Goal: Task Accomplishment & Management: Use online tool/utility

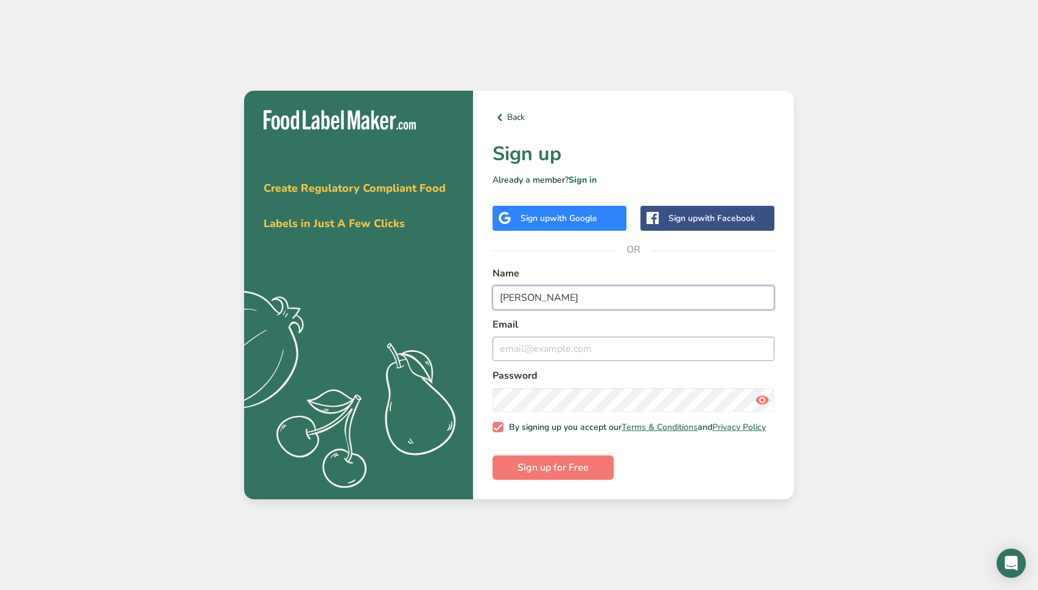
type input "[PERSON_NAME]"
type input "[EMAIL_ADDRESS][DOMAIN_NAME]"
click at [533, 469] on span "Sign up for Free" at bounding box center [552, 467] width 71 height 15
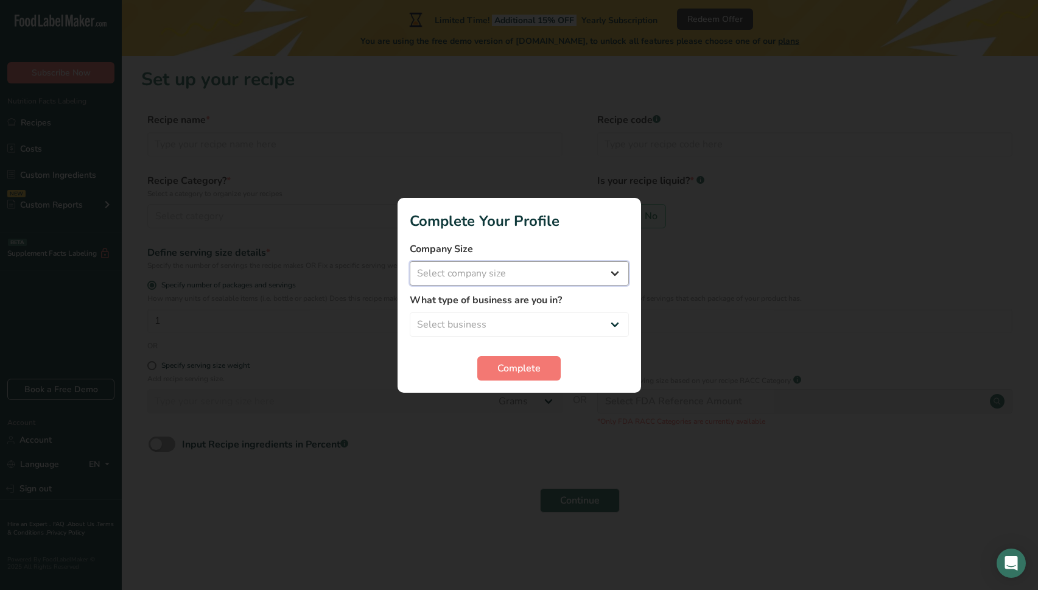
select select "1"
click at [539, 368] on span "Complete" at bounding box center [518, 368] width 43 height 15
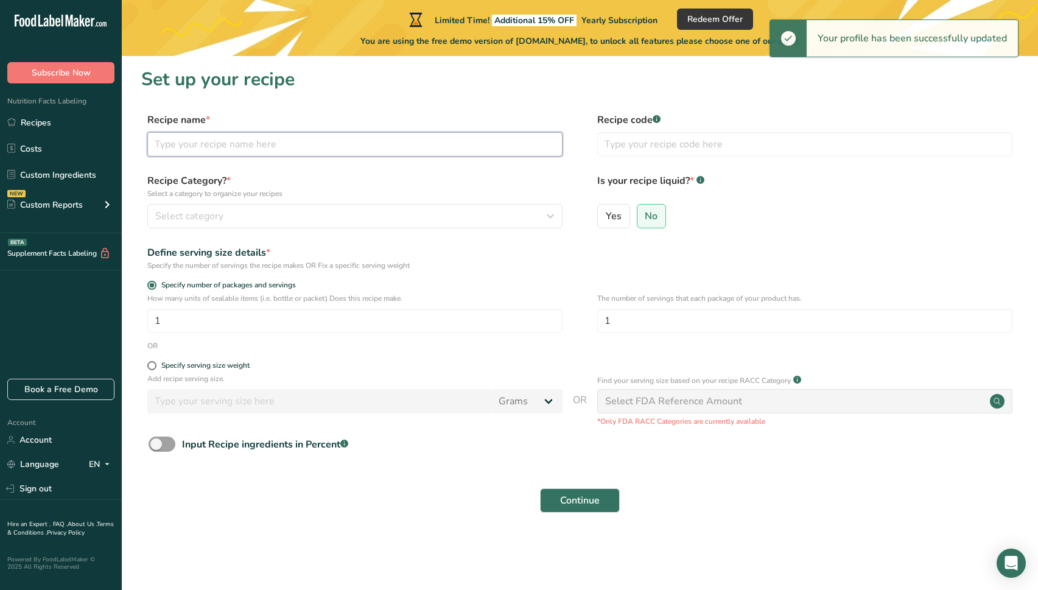
click at [273, 139] on input "text" at bounding box center [354, 144] width 415 height 24
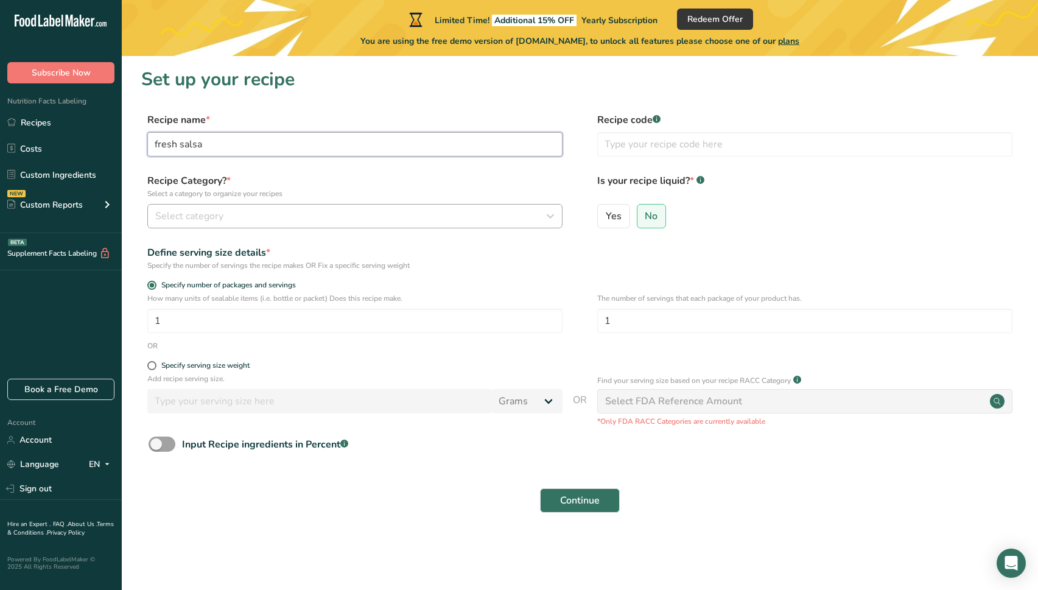
type input "fresh salsa"
click at [257, 217] on div "Select category" at bounding box center [351, 216] width 392 height 15
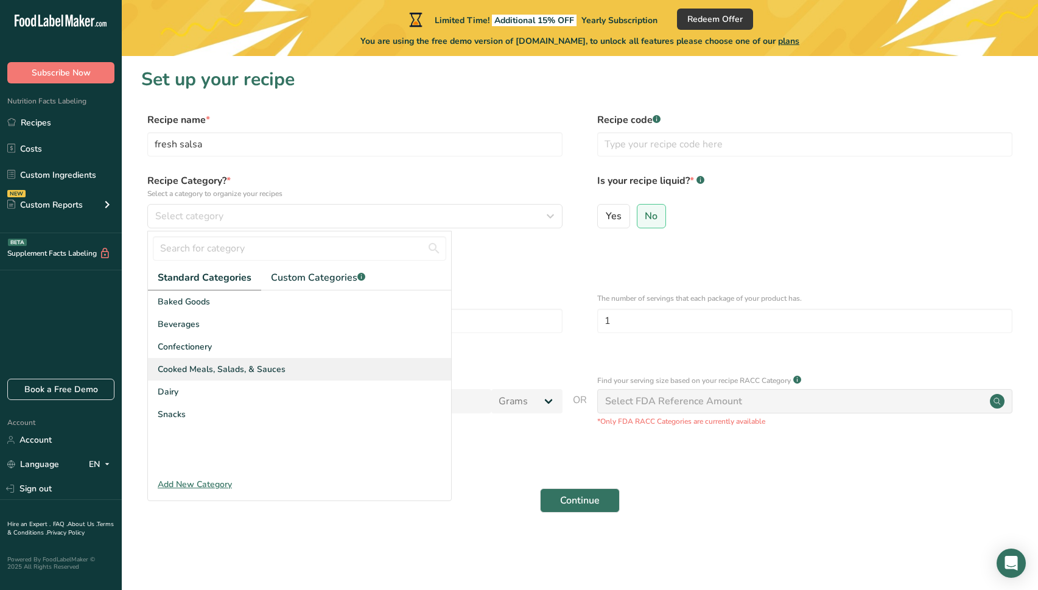
click at [245, 360] on div "Cooked Meals, Salads, & Sauces" at bounding box center [299, 369] width 303 height 23
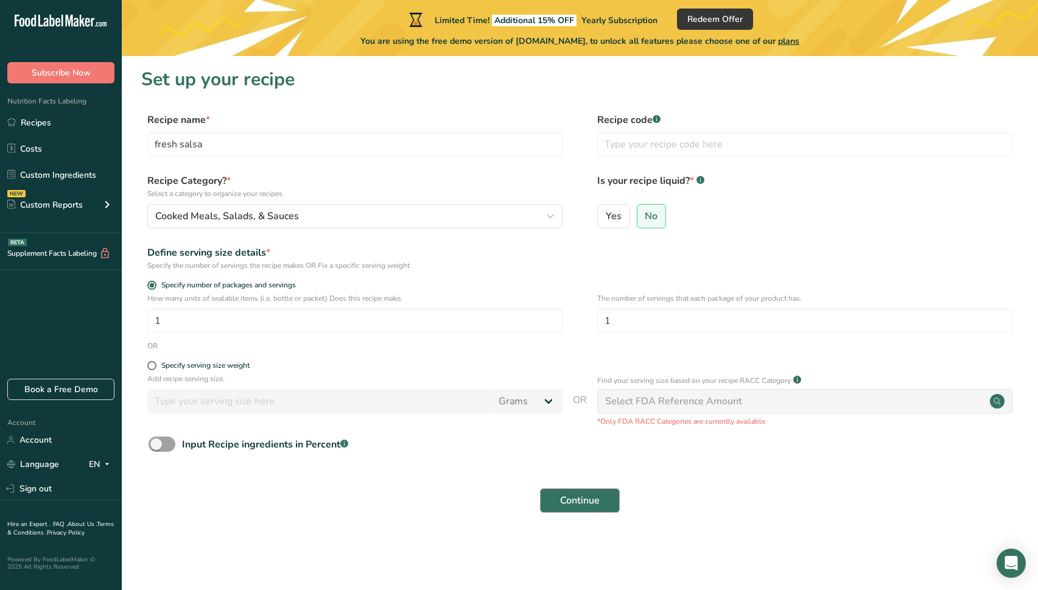
click at [609, 500] on button "Continue" at bounding box center [580, 500] width 80 height 24
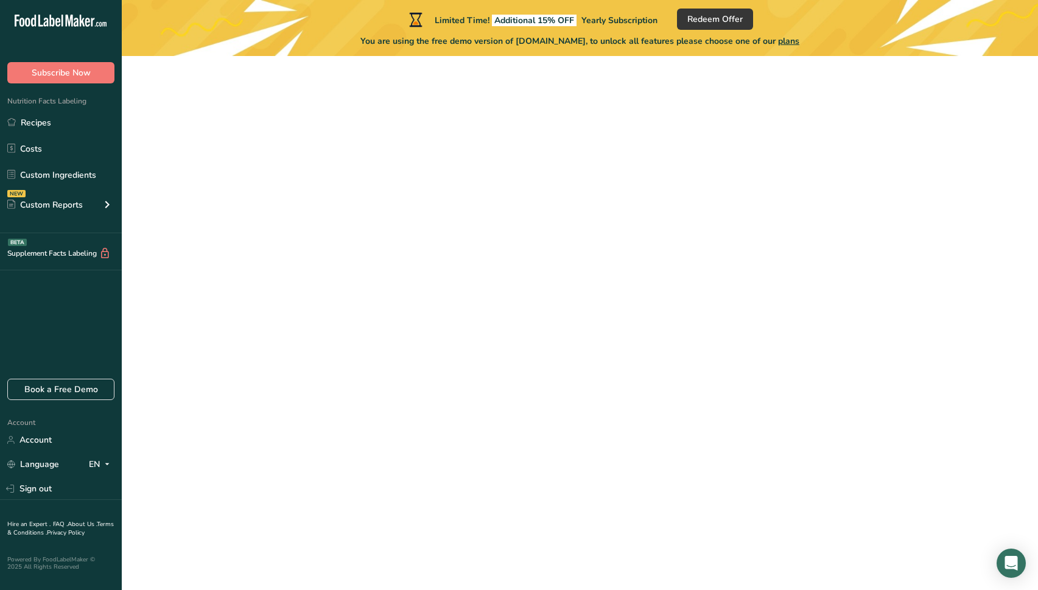
click at [609, 500] on button "Continue" at bounding box center [580, 500] width 80 height 24
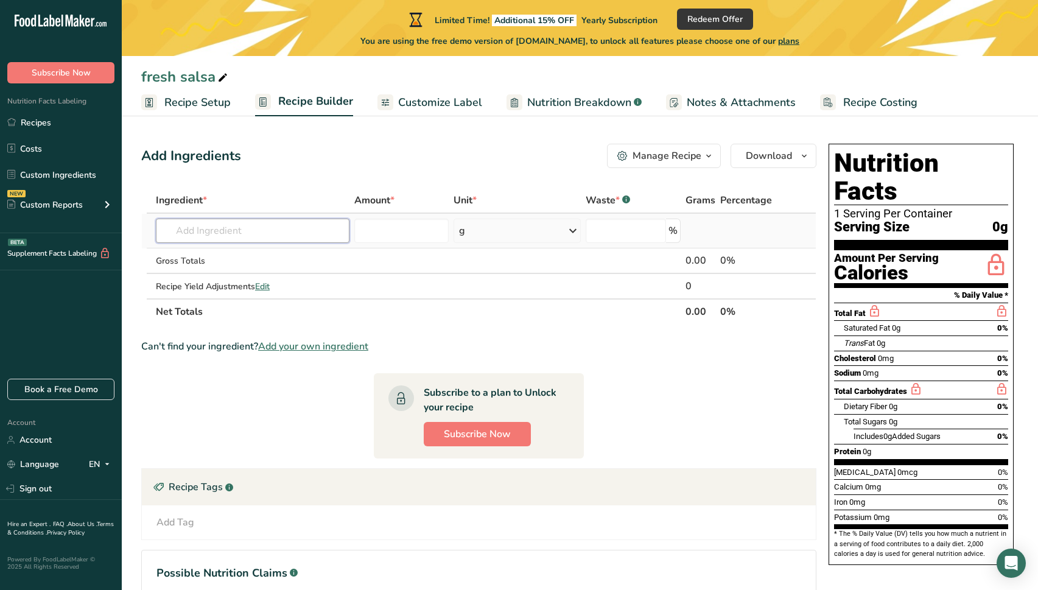
click at [319, 236] on input "text" at bounding box center [253, 230] width 194 height 24
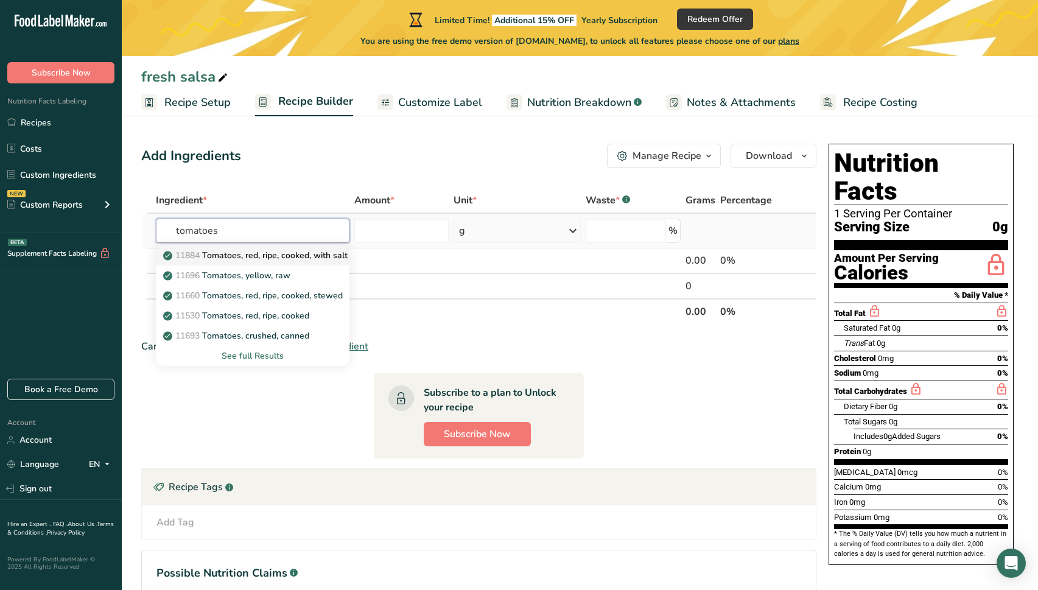
type input "tomatoes"
click at [315, 256] on p "11884 Tomatoes, red, ripe, cooked, with salt" at bounding box center [257, 255] width 182 height 13
type input "Tomatoes, red, ripe, cooked, with salt"
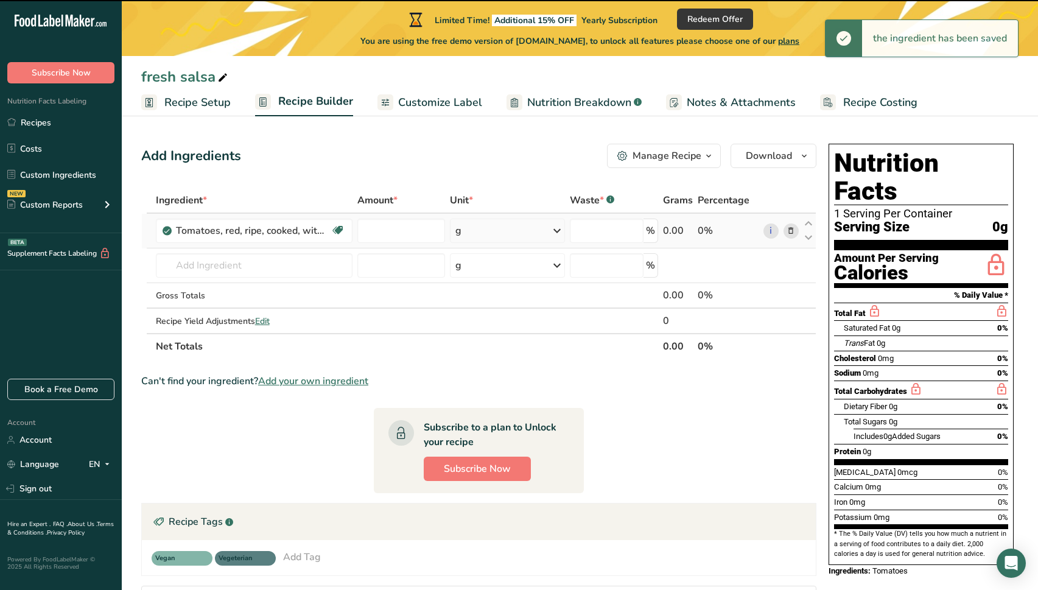
type input "0"
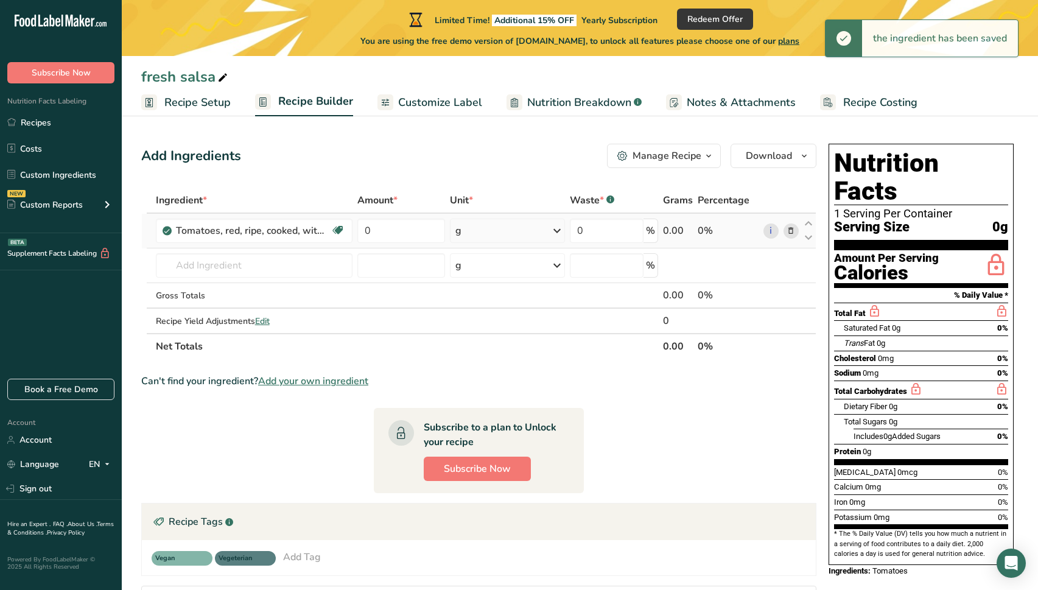
click at [555, 231] on icon at bounding box center [557, 231] width 15 height 22
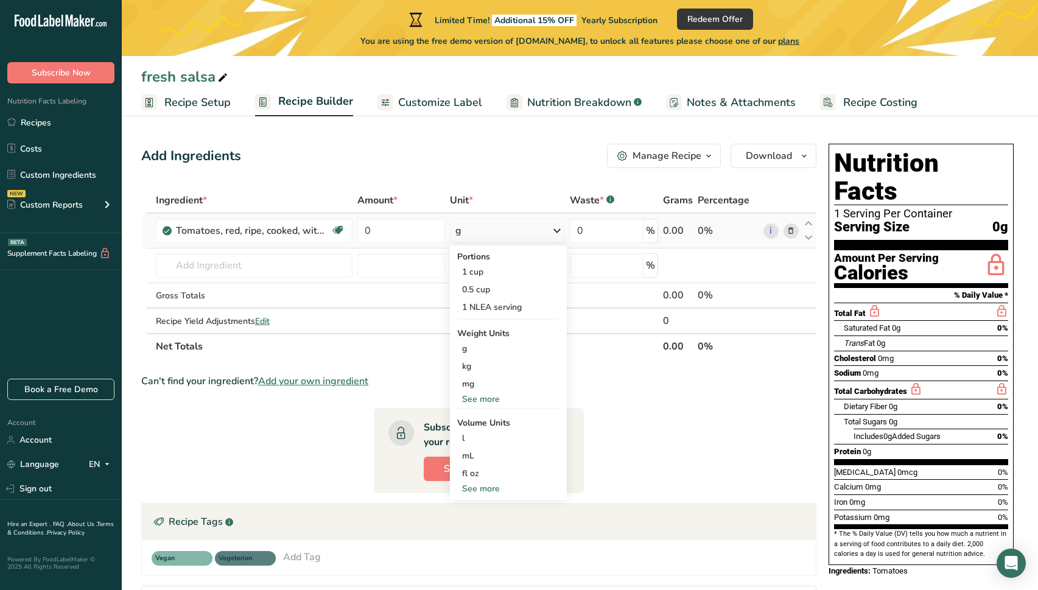
click at [490, 397] on div "See more" at bounding box center [508, 399] width 102 height 13
click at [484, 413] on div "lb" at bounding box center [508, 419] width 102 height 18
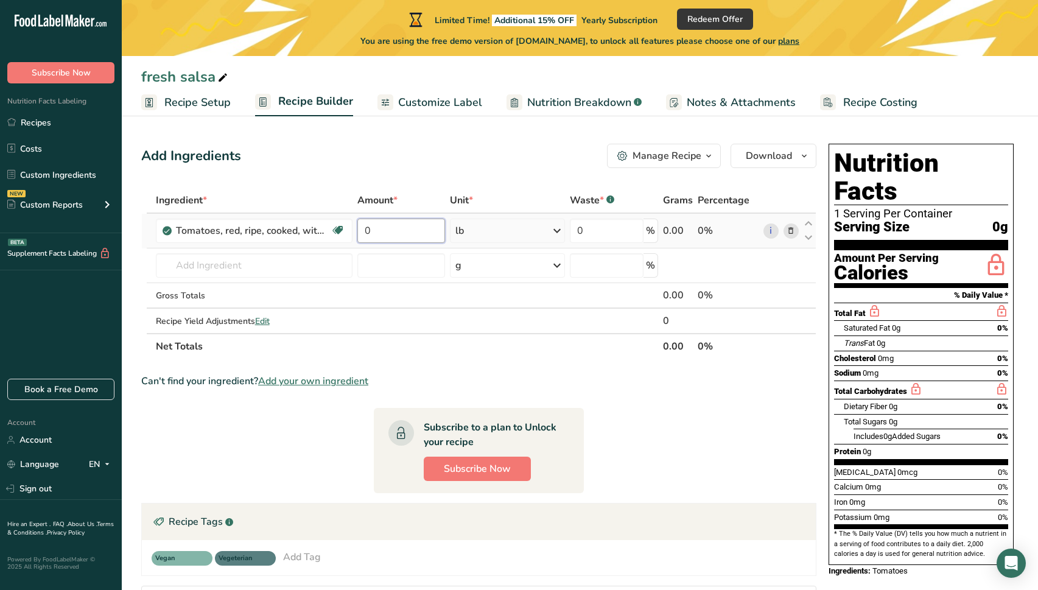
click at [414, 231] on input "0" at bounding box center [401, 230] width 88 height 24
type input "200"
click at [269, 267] on div "Ingredient * Amount * Unit * Waste * .a-a{fill:#347362;}.b-a{fill:#fff;} Grams …" at bounding box center [478, 273] width 675 height 172
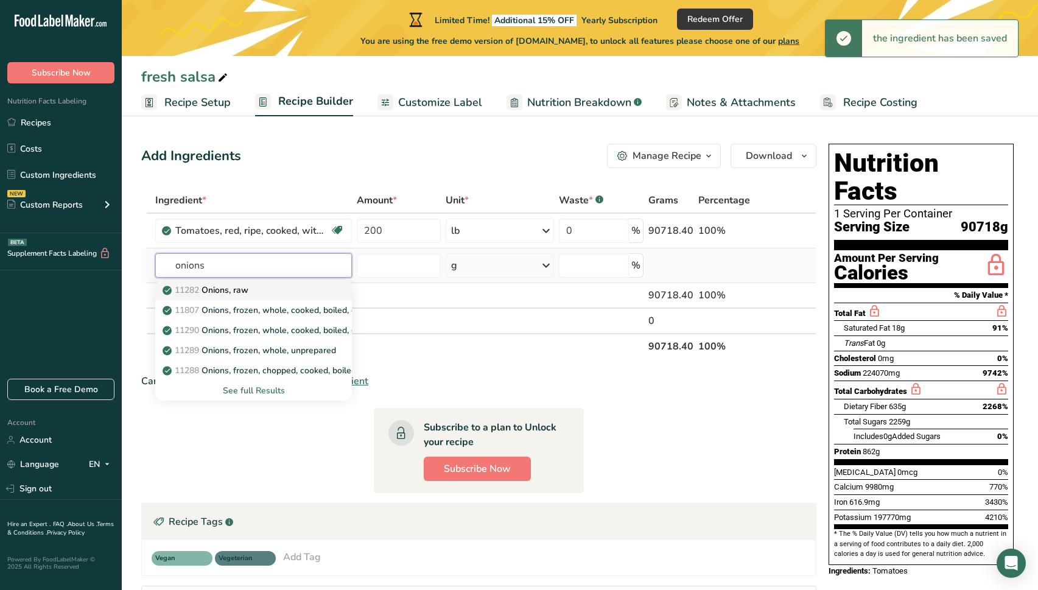
type input "onions"
click at [261, 284] on div "11282 Onions, raw" at bounding box center [244, 290] width 158 height 13
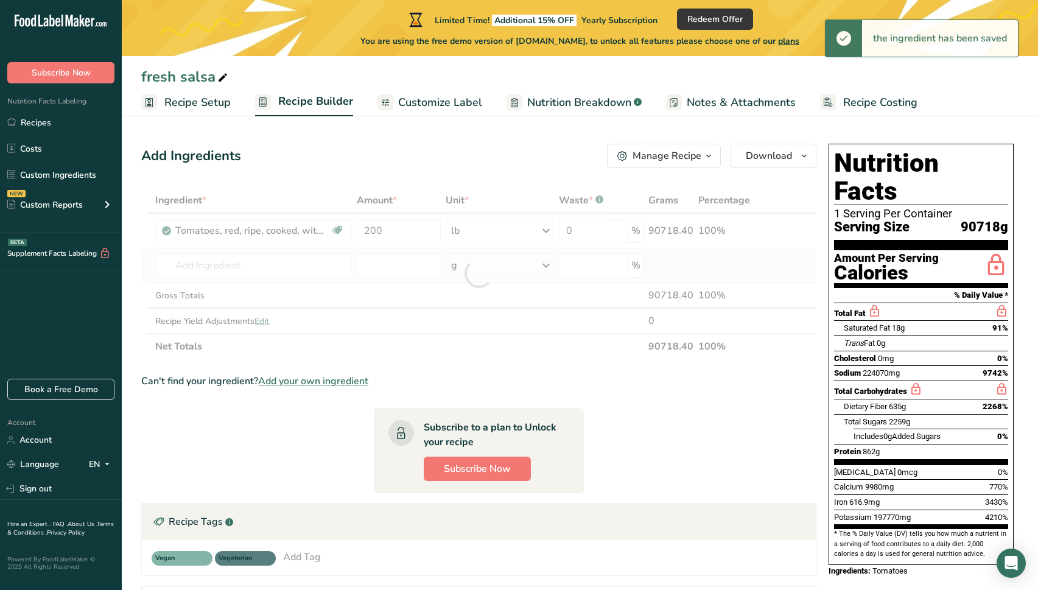
type input "Onions, raw"
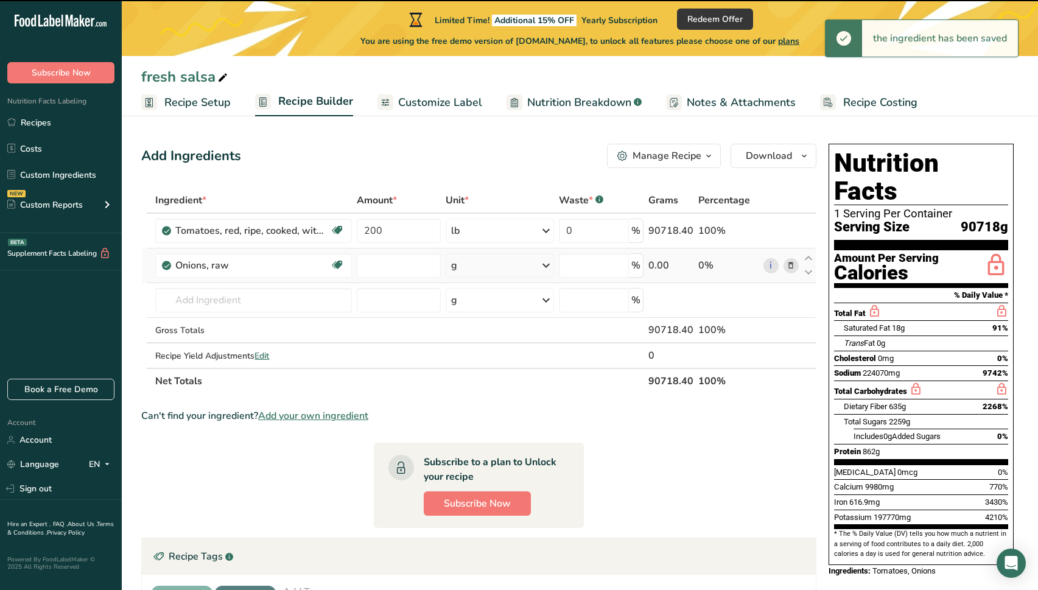
type input "0"
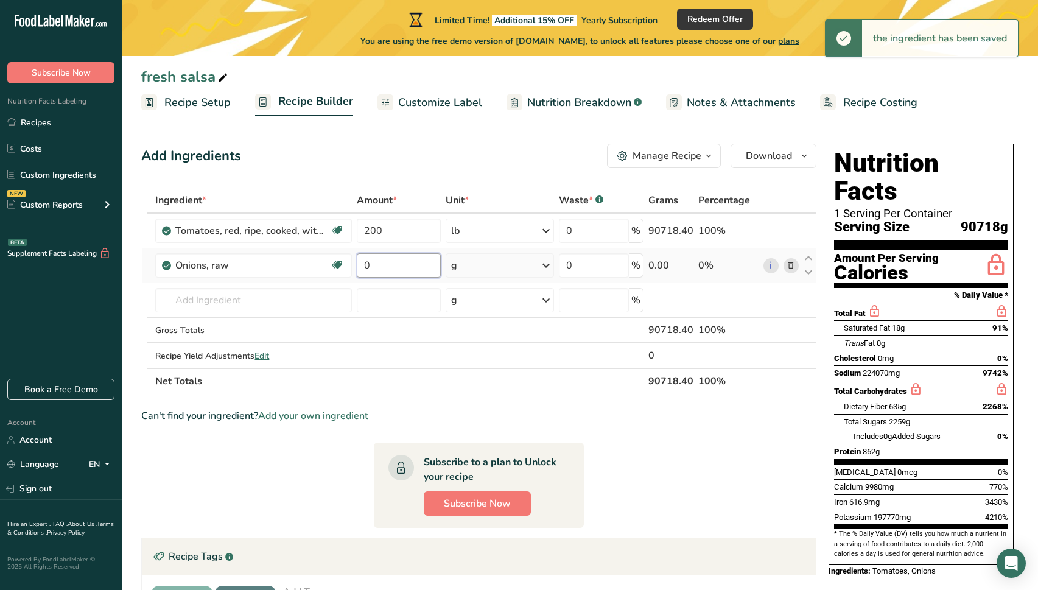
click at [408, 262] on input "0" at bounding box center [399, 265] width 84 height 24
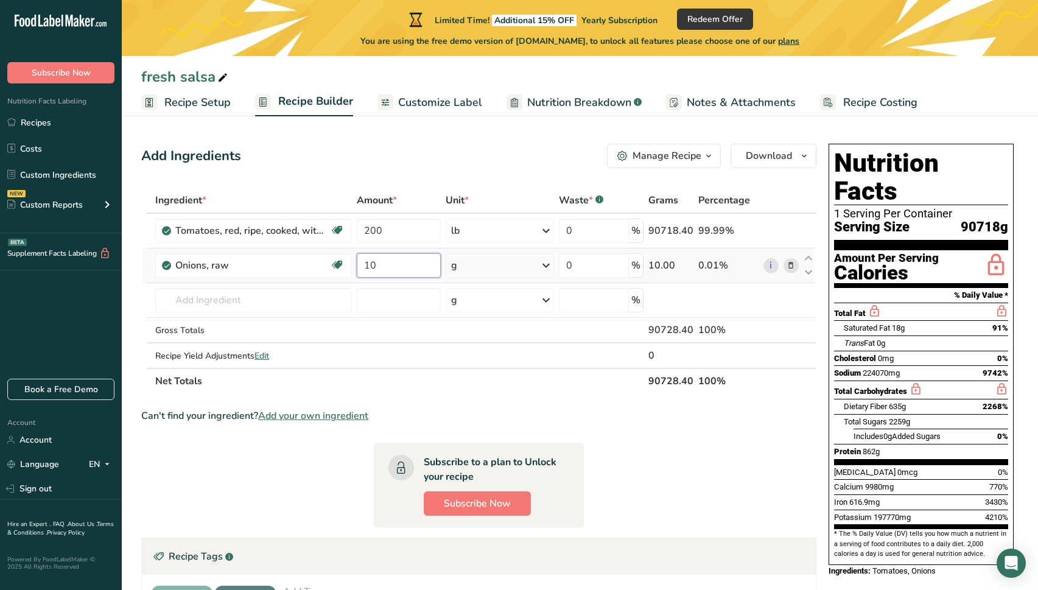
type input "10"
click at [552, 263] on div "Ingredient * Amount * Unit * Waste * .a-a{fill:#347362;}.b-a{fill:#fff;} Grams …" at bounding box center [478, 290] width 675 height 206
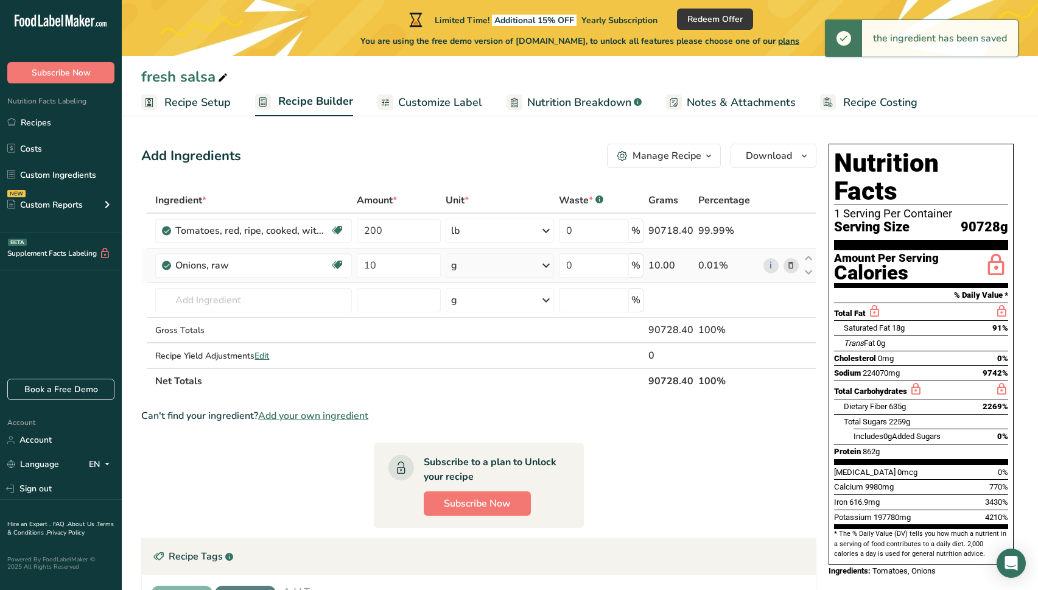
click at [543, 268] on icon at bounding box center [546, 265] width 15 height 22
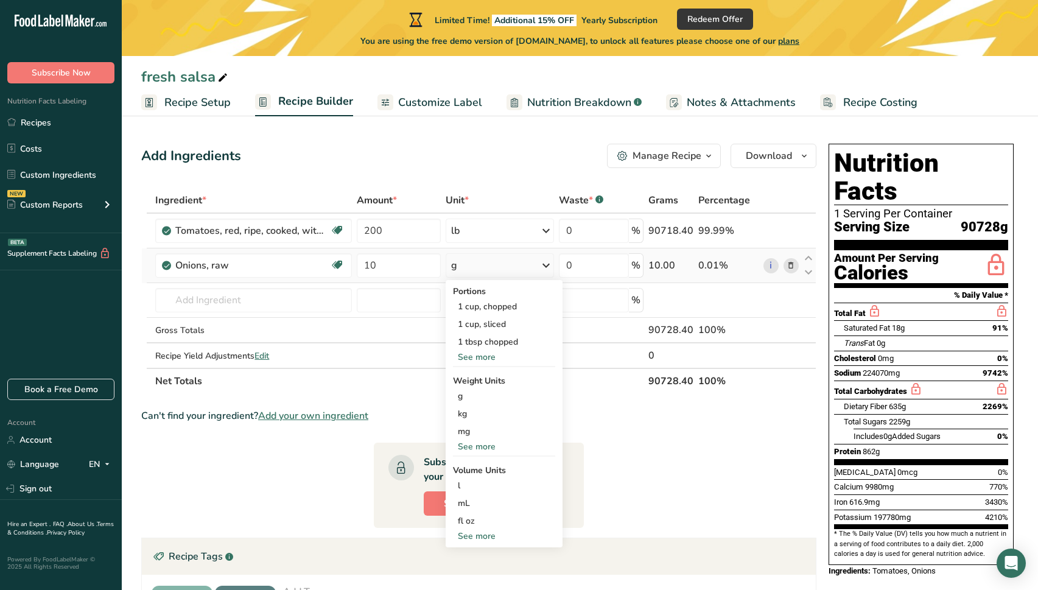
click at [482, 447] on div "See more" at bounding box center [504, 446] width 102 height 13
click at [474, 469] on div "lb" at bounding box center [504, 467] width 102 height 18
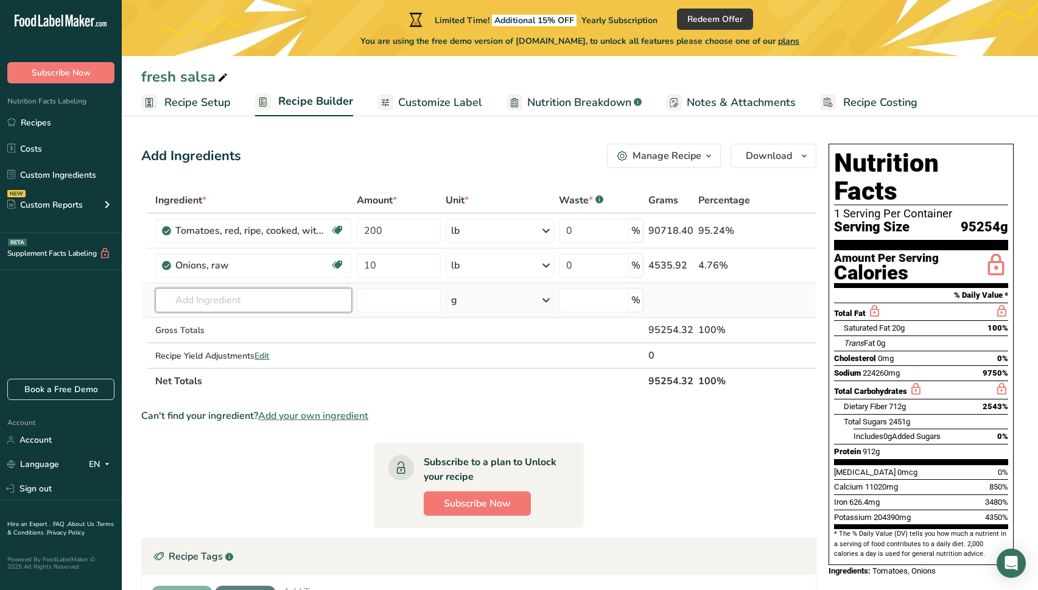
click at [237, 295] on input "text" at bounding box center [253, 300] width 197 height 24
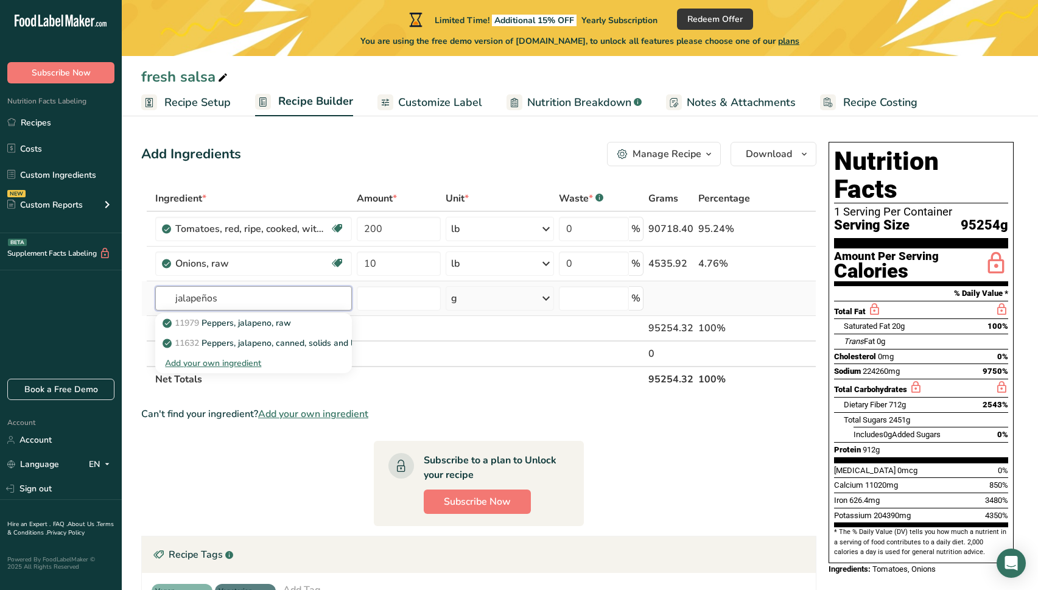
type input "jalapeños"
drag, startPoint x: 237, startPoint y: 295, endPoint x: 283, endPoint y: 328, distance: 56.7
click at [283, 328] on p "11979 [PERSON_NAME], jalapeno, raw" at bounding box center [228, 322] width 126 height 13
type input "Peppers, jalapeno, raw"
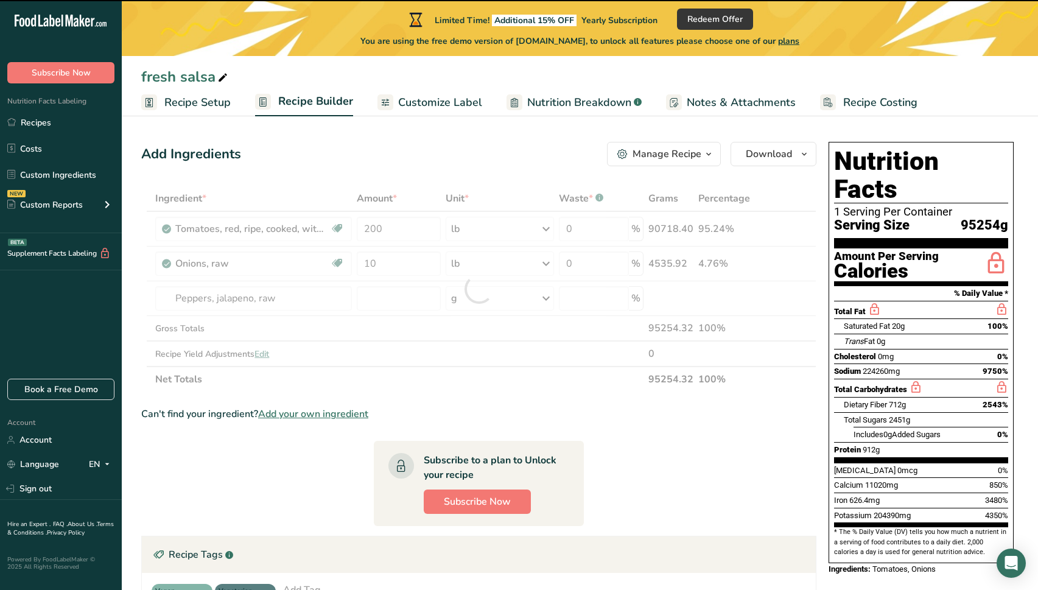
type input "0"
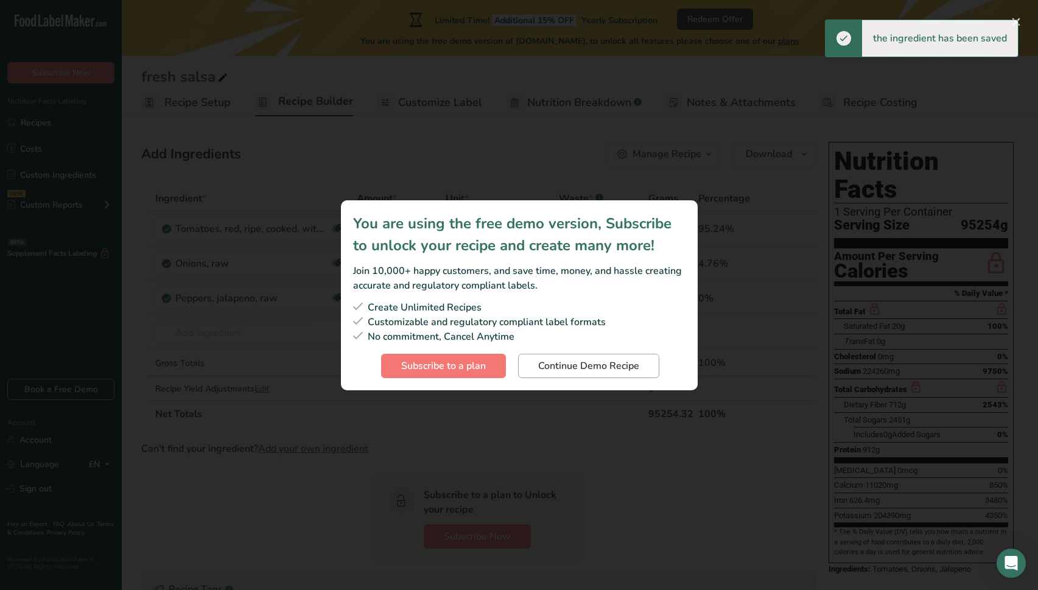
click at [573, 371] on span "Continue Demo Recipe" at bounding box center [588, 365] width 101 height 15
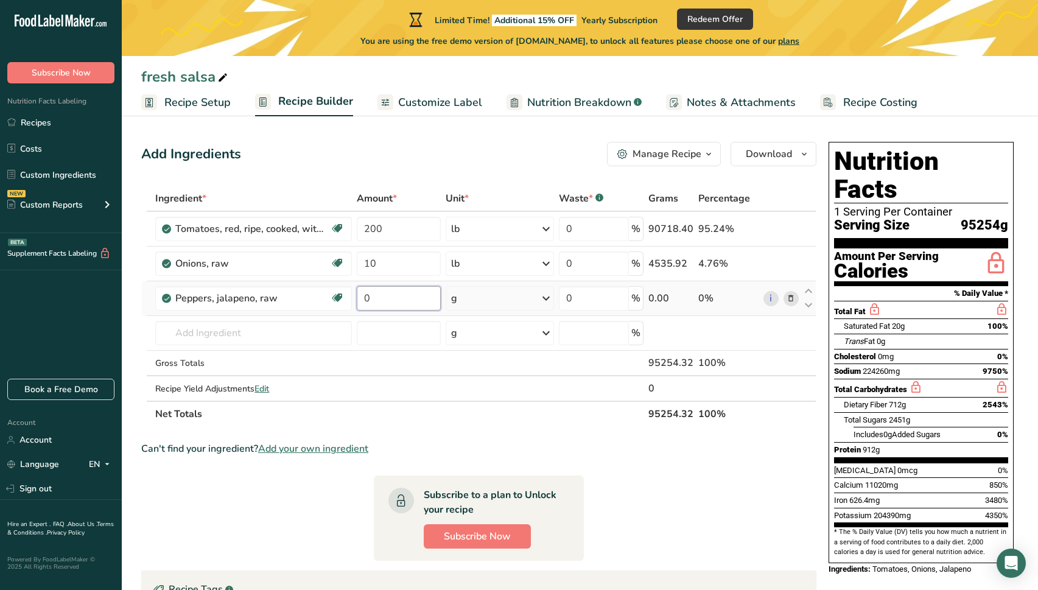
click at [392, 303] on input "0" at bounding box center [399, 298] width 84 height 24
type input "5"
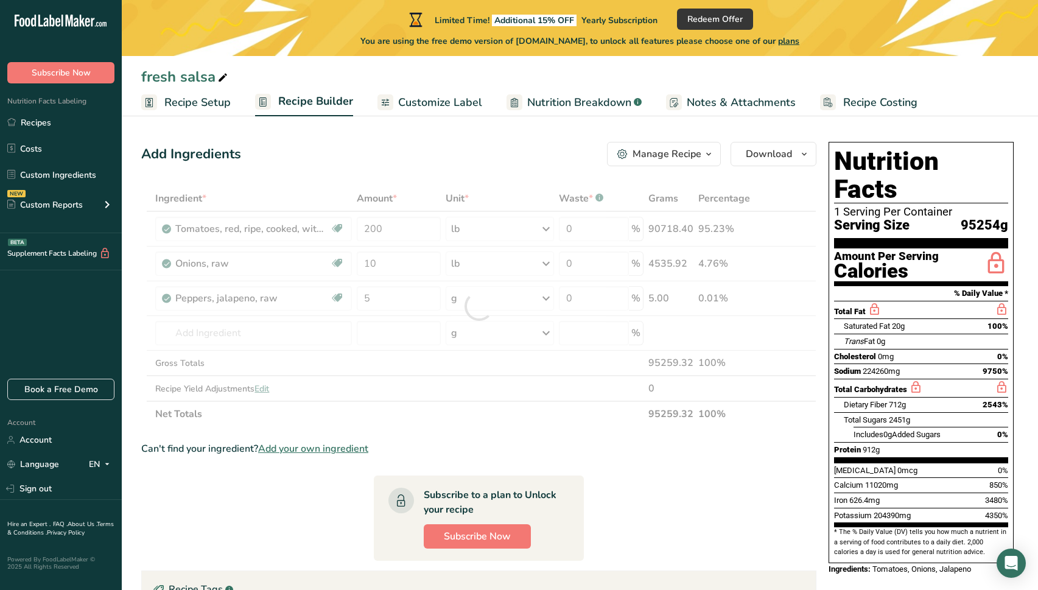
click at [522, 303] on div "Ingredient * Amount * Unit * Waste * .a-a{fill:#347362;}.b-a{fill:#fff;} Grams …" at bounding box center [478, 306] width 675 height 241
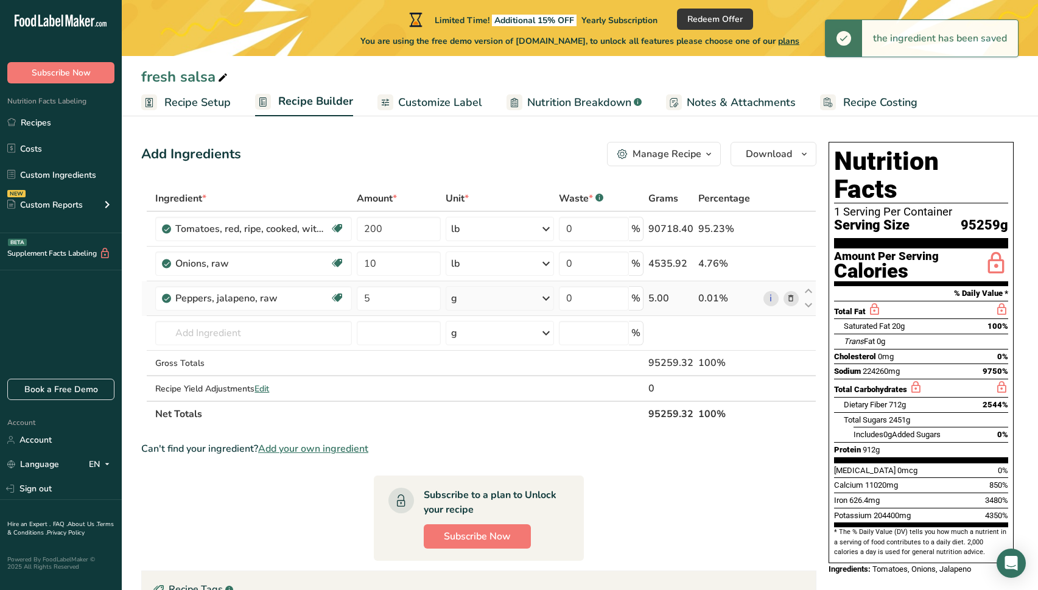
click at [546, 297] on icon at bounding box center [546, 298] width 15 height 22
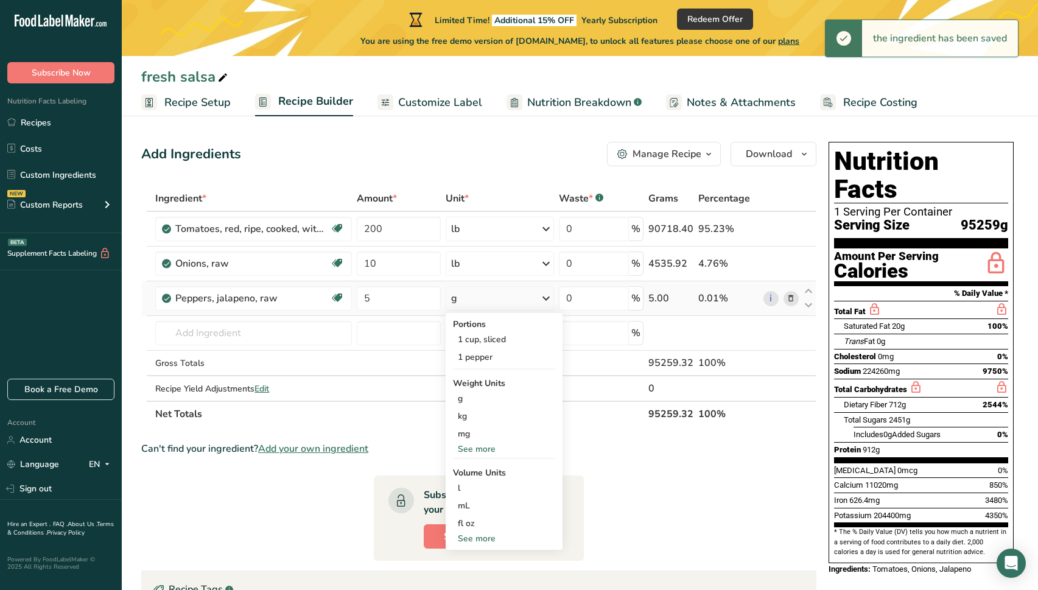
click at [475, 450] on div "See more" at bounding box center [504, 448] width 102 height 13
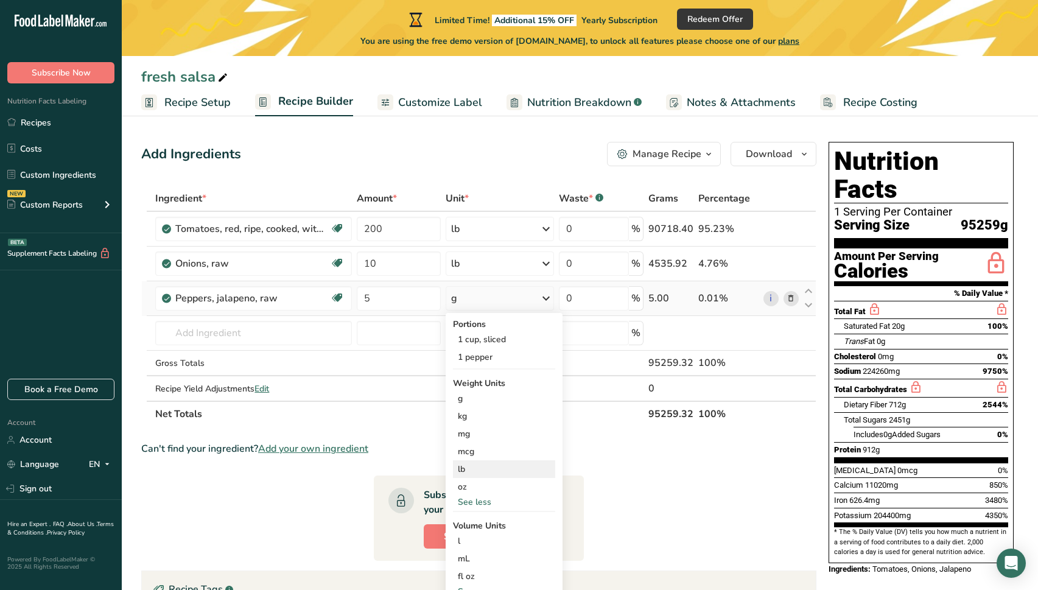
click at [475, 466] on div "lb" at bounding box center [504, 469] width 102 height 18
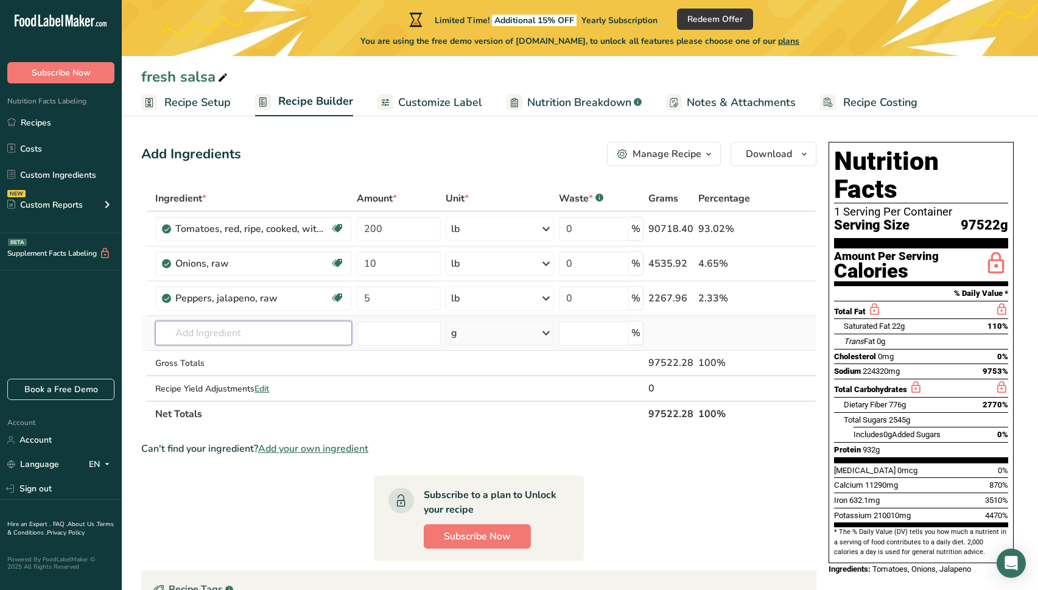
click at [298, 328] on input "text" at bounding box center [253, 333] width 197 height 24
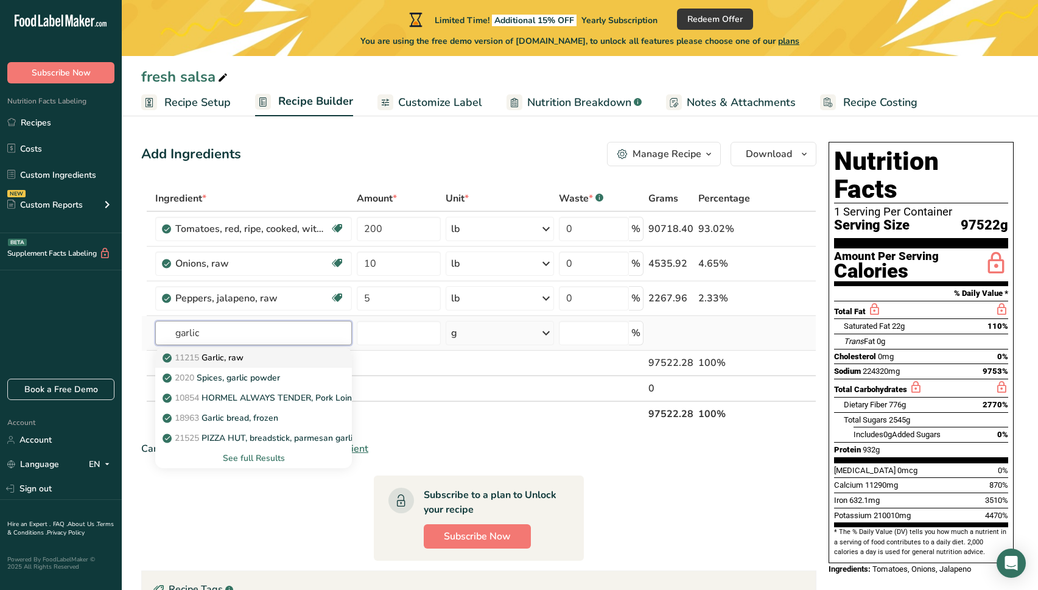
type input "garlic"
click at [288, 350] on link "11215 Garlic, raw" at bounding box center [253, 357] width 197 height 20
type input "Garlic, raw"
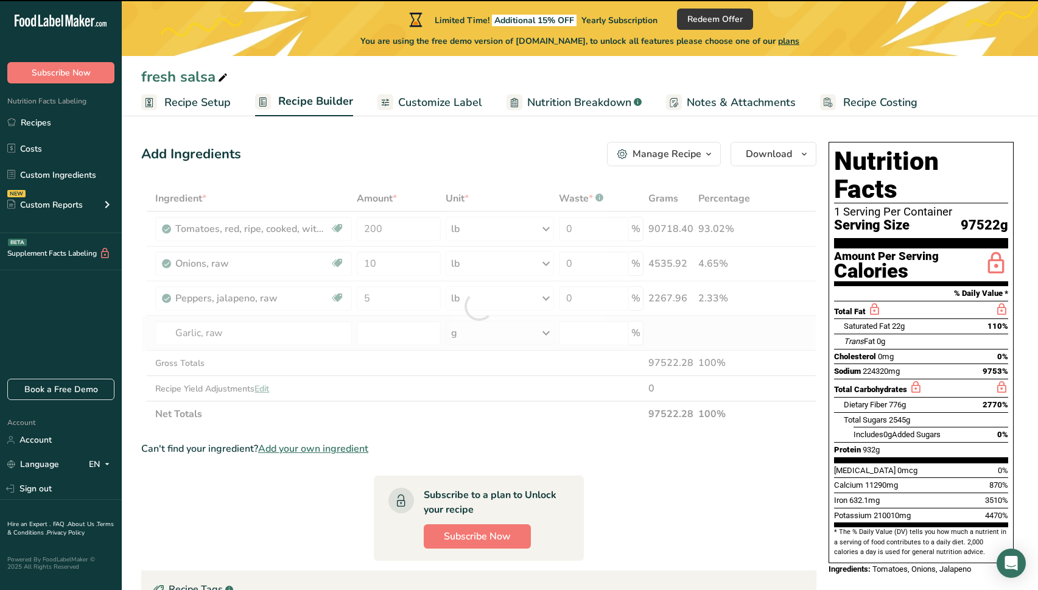
type input "0"
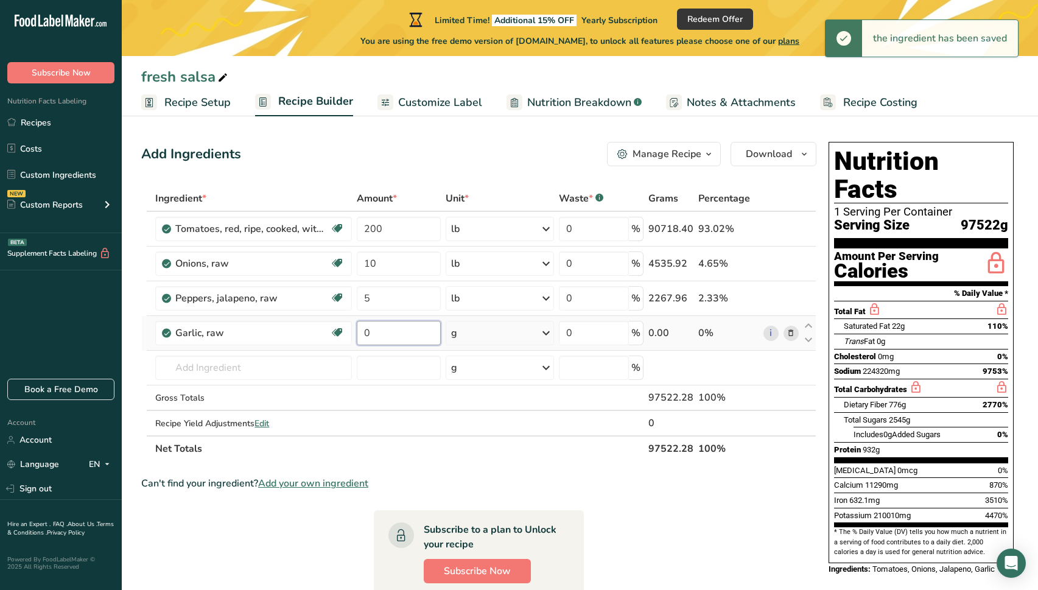
click at [394, 338] on input "0" at bounding box center [399, 333] width 84 height 24
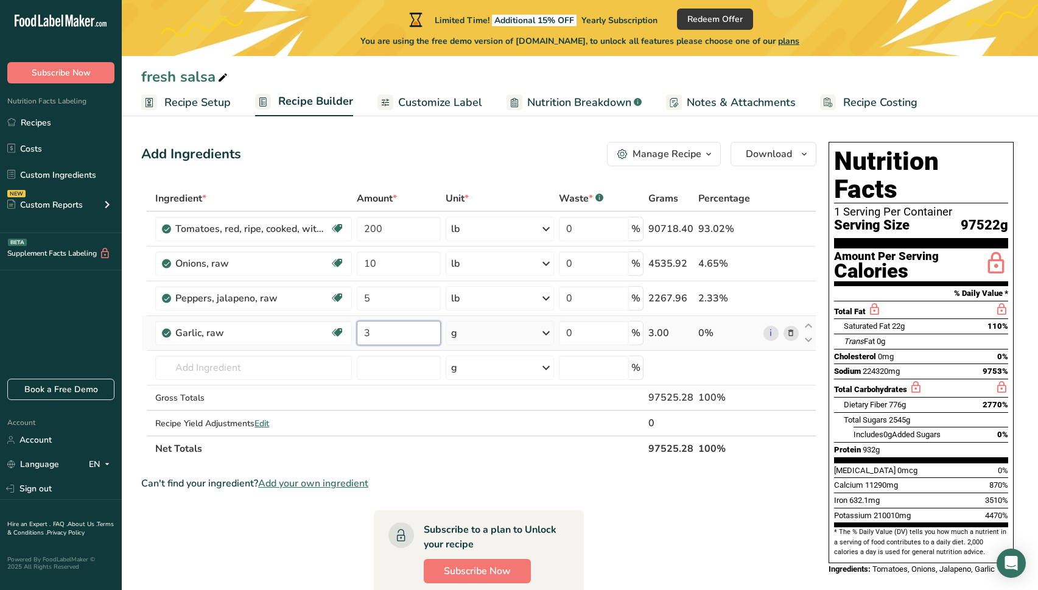
type input "3"
click at [545, 331] on div "Ingredient * Amount * Unit * Waste * .a-a{fill:#347362;}.b-a{fill:#fff;} Grams …" at bounding box center [478, 324] width 675 height 276
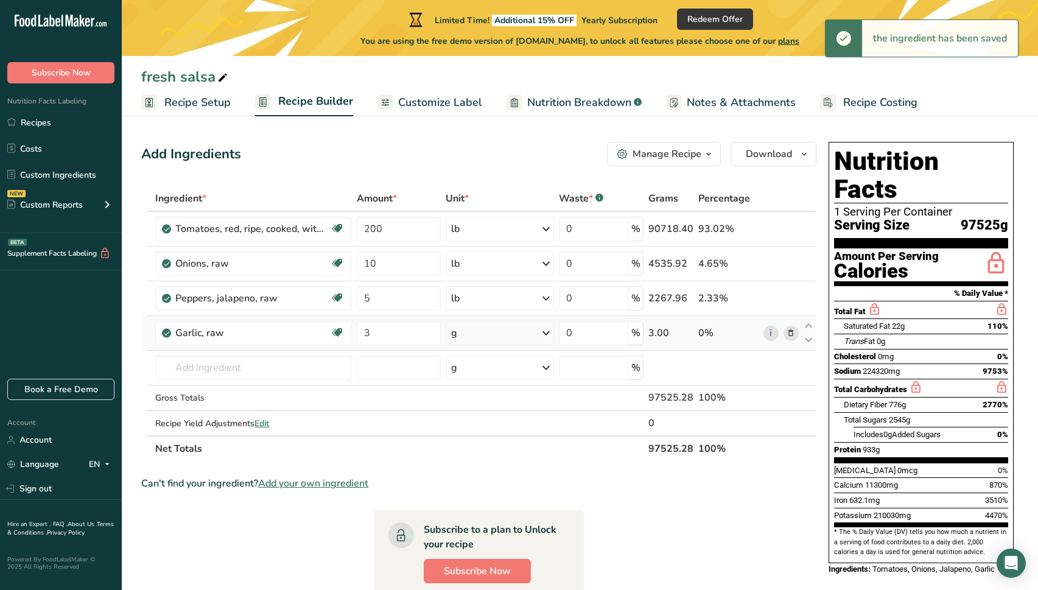
scroll to position [0, 1]
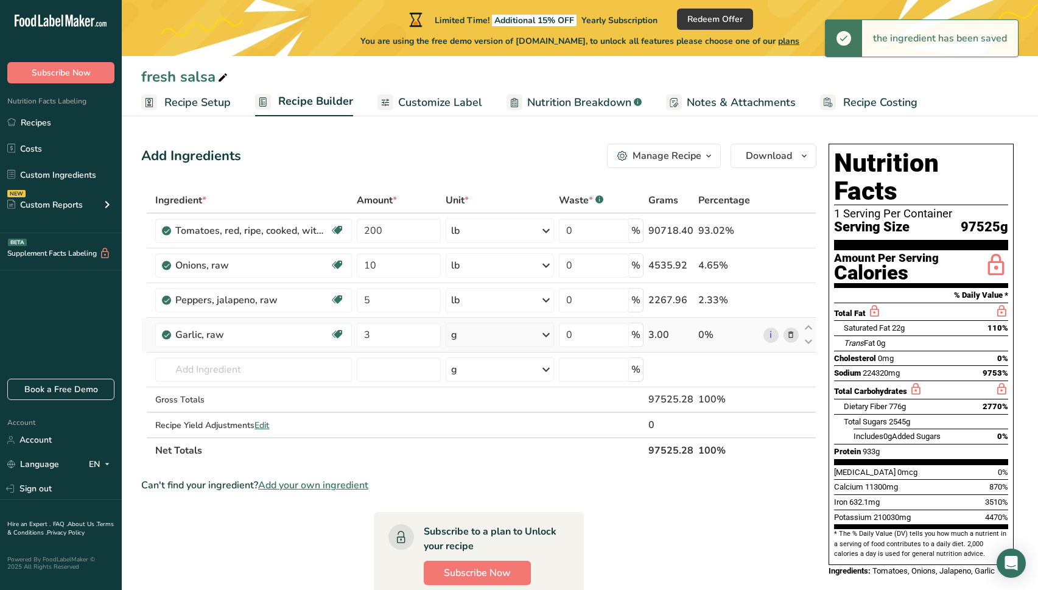
click at [545, 331] on icon at bounding box center [546, 335] width 15 height 22
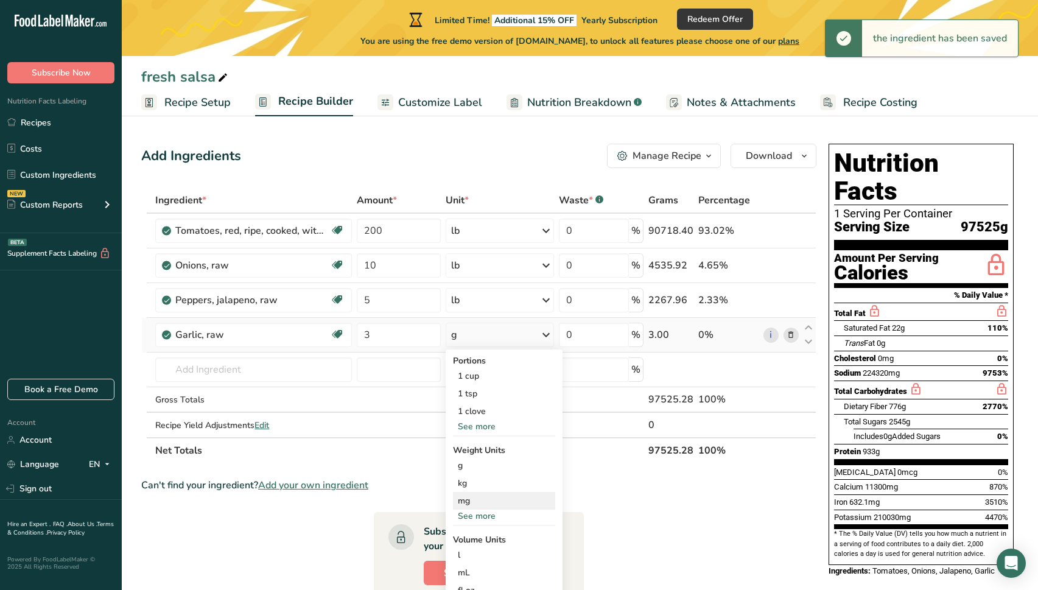
scroll to position [0, 0]
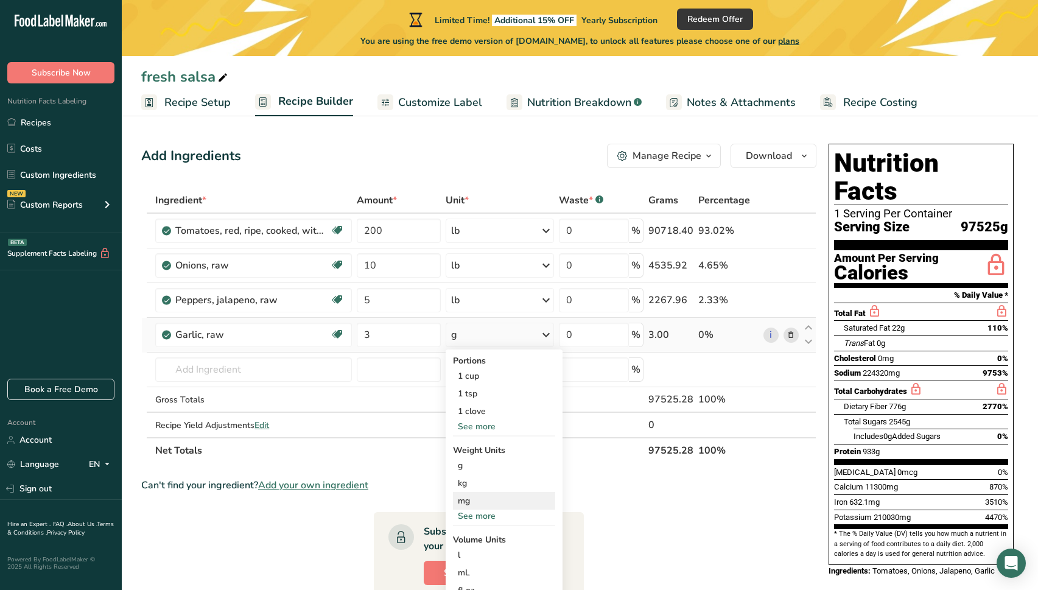
click at [509, 509] on div "mg" at bounding box center [504, 501] width 102 height 18
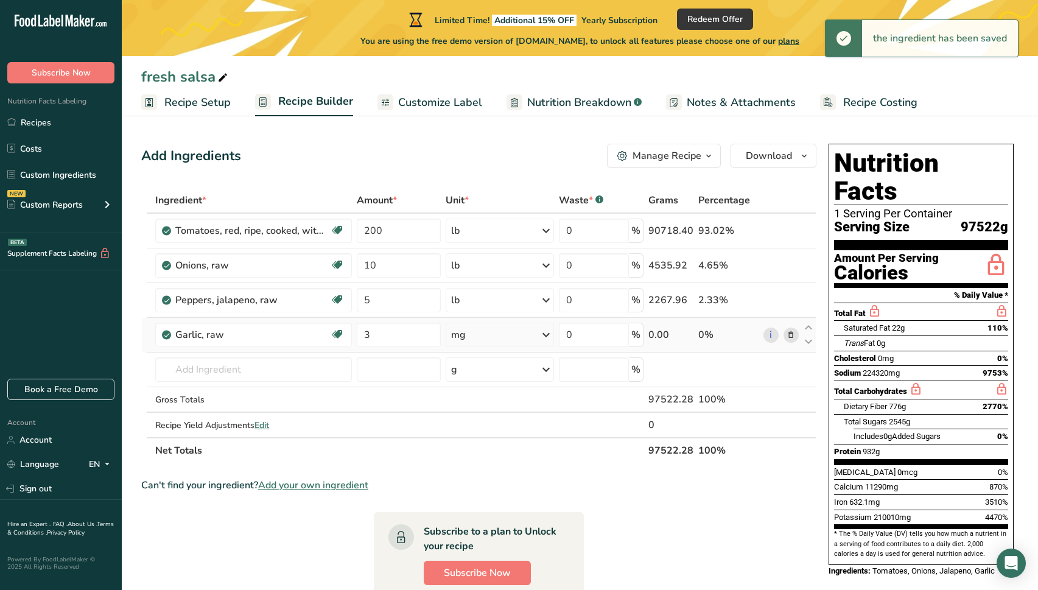
click at [546, 334] on icon at bounding box center [546, 335] width 15 height 22
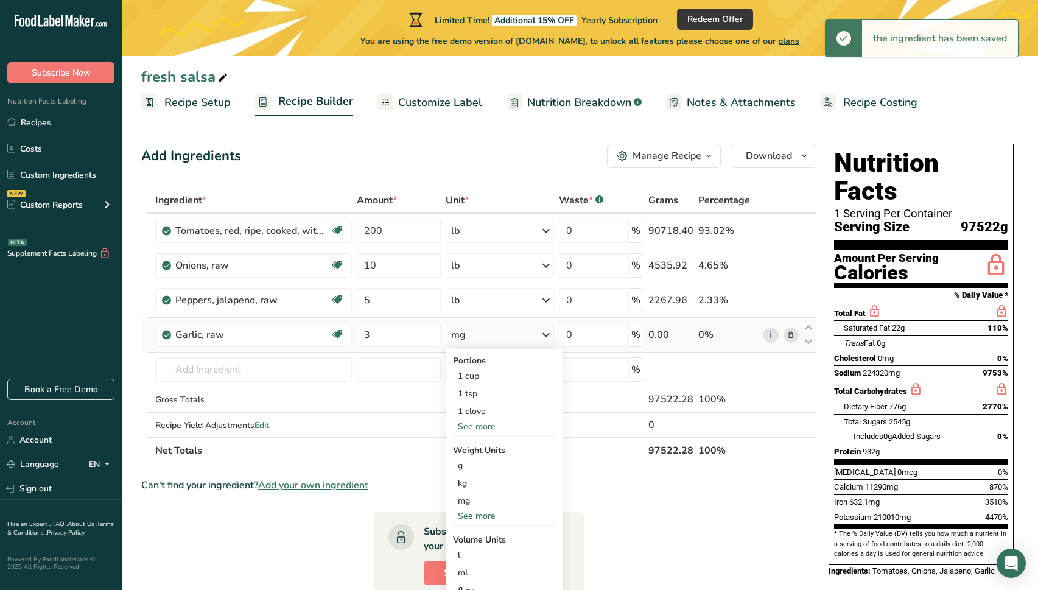
click at [480, 515] on div "See more" at bounding box center [504, 515] width 102 height 13
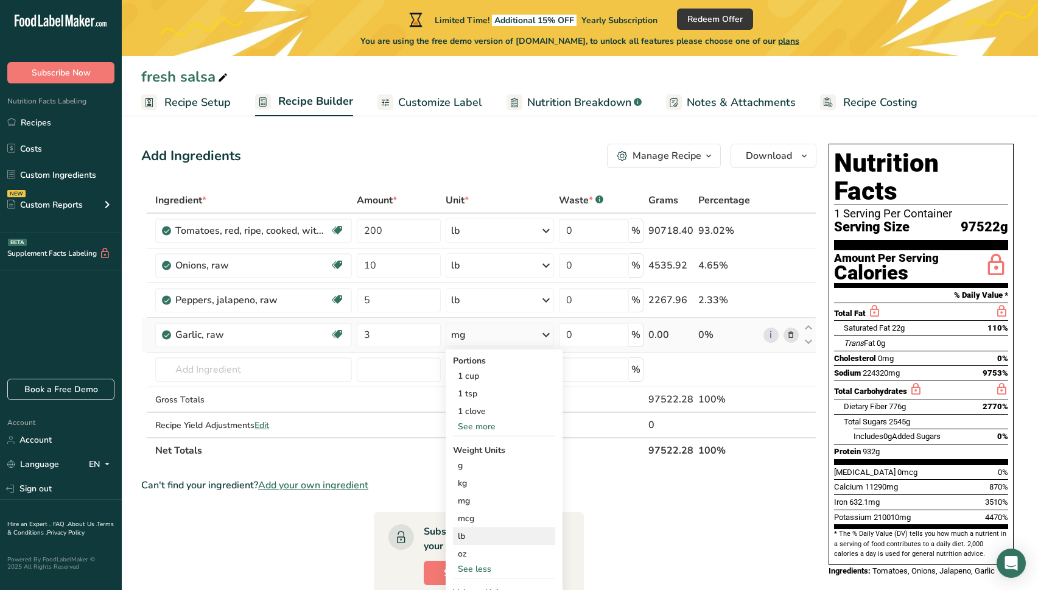
click at [475, 534] on div "lb" at bounding box center [504, 536] width 102 height 18
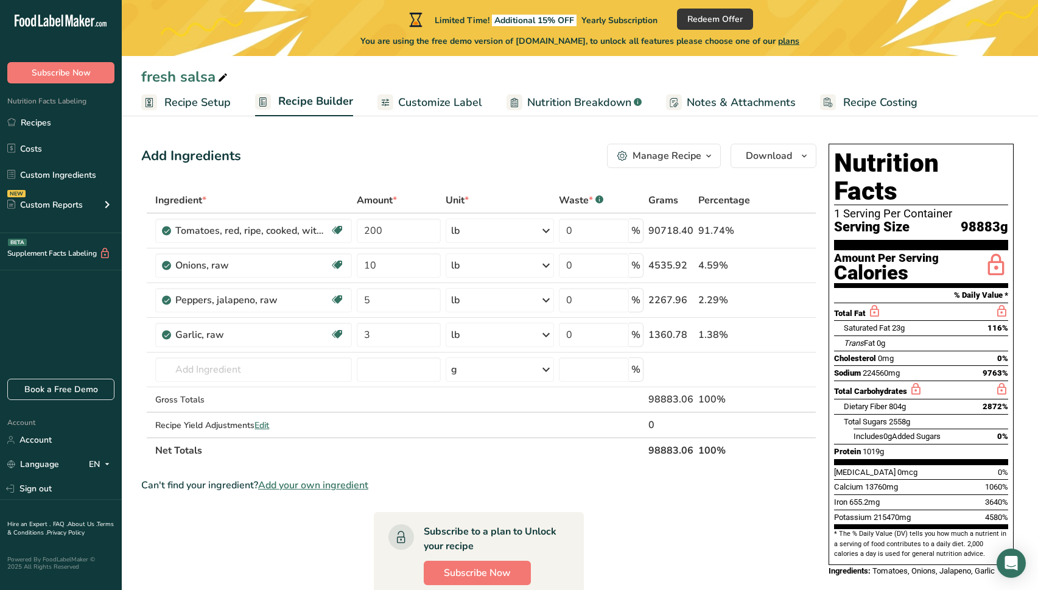
click at [685, 152] on div "Manage Recipe" at bounding box center [666, 155] width 69 height 15
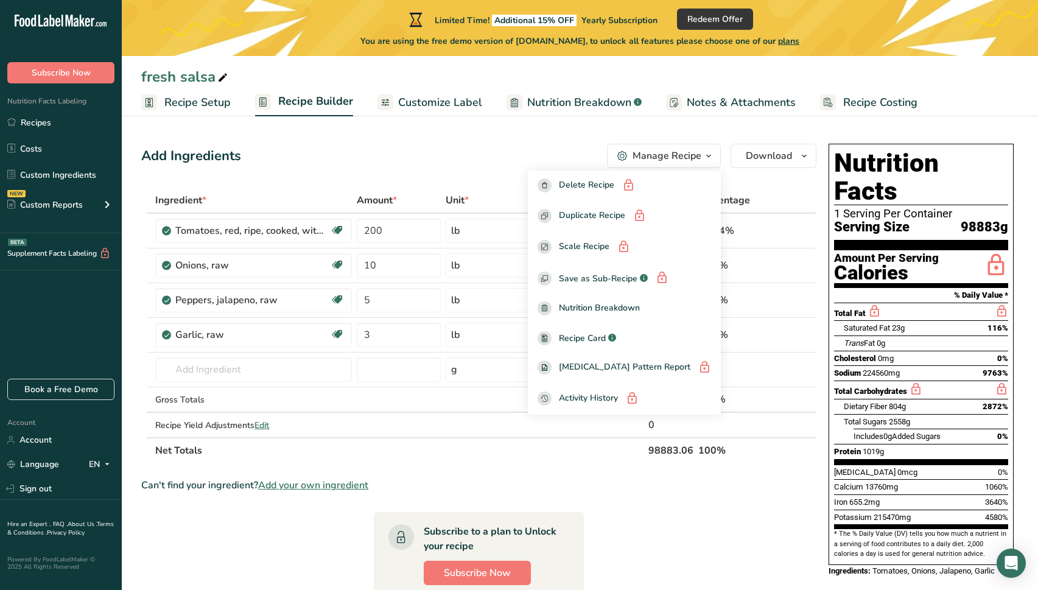
click at [205, 103] on span "Recipe Setup" at bounding box center [197, 102] width 66 height 16
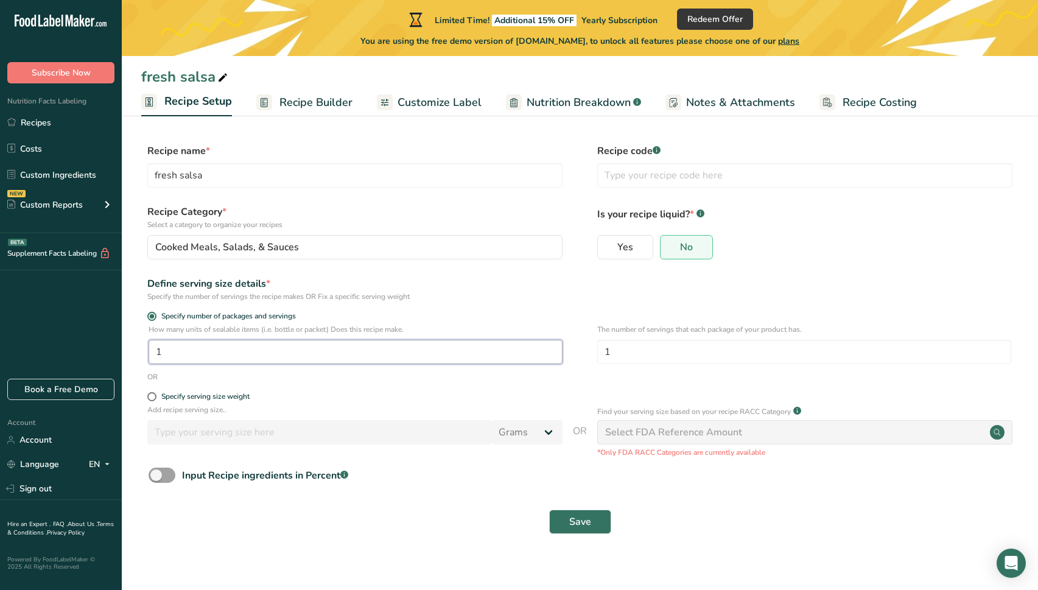
click at [205, 345] on input "1" at bounding box center [355, 352] width 414 height 24
type input "300"
click at [585, 527] on span "Save" at bounding box center [580, 521] width 22 height 15
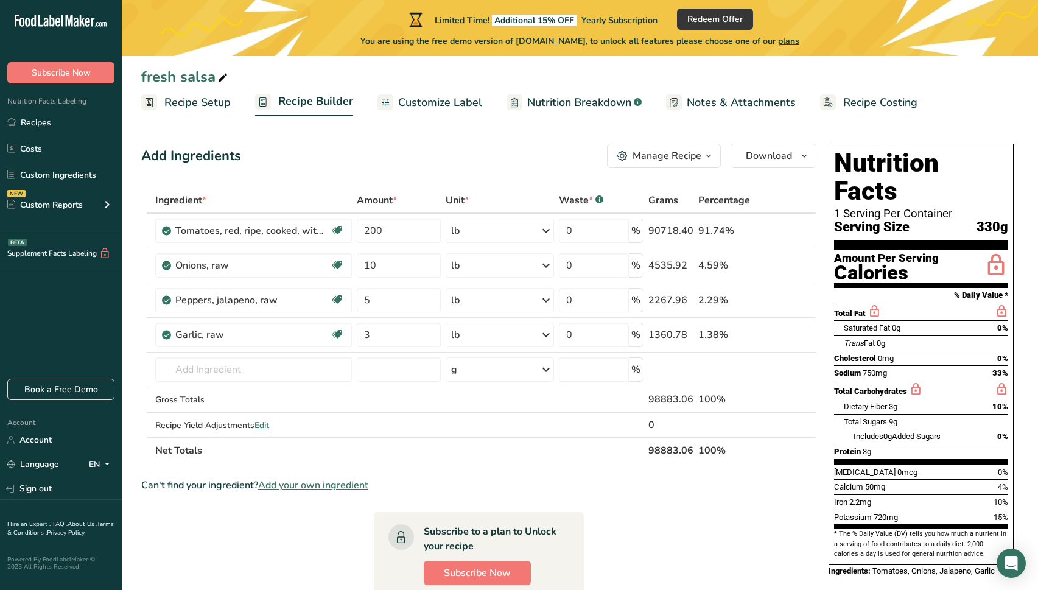
click at [420, 100] on span "Customize Label" at bounding box center [440, 102] width 84 height 16
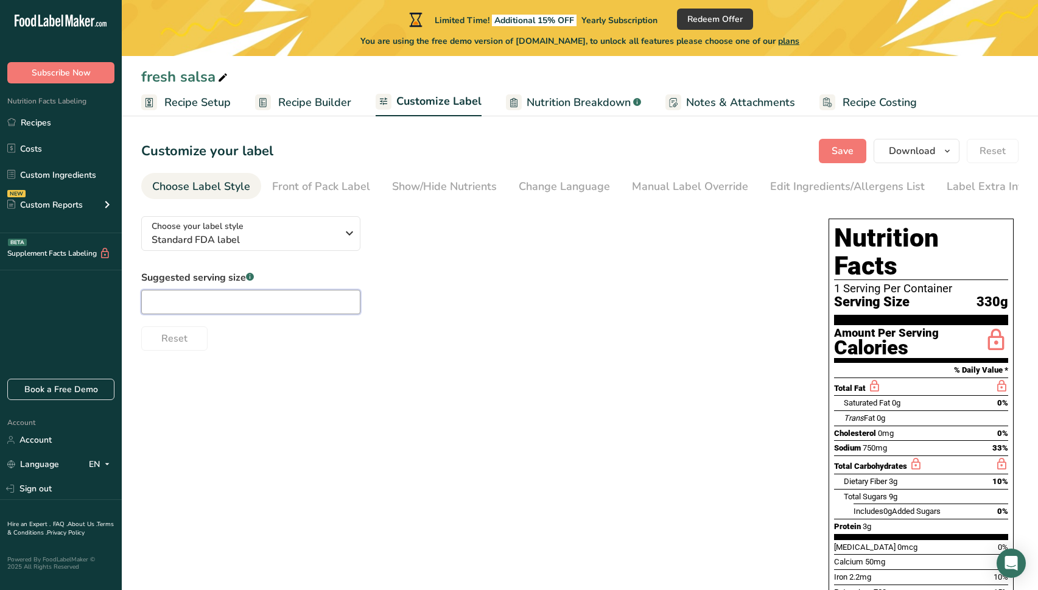
click at [273, 298] on input "text" at bounding box center [250, 302] width 219 height 24
type input "1 oz"
drag, startPoint x: 302, startPoint y: 342, endPoint x: 273, endPoint y: 334, distance: 30.3
click at [305, 340] on div "Reset" at bounding box center [472, 335] width 663 height 29
click at [951, 148] on icon "button" at bounding box center [947, 151] width 10 height 15
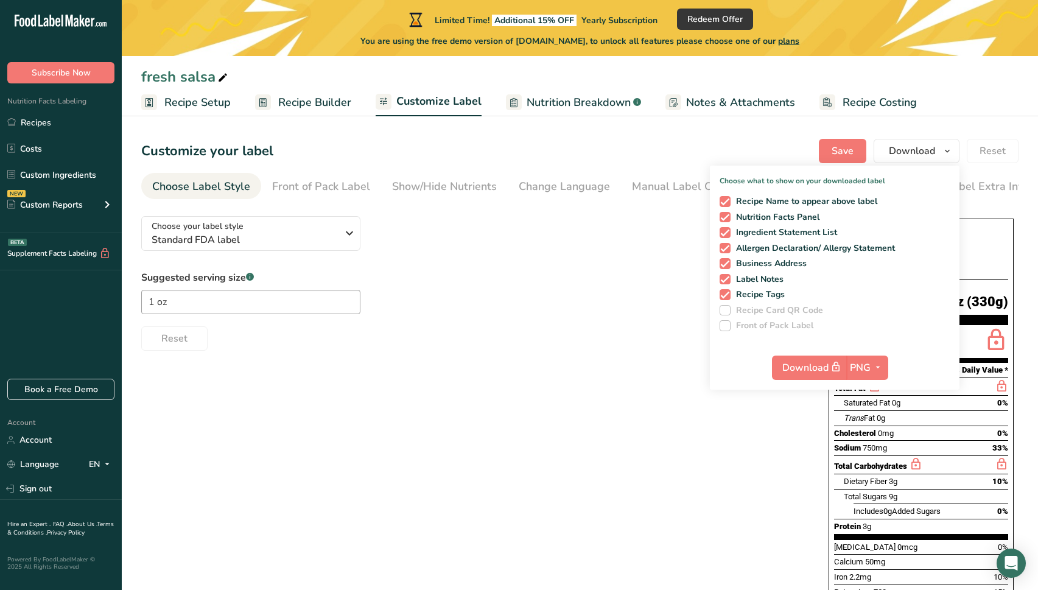
drag, startPoint x: 564, startPoint y: 419, endPoint x: 574, endPoint y: 414, distance: 11.7
click at [565, 419] on div "Choose your label style Standard FDA label USA (FDA) Standard FDA label Tabular…" at bounding box center [579, 434] width 877 height 457
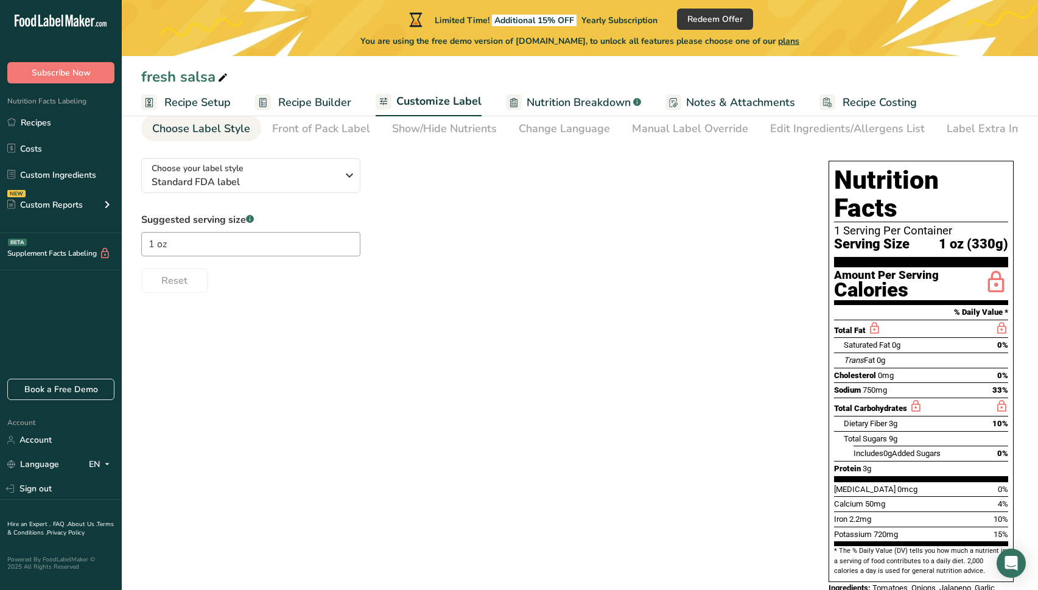
scroll to position [57, 0]
click at [191, 110] on span "Recipe Setup" at bounding box center [197, 102] width 66 height 16
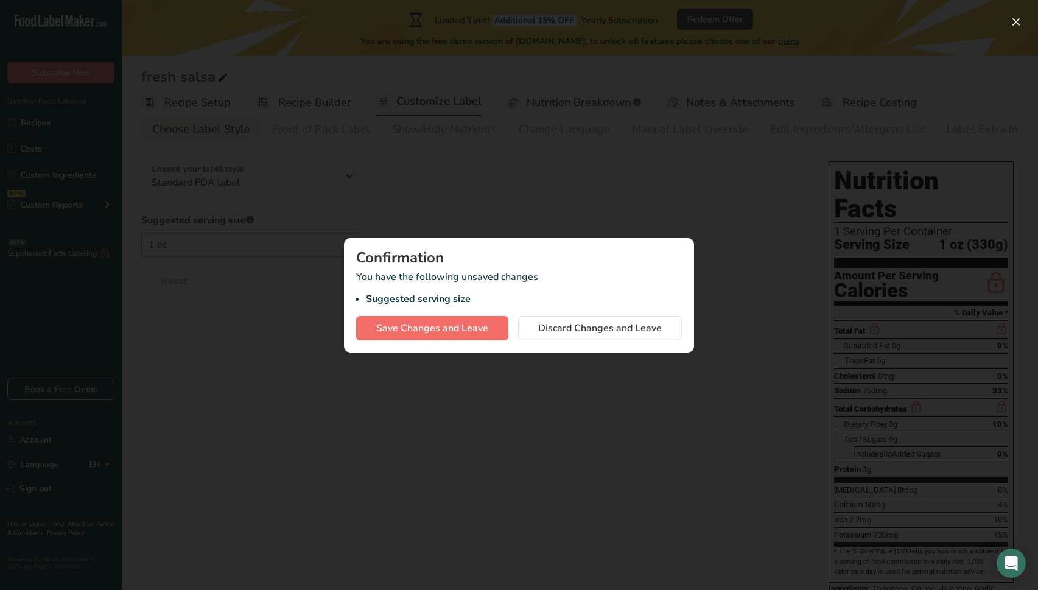
click at [453, 330] on span "Save Changes and Leave" at bounding box center [432, 328] width 112 height 15
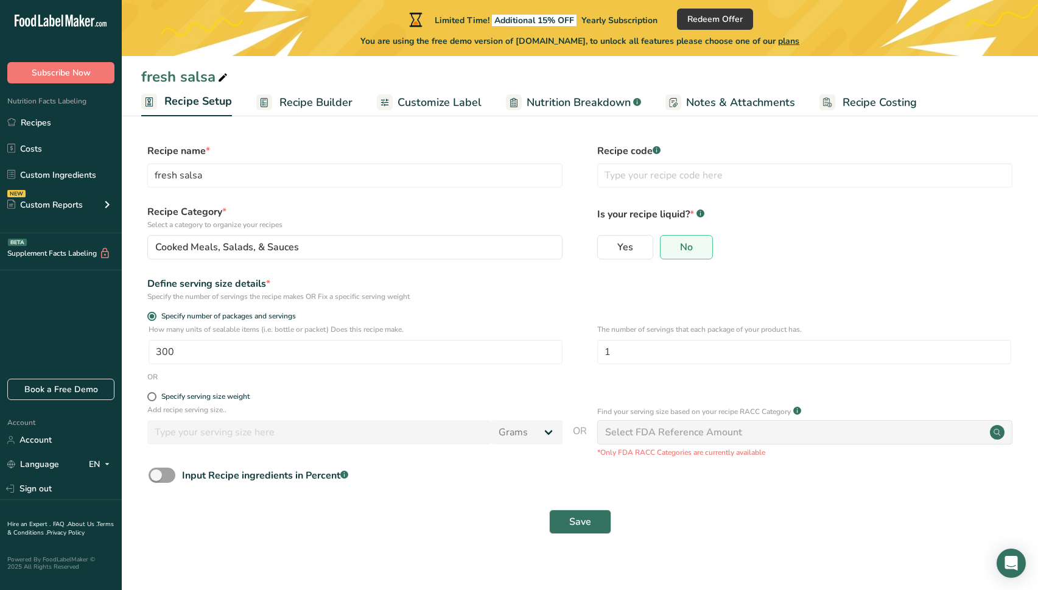
click at [203, 105] on span "Recipe Setup" at bounding box center [198, 101] width 68 height 16
click at [328, 105] on span "Recipe Builder" at bounding box center [315, 102] width 73 height 16
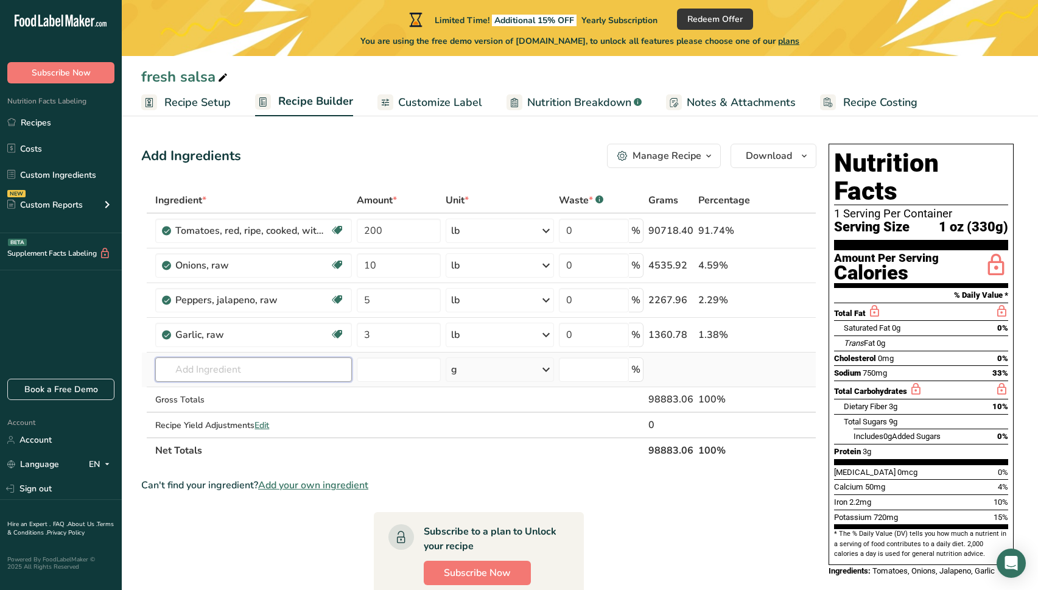
click at [216, 372] on input "text" at bounding box center [253, 369] width 197 height 24
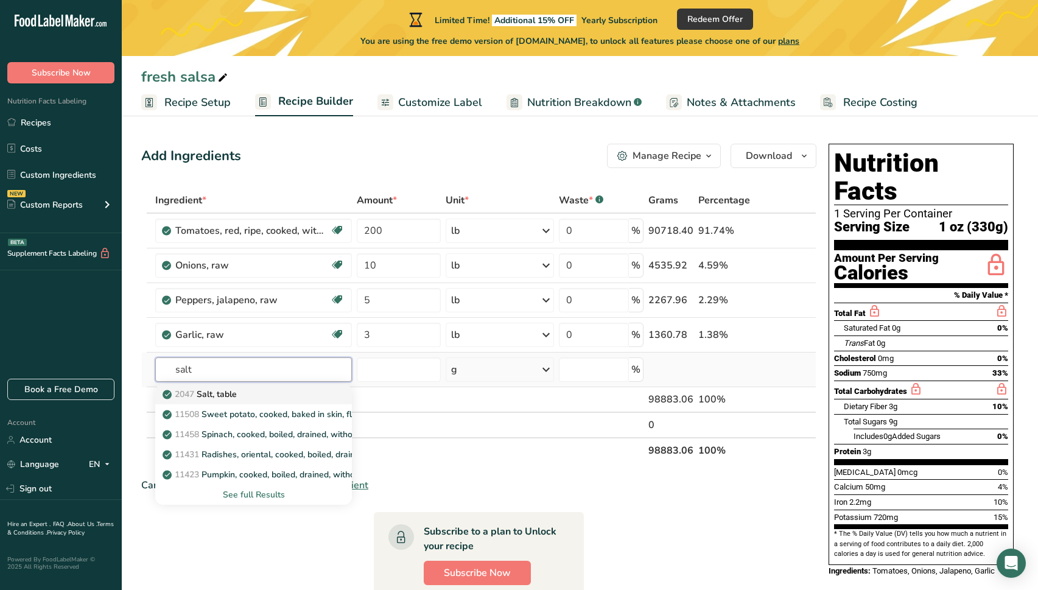
type input "salt"
click at [220, 396] on p "2047 Salt, table" at bounding box center [201, 394] width 72 height 13
type input "Salt, table"
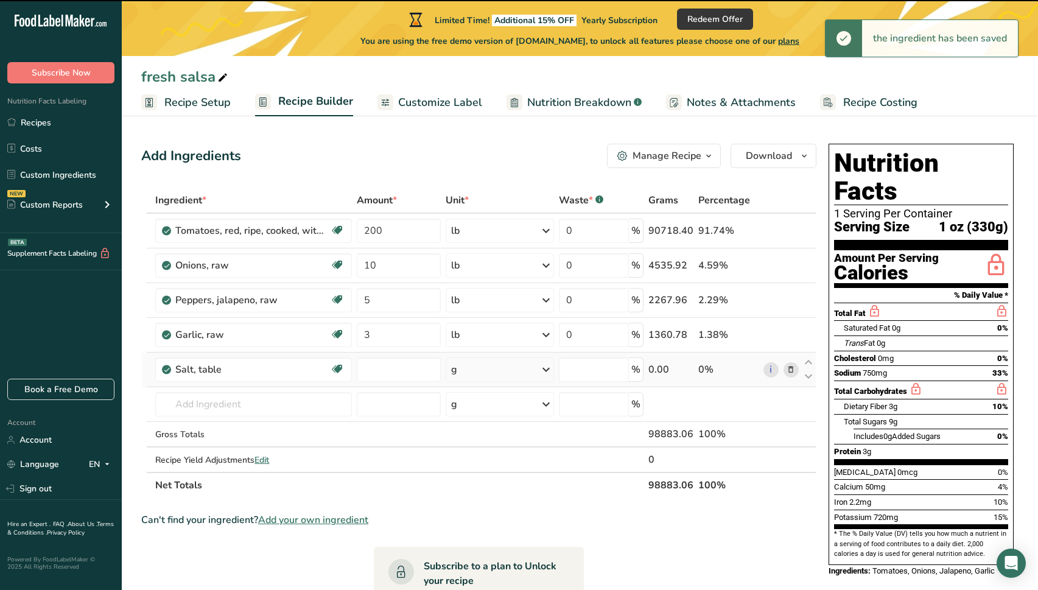
type input "0"
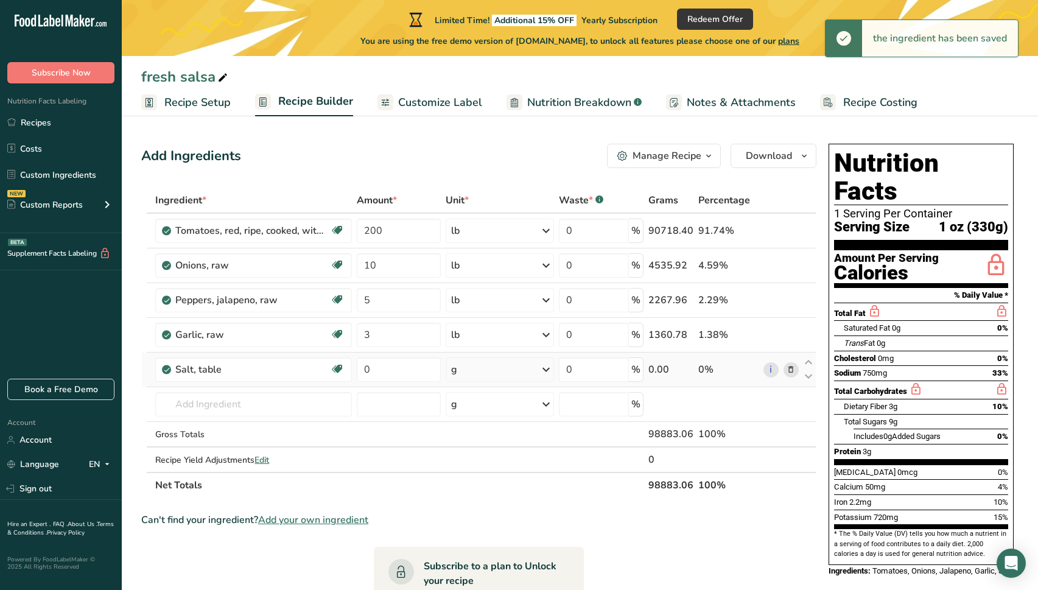
click at [544, 363] on icon at bounding box center [546, 369] width 15 height 22
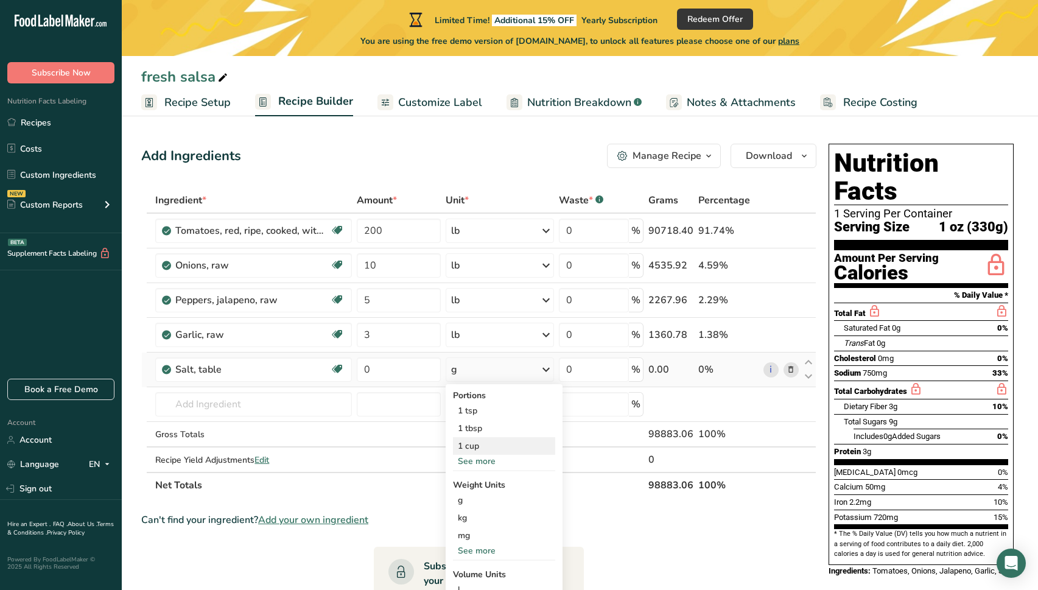
click at [509, 444] on div "1 cup" at bounding box center [504, 446] width 102 height 18
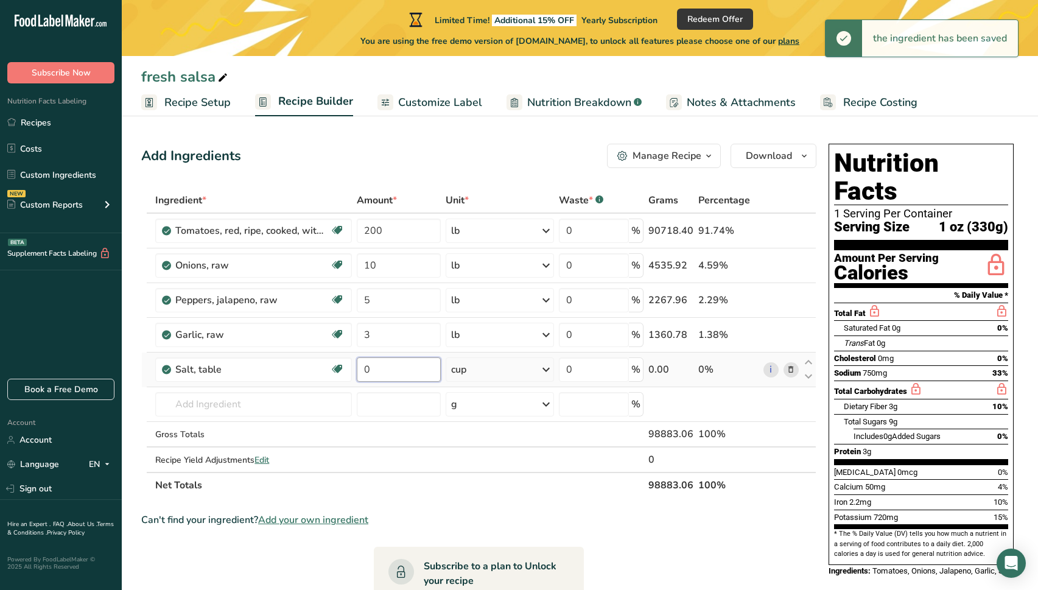
click at [400, 367] on input "0" at bounding box center [398, 369] width 83 height 24
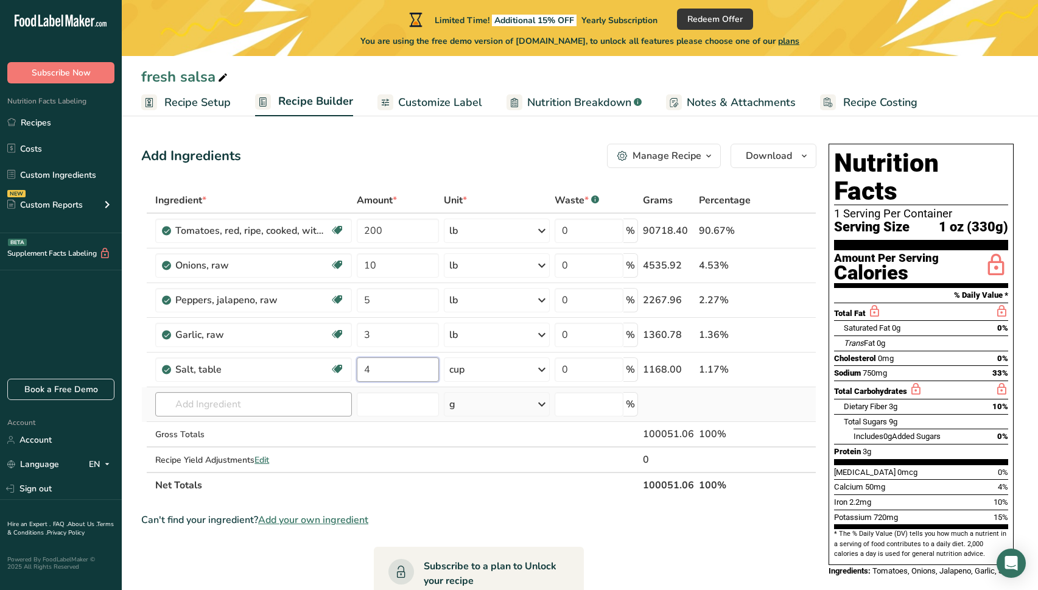
type input "4"
click at [239, 399] on div "Ingredient * Amount * Unit * Waste * .a-a{fill:#347362;}.b-a{fill:#fff;} Grams …" at bounding box center [478, 342] width 675 height 310
type input "white vinegar"
click at [240, 428] on p "White Wine Vinegar" at bounding box center [211, 428] width 92 height 13
type input "White Wine Vinegar"
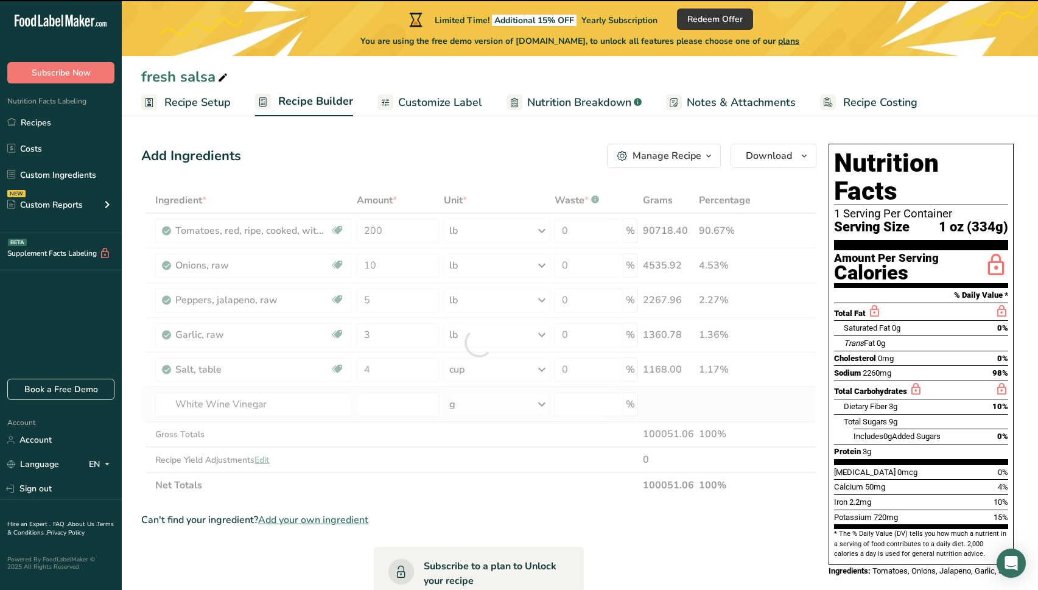
type input "0"
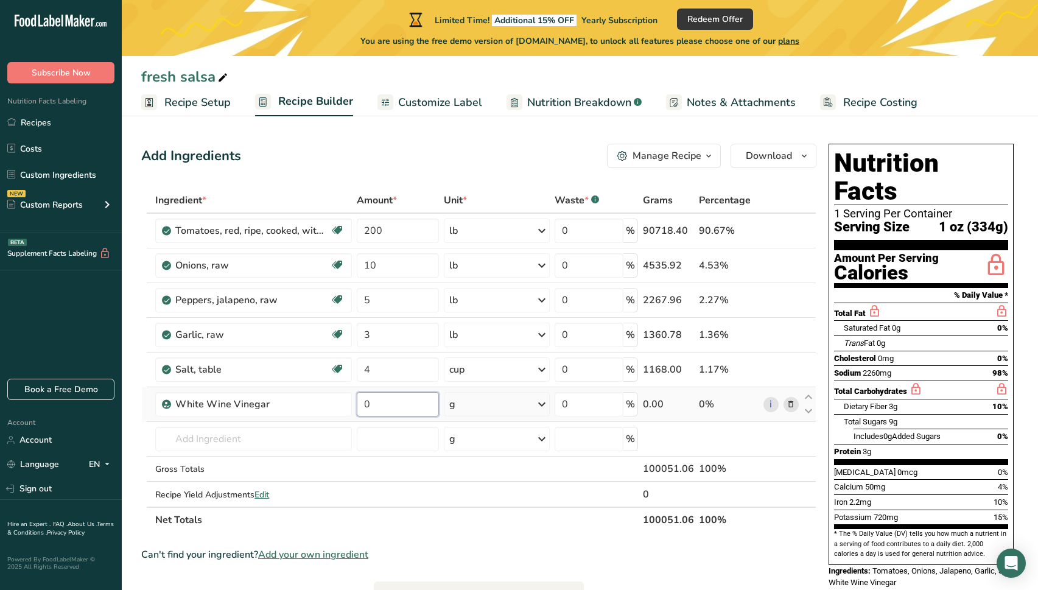
click at [421, 413] on input "0" at bounding box center [398, 404] width 82 height 24
type input "8"
click at [537, 401] on div "Ingredient * Amount * Unit * Waste * .a-a{fill:#347362;}.b-a{fill:#fff;} Grams …" at bounding box center [478, 359] width 675 height 345
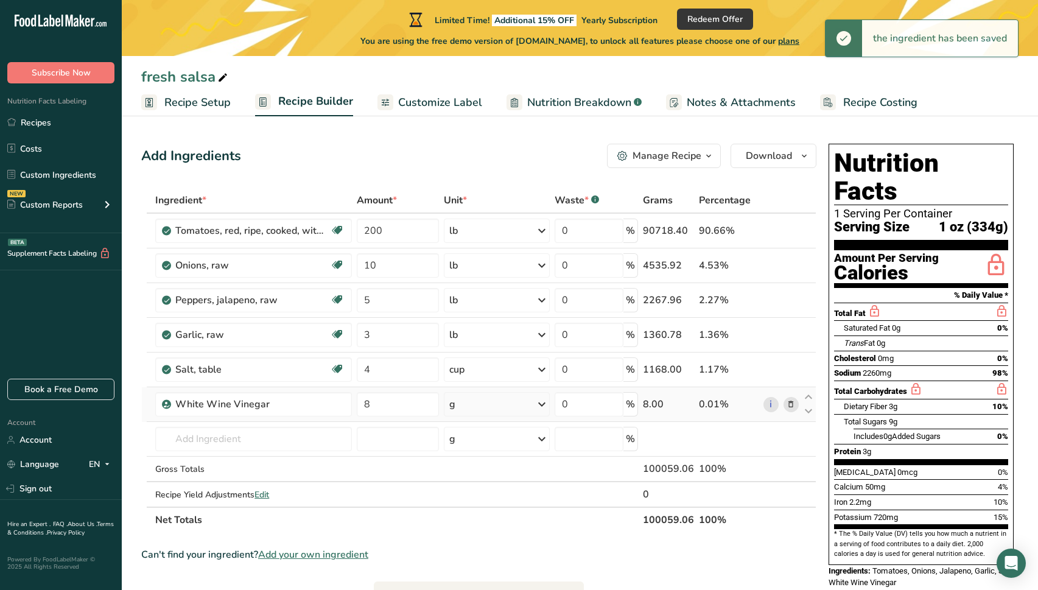
click at [545, 403] on icon at bounding box center [541, 404] width 15 height 22
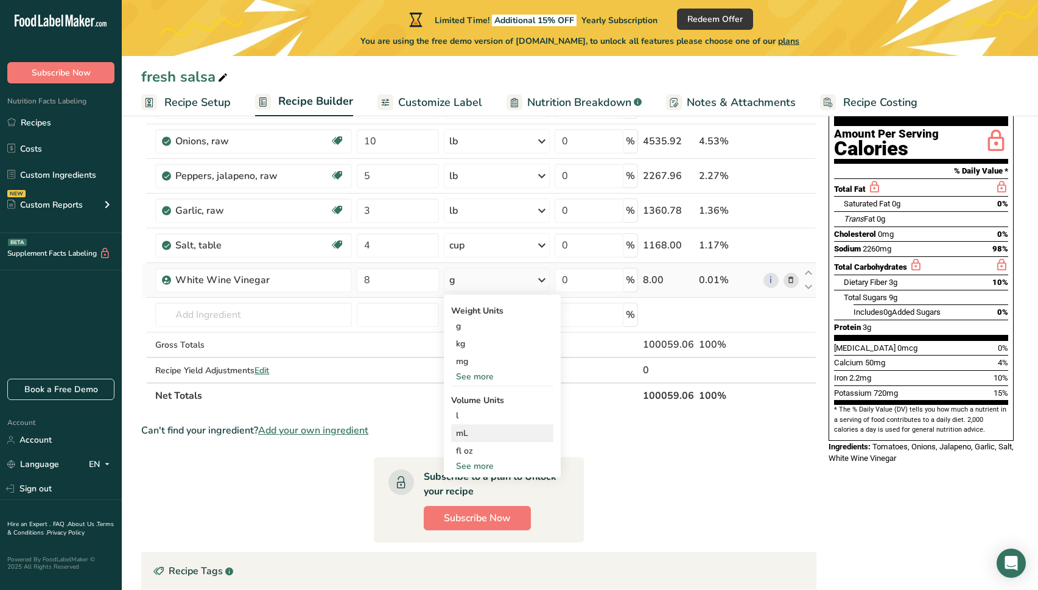
scroll to position [125, 0]
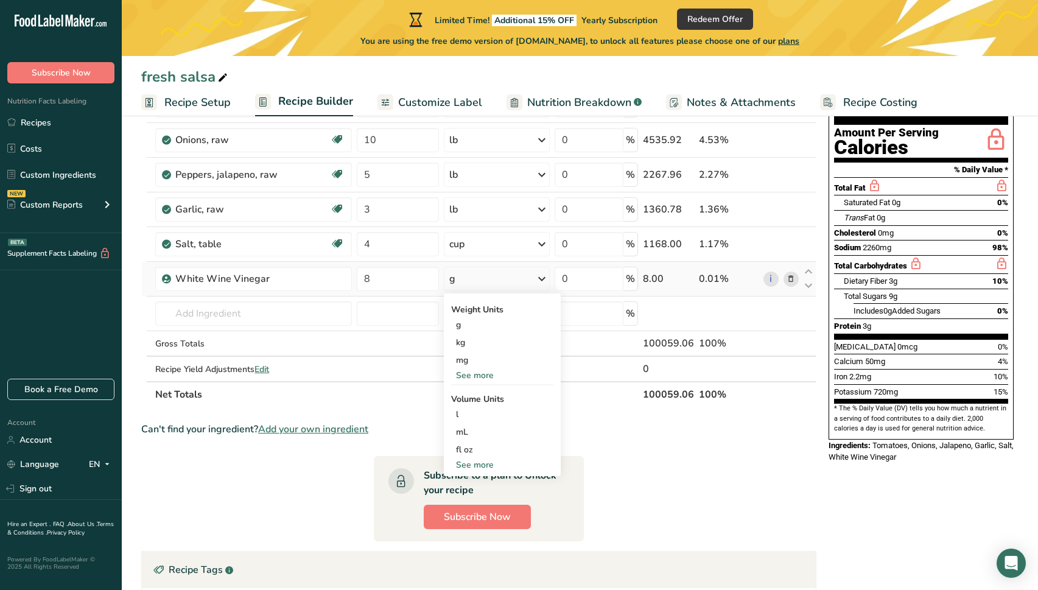
click at [490, 461] on div "See more" at bounding box center [502, 464] width 102 height 13
click at [485, 498] on div "cup" at bounding box center [502, 502] width 92 height 13
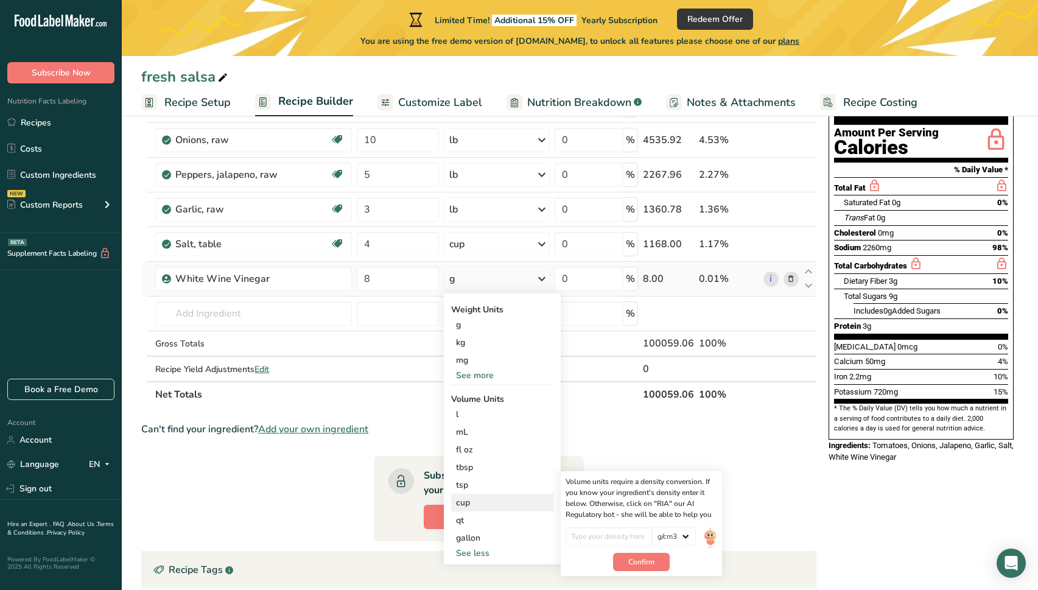
click at [481, 501] on div "cup" at bounding box center [502, 502] width 92 height 13
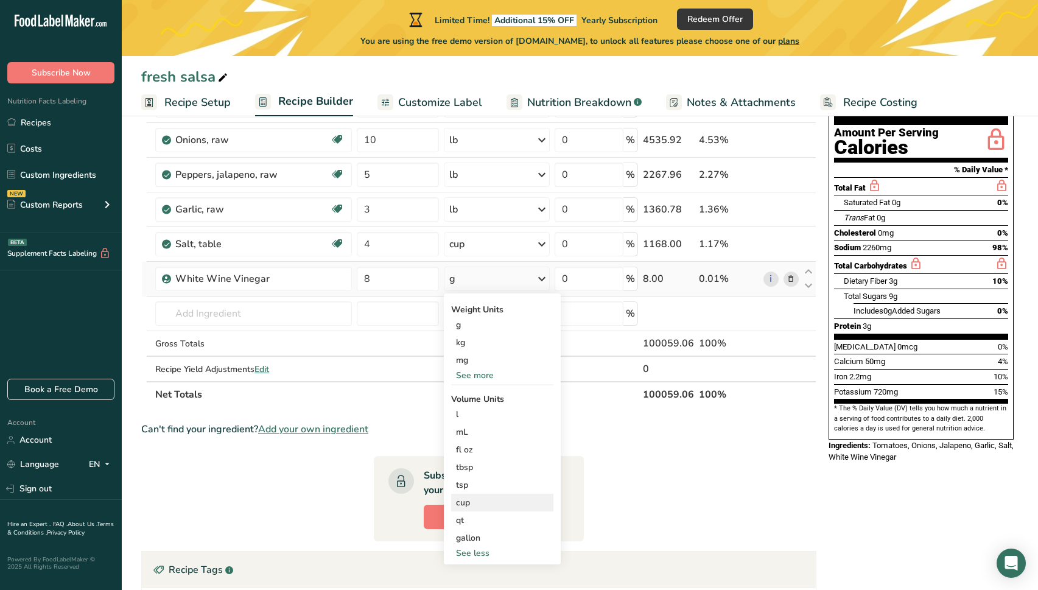
click at [461, 502] on div "cup" at bounding box center [502, 502] width 92 height 13
click at [462, 503] on div "cup" at bounding box center [502, 502] width 92 height 13
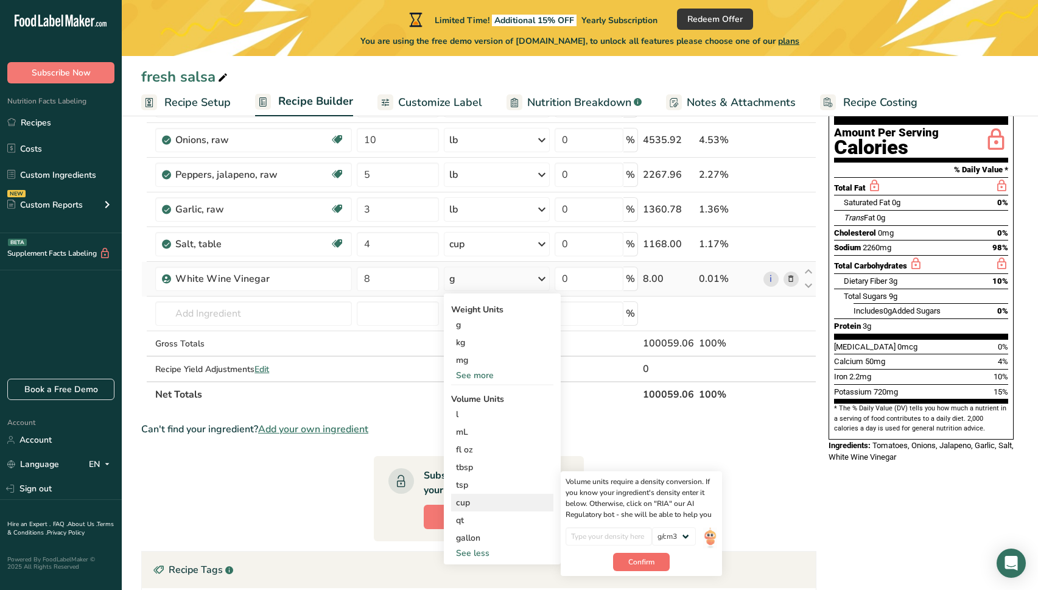
click at [647, 556] on button "Confirm" at bounding box center [641, 562] width 57 height 18
drag, startPoint x: 637, startPoint y: 538, endPoint x: 617, endPoint y: 539, distance: 20.1
click at [637, 538] on input "number" at bounding box center [608, 536] width 87 height 18
click at [508, 537] on div "gallon" at bounding box center [502, 537] width 92 height 13
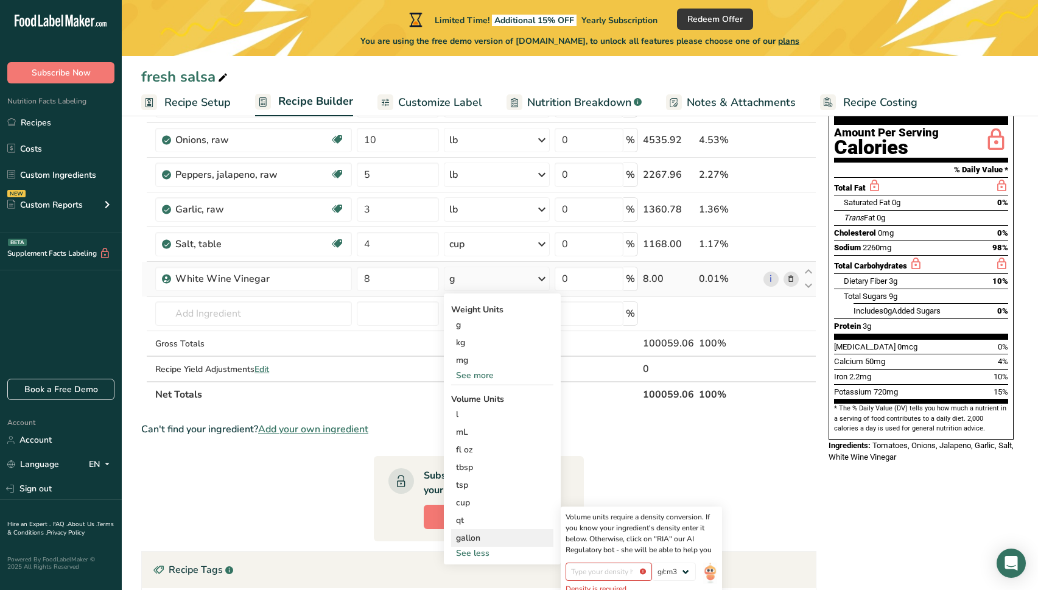
drag, startPoint x: 510, startPoint y: 536, endPoint x: 607, endPoint y: 542, distance: 97.6
click at [510, 536] on div "gallon" at bounding box center [502, 537] width 92 height 13
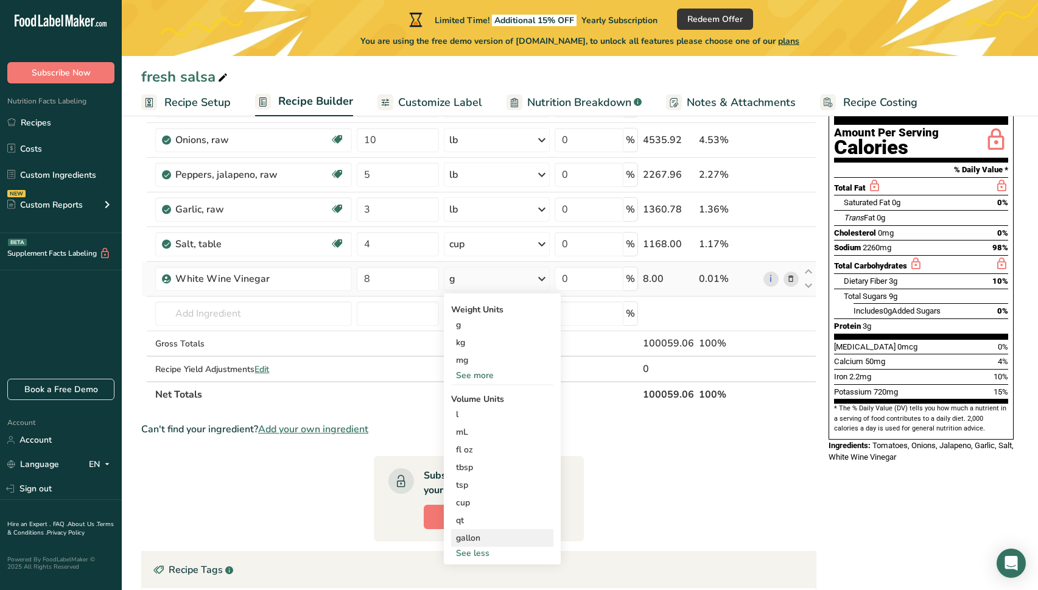
click at [471, 532] on div "gallon" at bounding box center [502, 537] width 92 height 13
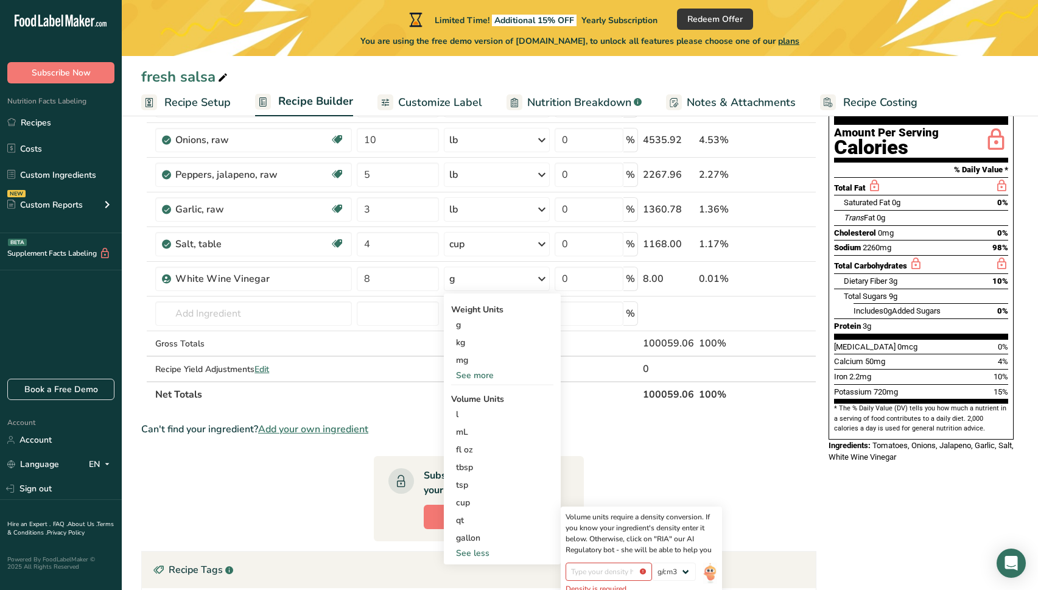
click at [657, 480] on section "Ingredient * Amount * Unit * Waste * .a-a{fill:#347362;}.b-a{fill:#fff;} Grams …" at bounding box center [478, 409] width 675 height 695
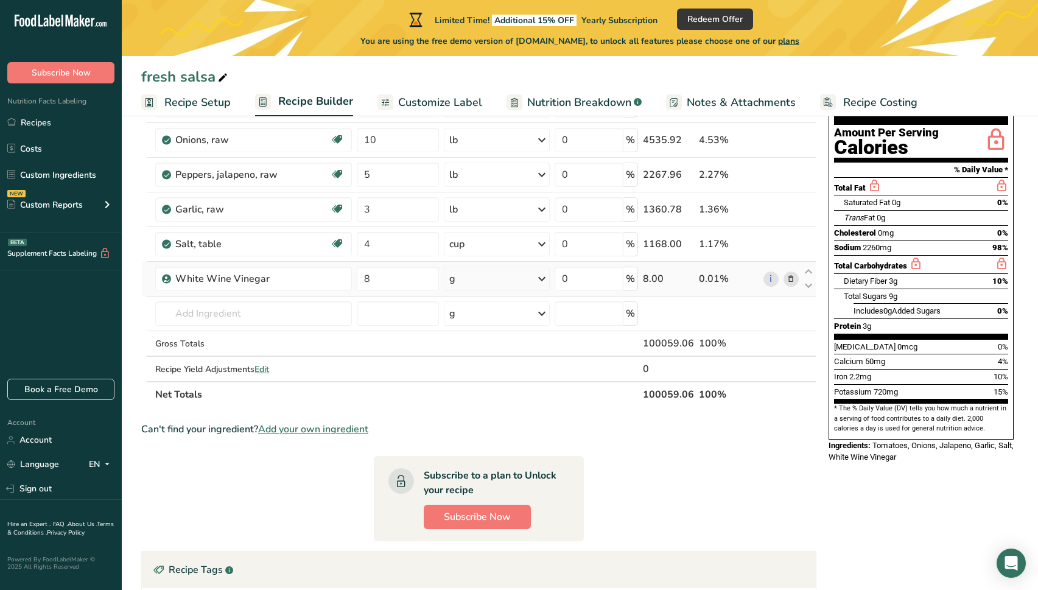
click at [543, 276] on icon at bounding box center [541, 279] width 15 height 22
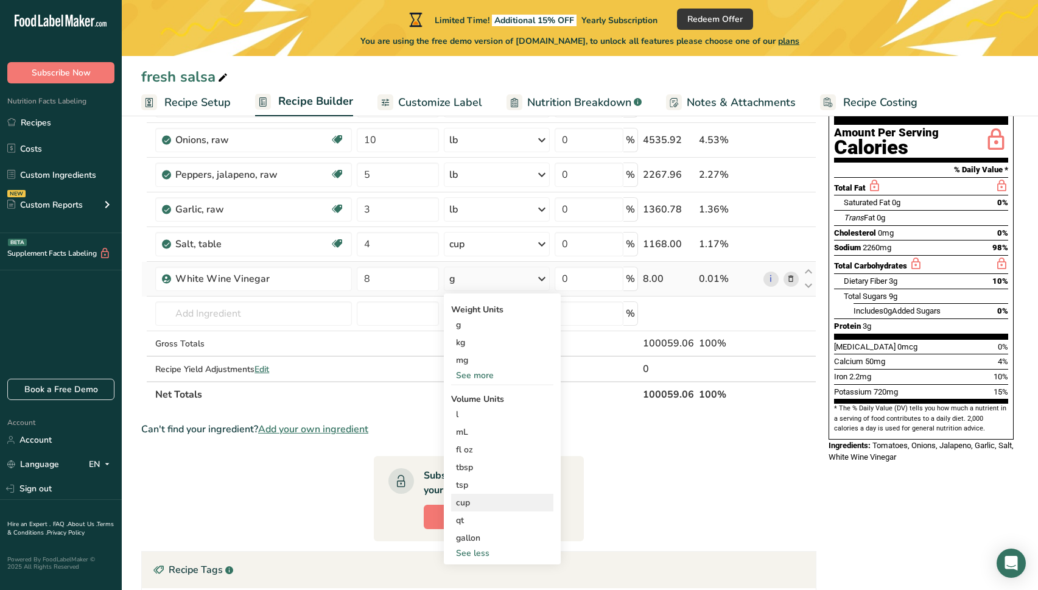
click at [502, 503] on div "cup" at bounding box center [502, 502] width 92 height 13
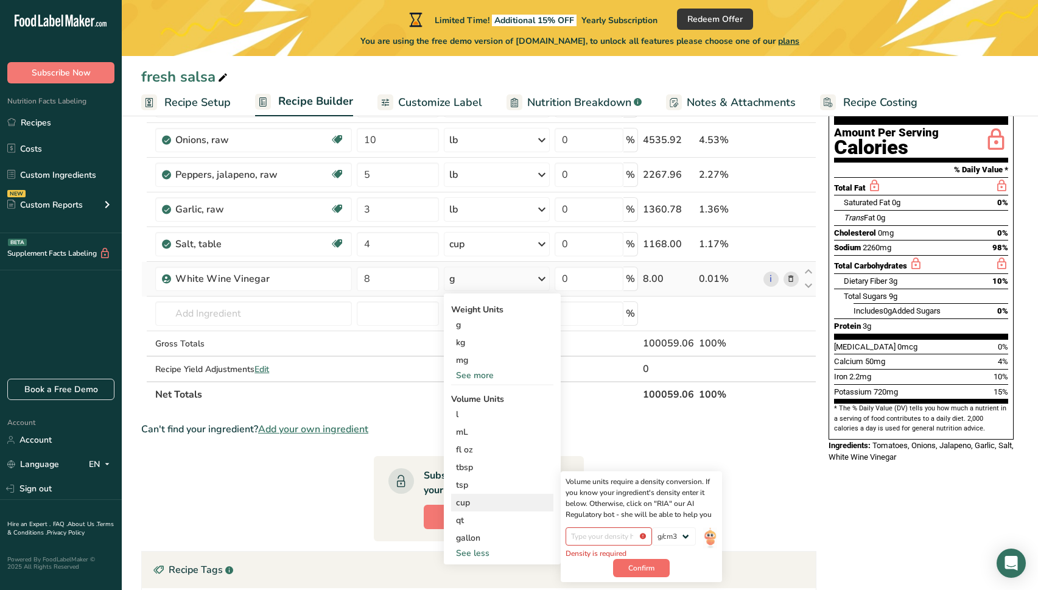
click at [647, 570] on span "Confirm" at bounding box center [641, 567] width 26 height 11
click at [643, 578] on div "Volume units require a density conversion. If you know your ingredient's densit…" at bounding box center [640, 526] width 161 height 111
click at [494, 451] on div "fl oz" at bounding box center [502, 449] width 92 height 13
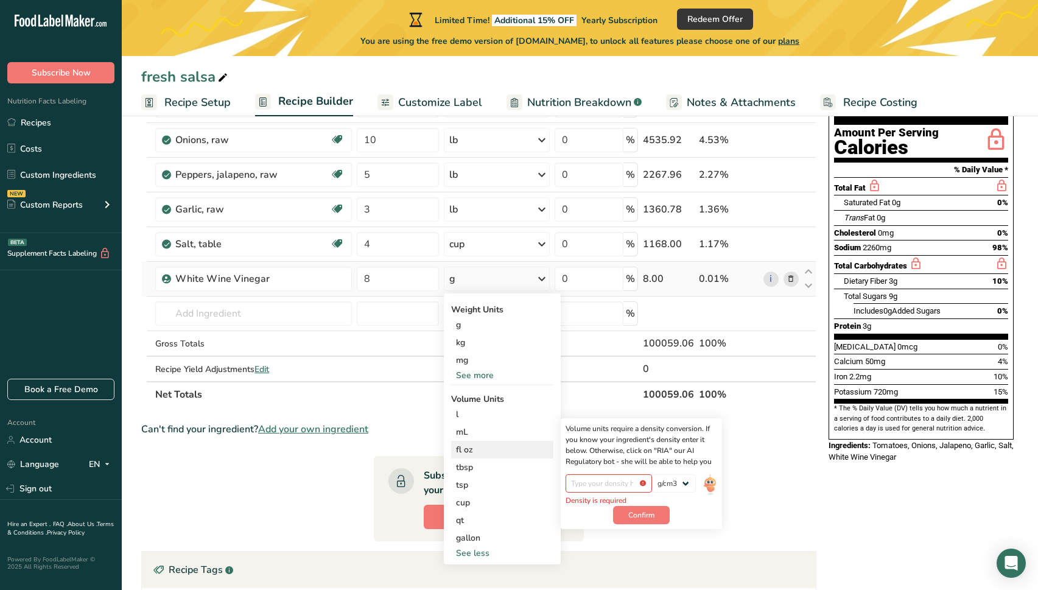
drag, startPoint x: 652, startPoint y: 515, endPoint x: 660, endPoint y: 504, distance: 13.0
click at [652, 515] on span "Confirm" at bounding box center [641, 514] width 26 height 11
click at [389, 311] on input "number" at bounding box center [398, 313] width 82 height 24
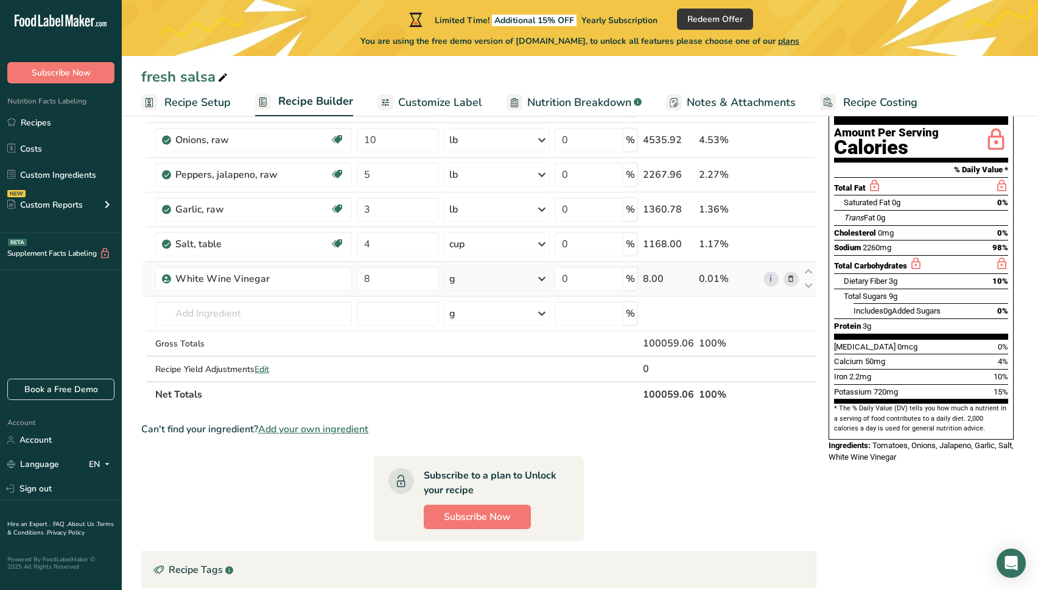
click at [500, 274] on div "g" at bounding box center [497, 279] width 106 height 24
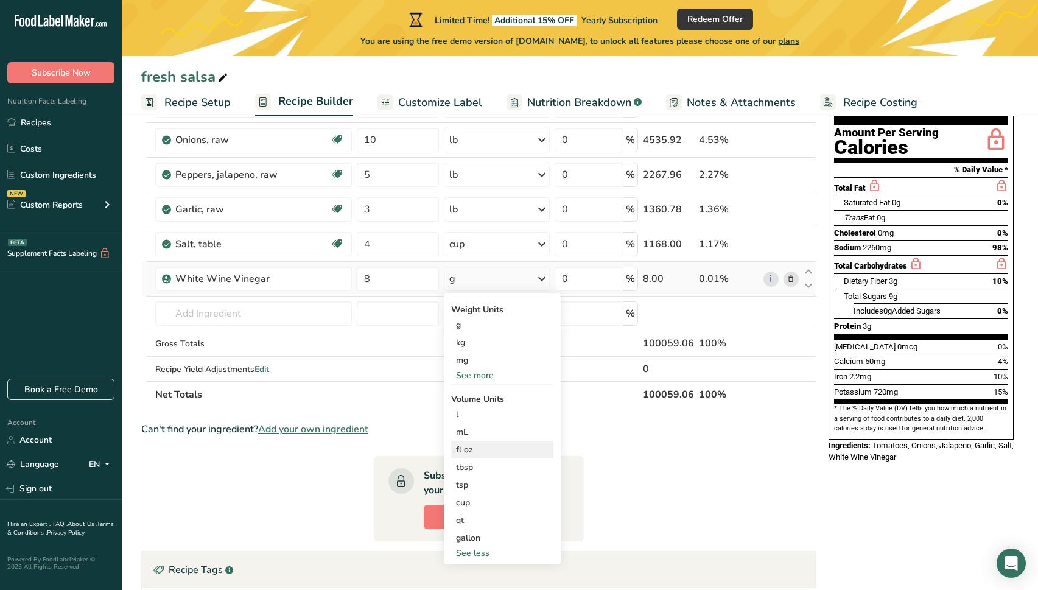
click at [481, 450] on div "fl oz" at bounding box center [502, 449] width 92 height 13
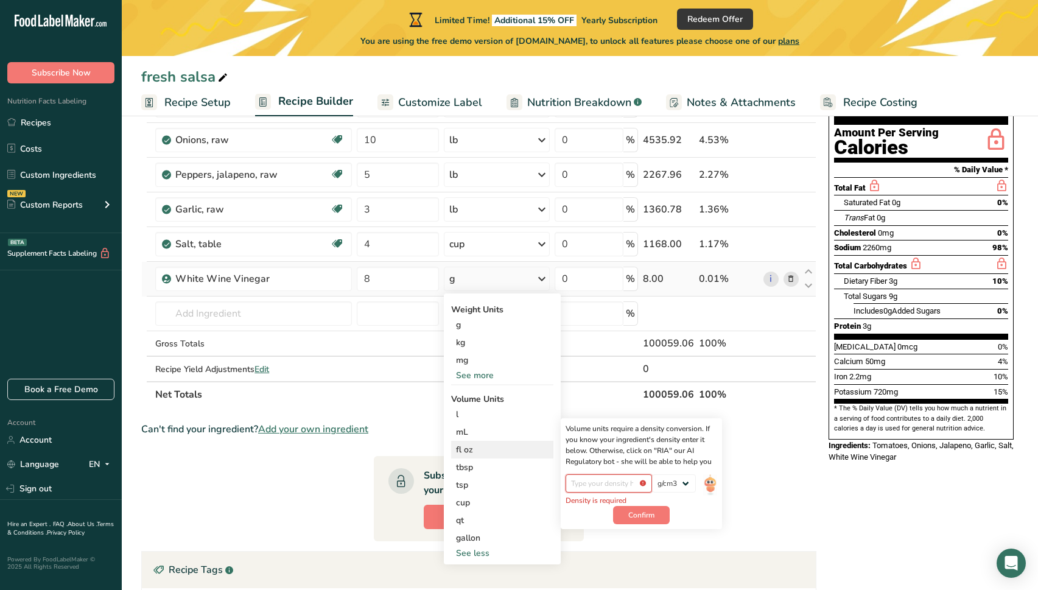
click at [607, 486] on input "number" at bounding box center [608, 483] width 87 height 18
type input "-0.0001"
click at [630, 515] on span "Confirm" at bounding box center [641, 514] width 26 height 11
click at [612, 484] on input "number" at bounding box center [608, 482] width 87 height 18
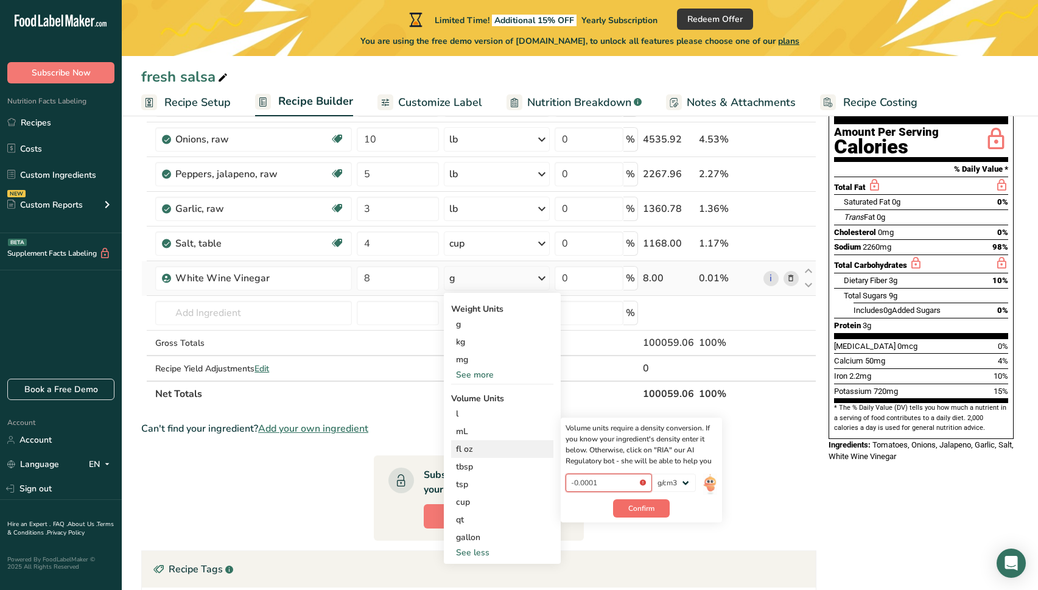
type input "-0.0001"
click at [655, 510] on button "Confirm" at bounding box center [641, 508] width 57 height 18
click at [644, 506] on span "Confirm" at bounding box center [641, 508] width 26 height 11
click at [643, 506] on span "Confirm" at bounding box center [641, 508] width 26 height 11
click at [644, 506] on span "Confirm" at bounding box center [641, 508] width 26 height 11
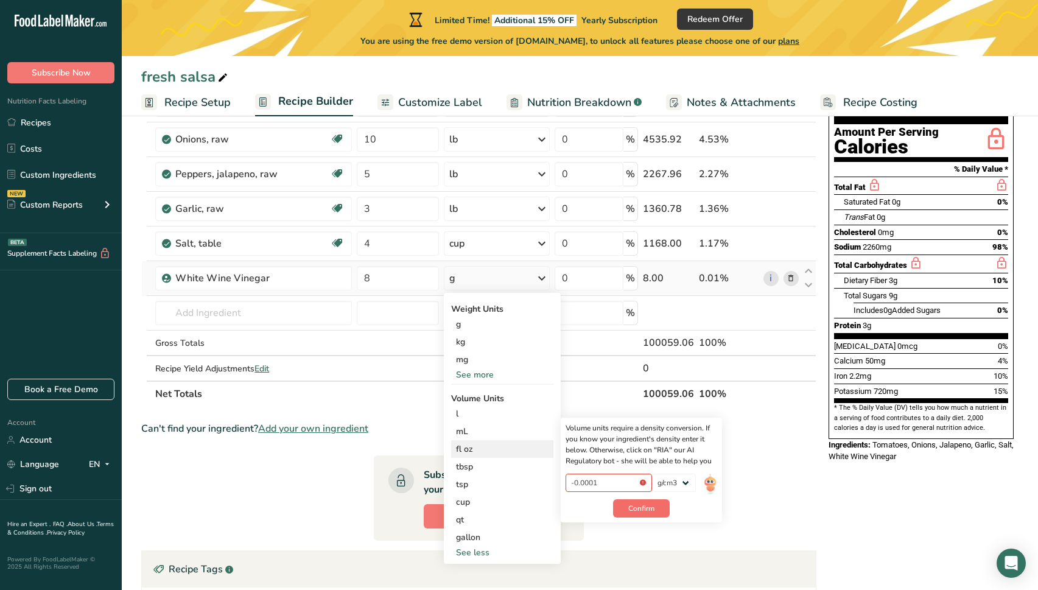
click at [661, 500] on button "Confirm" at bounding box center [641, 508] width 57 height 18
drag, startPoint x: 660, startPoint y: 506, endPoint x: 651, endPoint y: 513, distance: 11.3
click at [660, 508] on button "Confirm" at bounding box center [641, 508] width 57 height 18
click at [651, 513] on span "Confirm" at bounding box center [641, 508] width 26 height 11
click at [652, 513] on span "Confirm" at bounding box center [641, 508] width 26 height 11
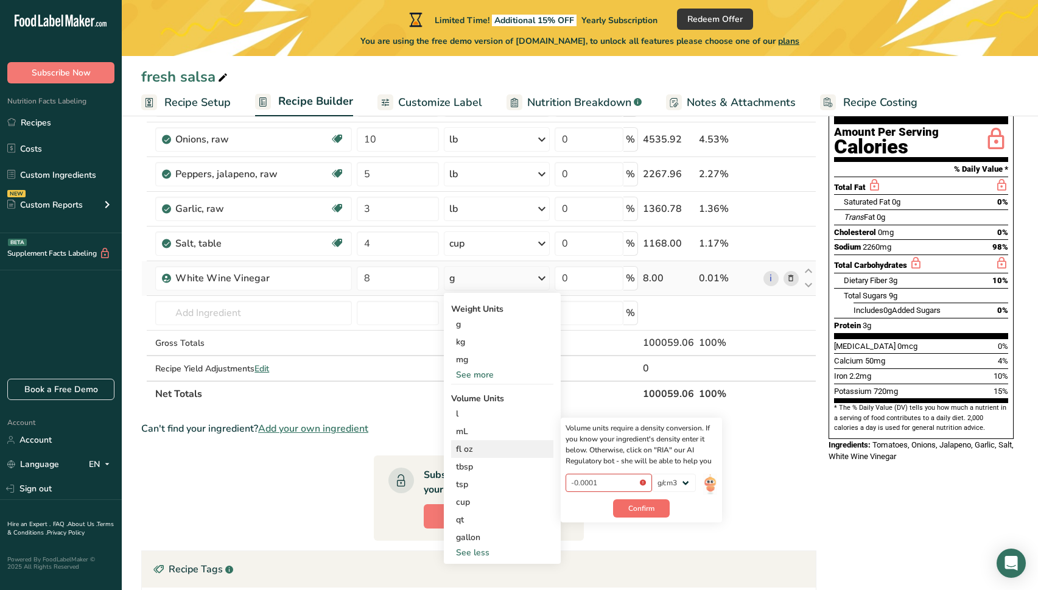
click at [655, 513] on button "Confirm" at bounding box center [641, 508] width 57 height 18
click at [659, 511] on button "Confirm" at bounding box center [641, 508] width 57 height 18
select select "23"
click at [647, 513] on span "Confirm" at bounding box center [641, 508] width 26 height 11
click at [648, 511] on span "Confirm" at bounding box center [641, 508] width 26 height 11
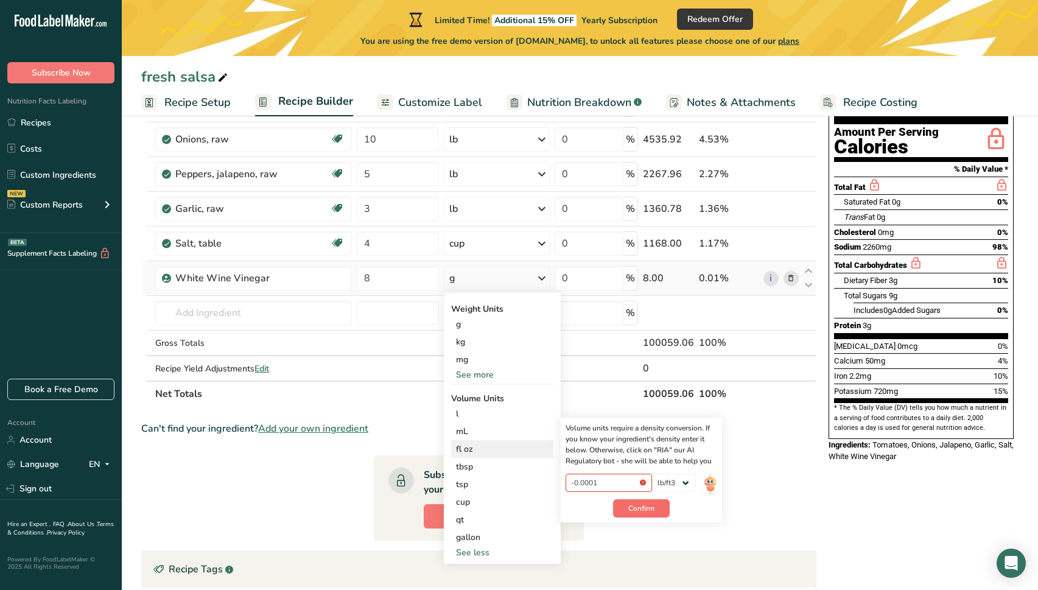
click at [648, 511] on span "Confirm" at bounding box center [641, 508] width 26 height 11
drag, startPoint x: 785, startPoint y: 456, endPoint x: 736, endPoint y: 440, distance: 52.0
click at [785, 456] on section "Ingredient * Amount * Unit * Waste * .a-a{fill:#347362;}.b-a{fill:#fff;} Grams …" at bounding box center [478, 408] width 675 height 695
click at [733, 439] on section "Ingredient * Amount * Unit * Waste * .a-a{fill:#347362;}.b-a{fill:#fff;} Grams …" at bounding box center [478, 408] width 675 height 695
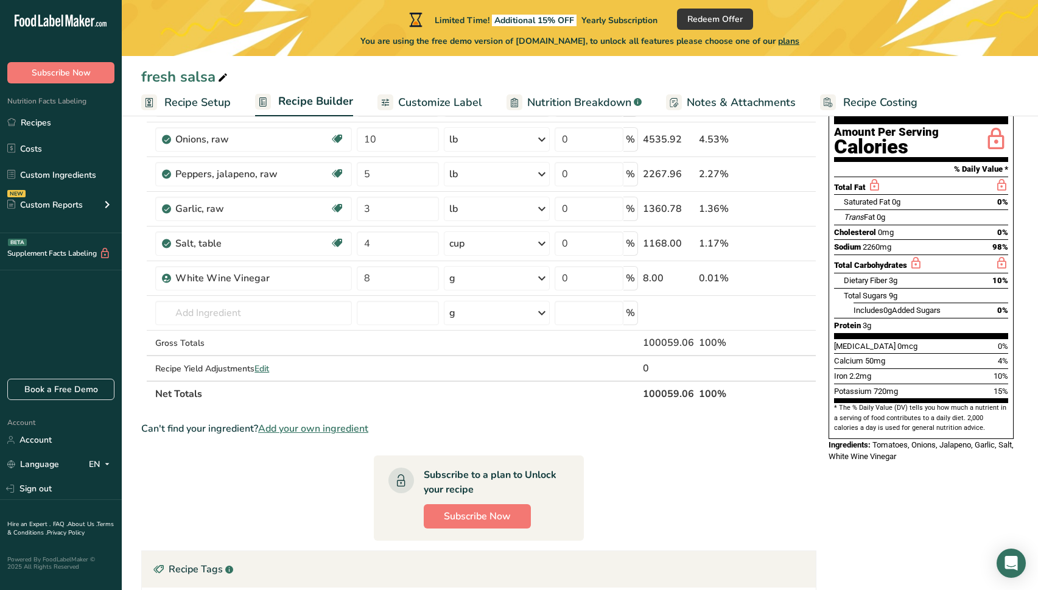
click at [452, 408] on section "Ingredient * Amount * Unit * Waste * .a-a{fill:#347362;}.b-a{fill:#fff;} Grams …" at bounding box center [478, 408] width 675 height 695
click at [539, 274] on icon at bounding box center [541, 278] width 15 height 22
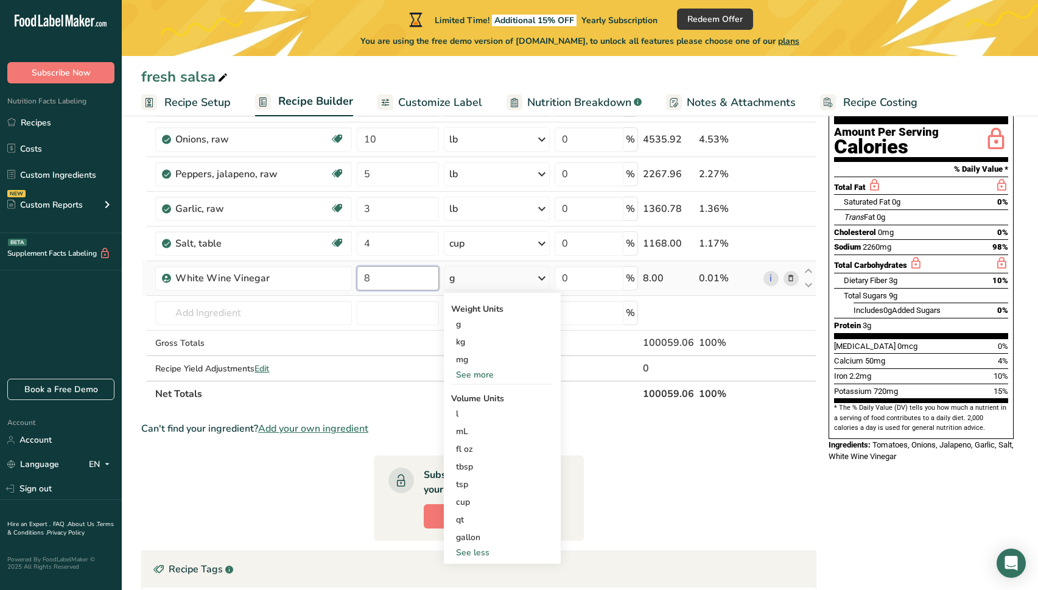
click at [376, 281] on input "8" at bounding box center [398, 278] width 82 height 24
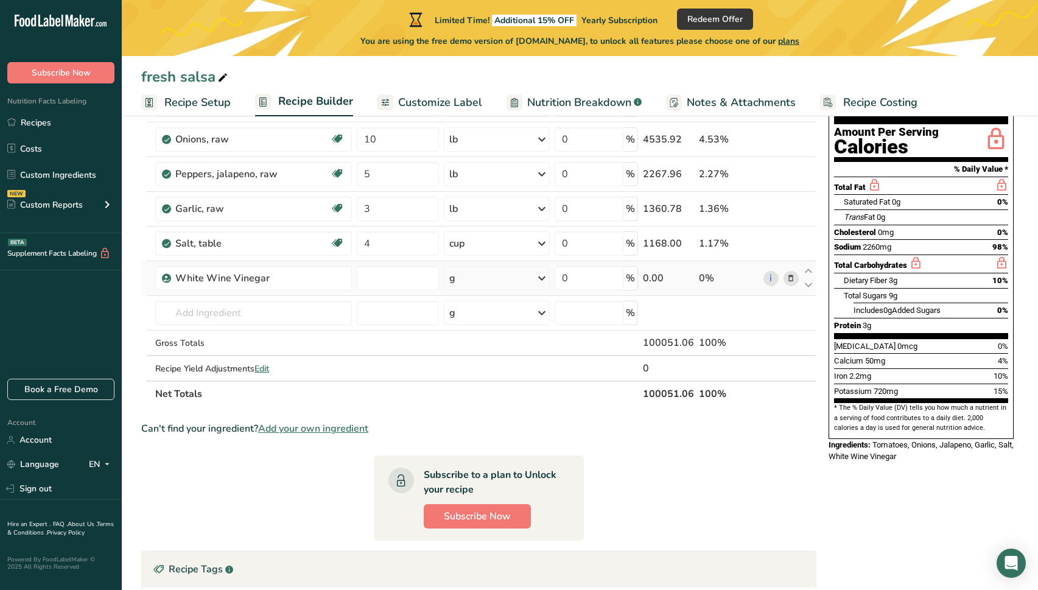
type input "0"
click at [515, 280] on div "Ingredient * Amount * Unit * Waste * .a-a{fill:#347362;}.b-a{fill:#fff;} Grams …" at bounding box center [478, 233] width 675 height 345
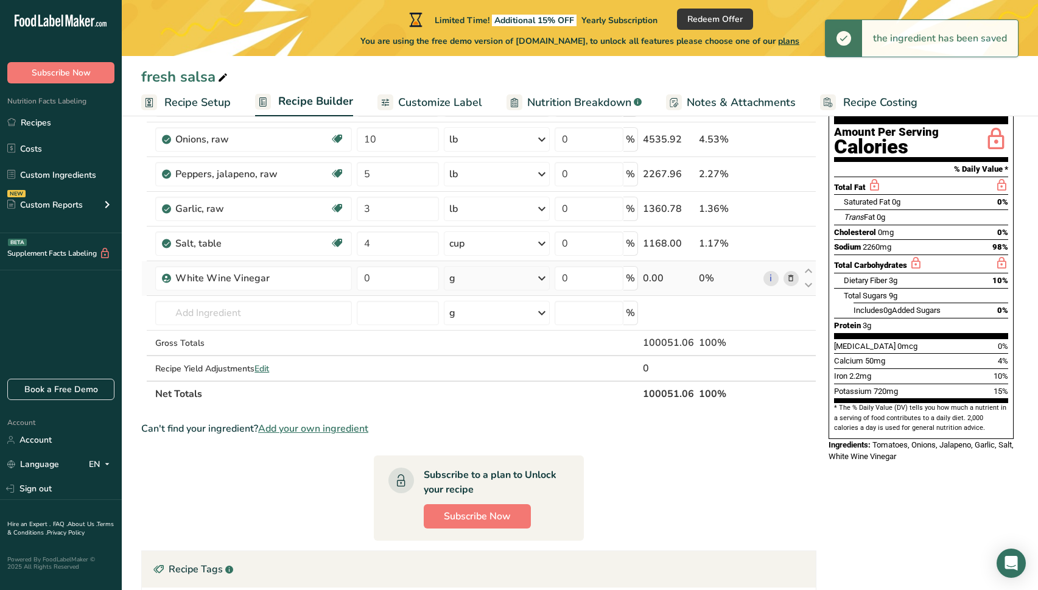
click at [540, 277] on icon at bounding box center [541, 278] width 15 height 22
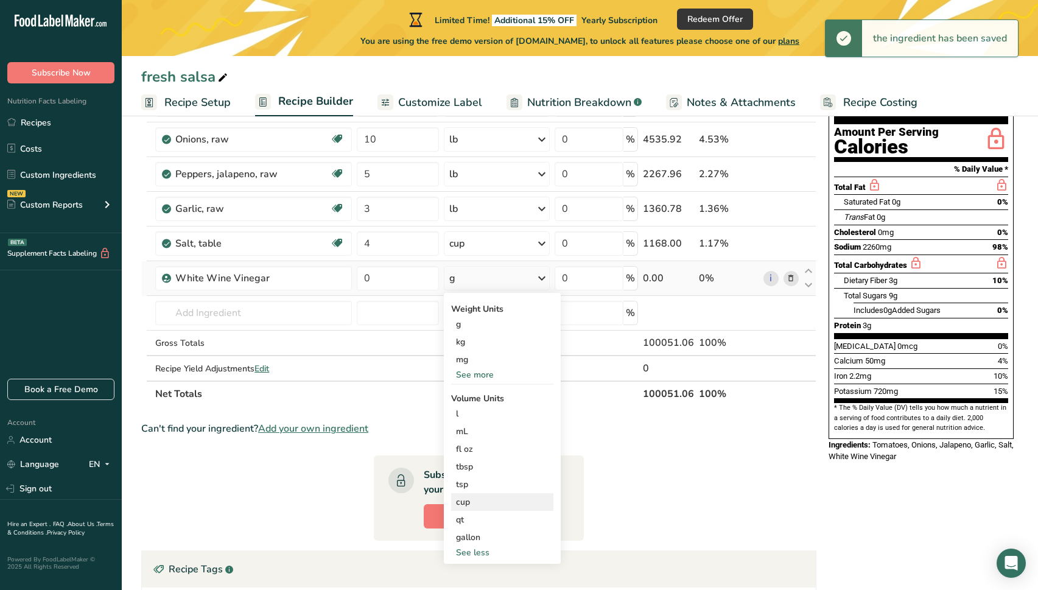
click at [483, 494] on div "cup Volume units require a density conversion. If you know your ingredient's de…" at bounding box center [502, 502] width 102 height 18
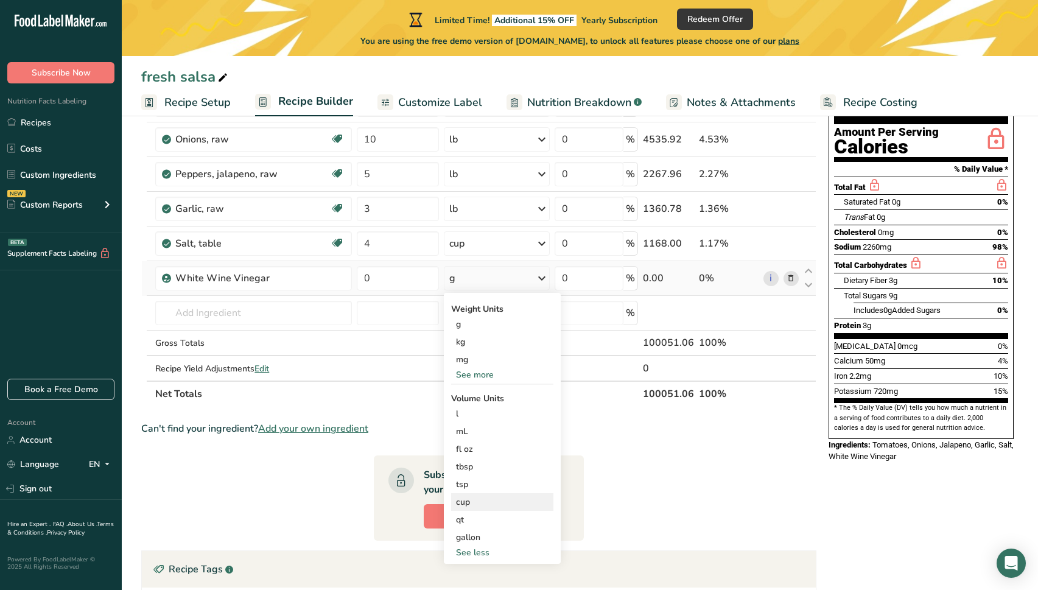
click at [486, 500] on div "cup" at bounding box center [502, 501] width 92 height 13
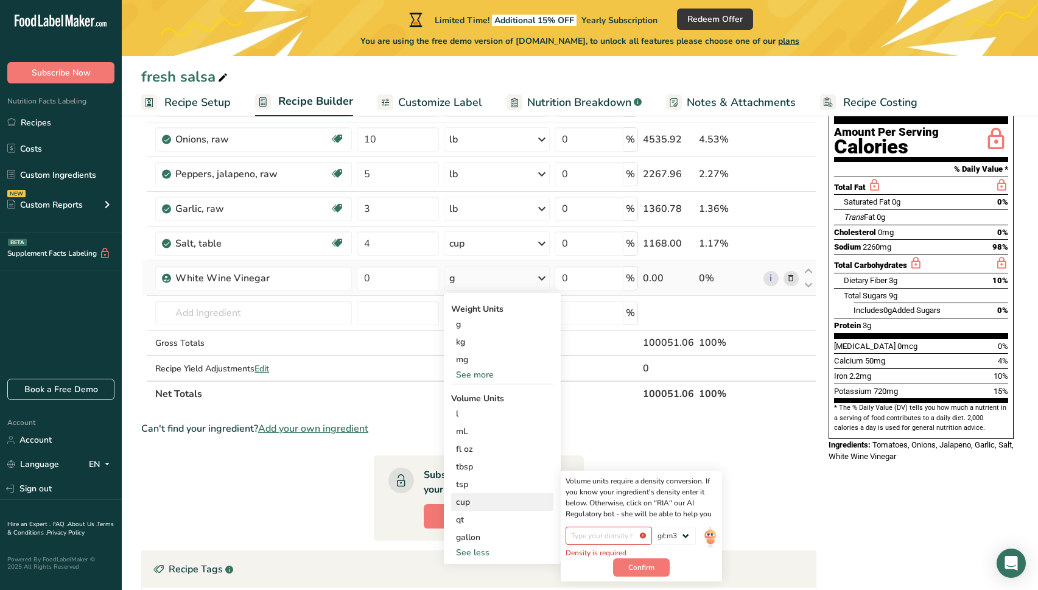
click at [486, 500] on div "cup" at bounding box center [502, 501] width 92 height 13
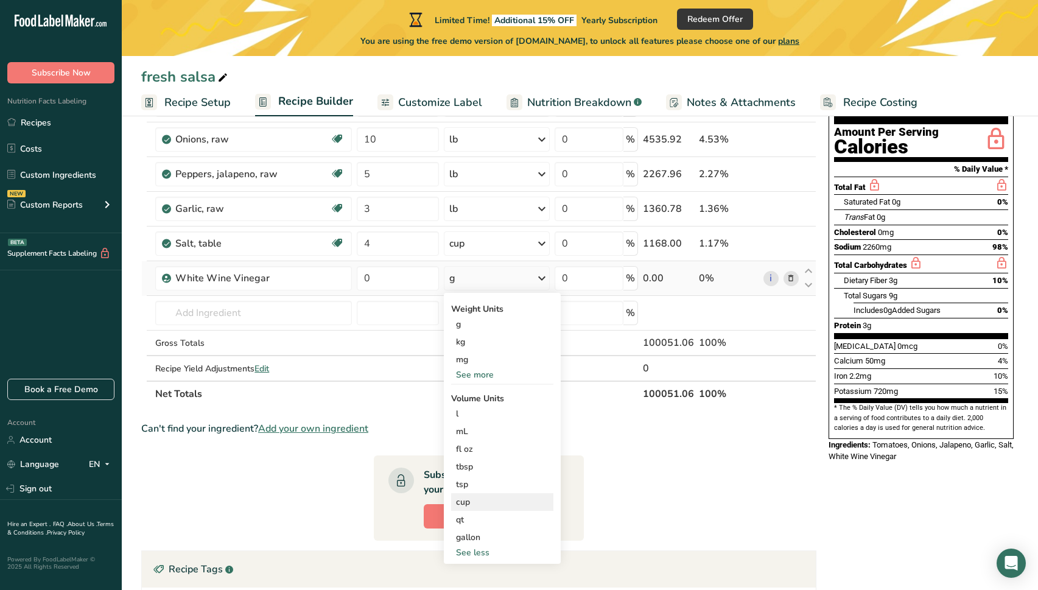
click at [486, 500] on div "cup" at bounding box center [502, 501] width 92 height 13
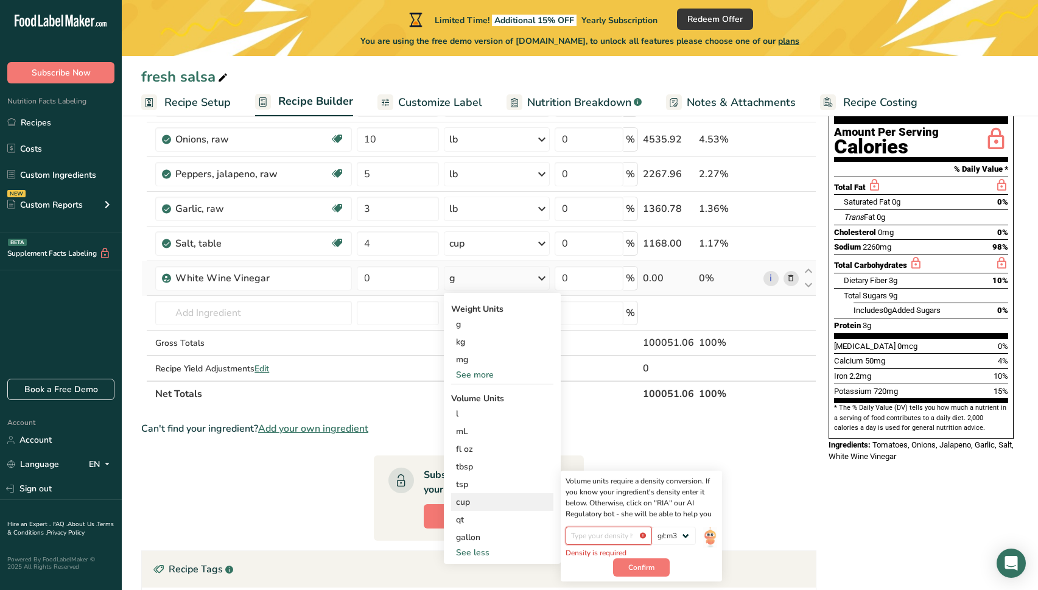
click at [619, 539] on input "number" at bounding box center [608, 535] width 87 height 18
type input "1.007"
click at [643, 560] on span "Confirm" at bounding box center [641, 561] width 26 height 11
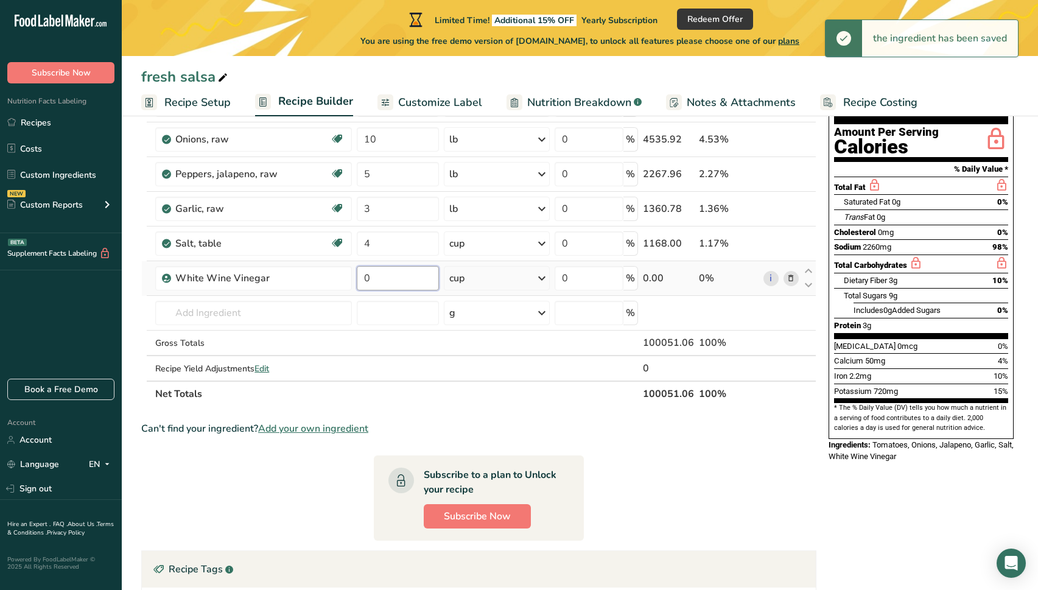
click at [416, 276] on input "0" at bounding box center [398, 278] width 82 height 24
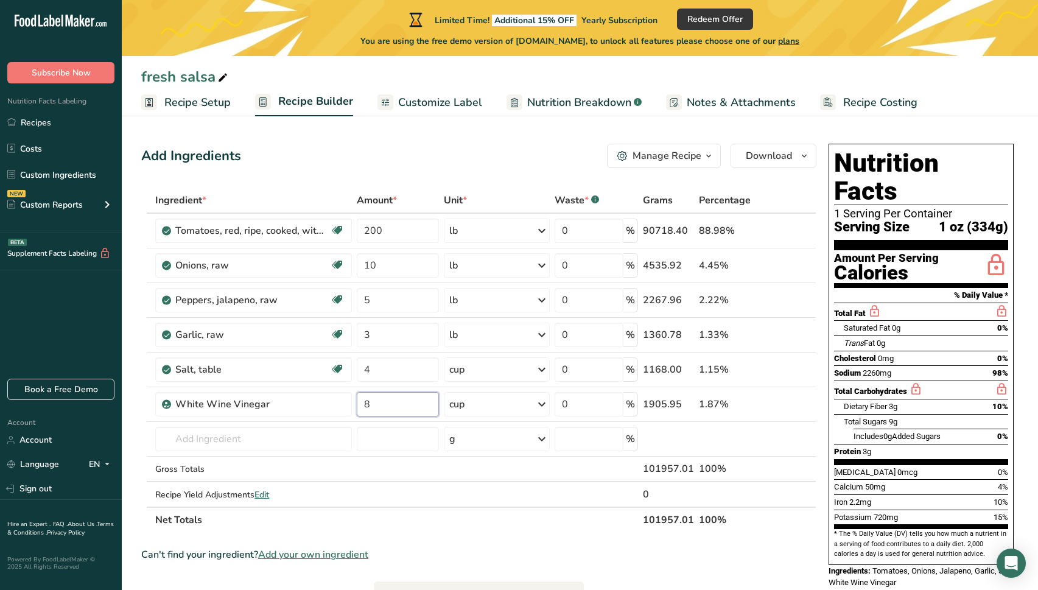
scroll to position [0, 0]
type input "8"
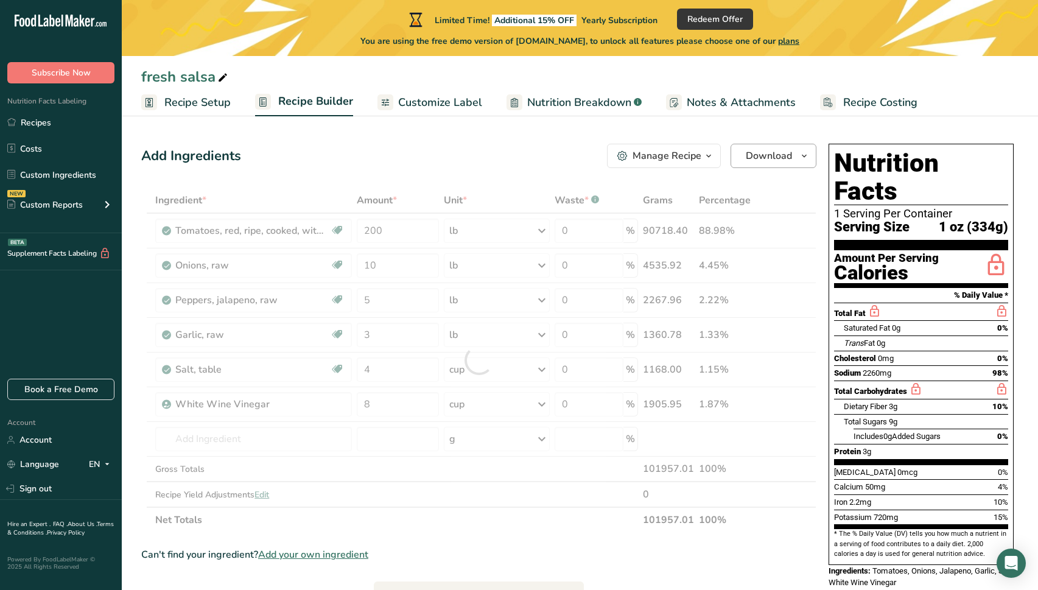
click at [786, 159] on span "Download" at bounding box center [768, 155] width 46 height 15
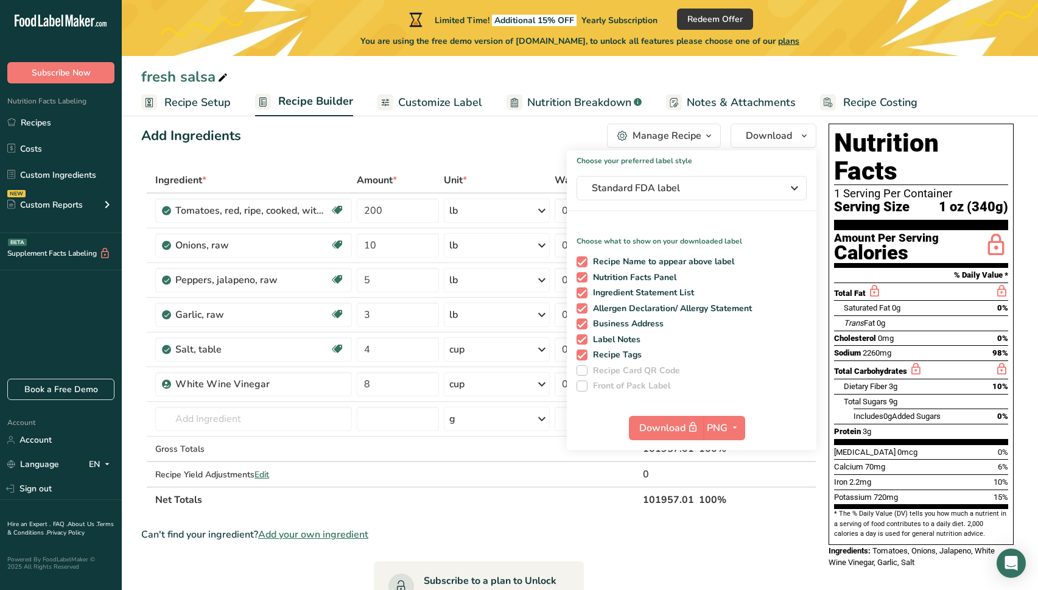
scroll to position [19, 0]
click at [758, 184] on span "Standard FDA label" at bounding box center [682, 188] width 183 height 15
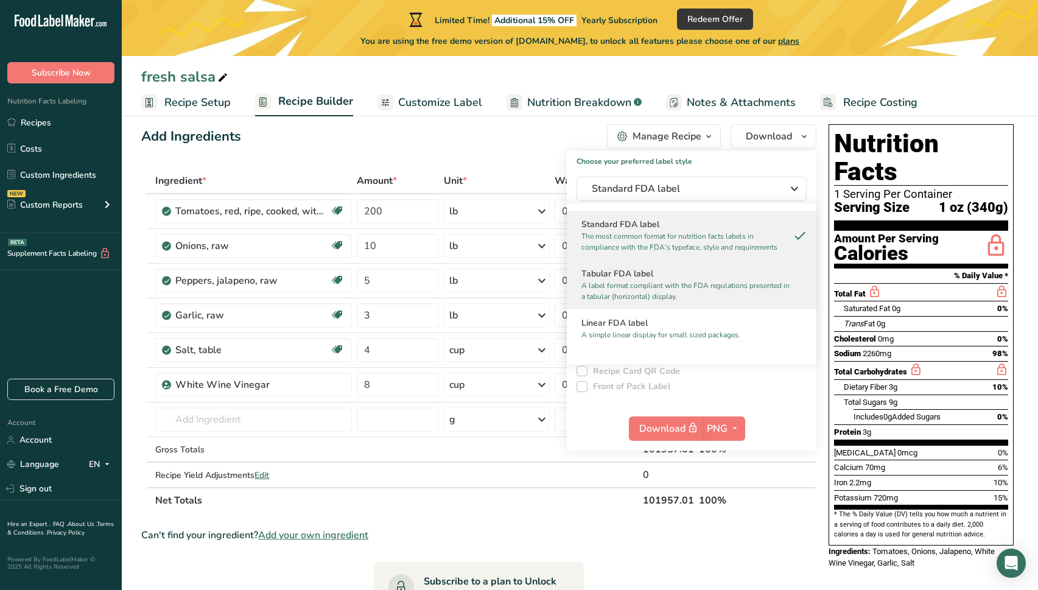
click at [740, 268] on h2 "Tabular FDA label" at bounding box center [691, 273] width 220 height 13
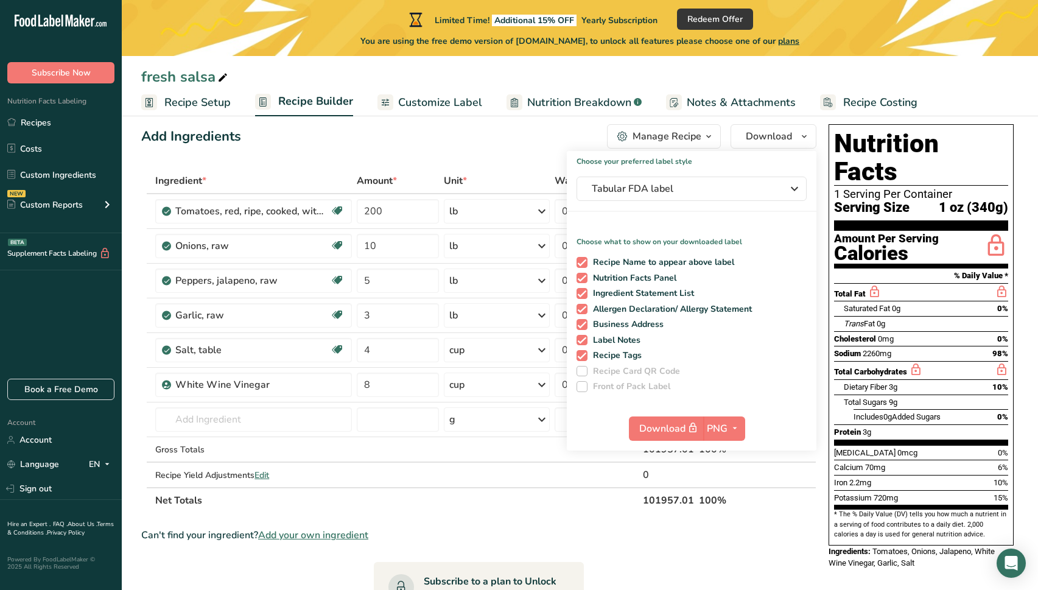
scroll to position [21, 0]
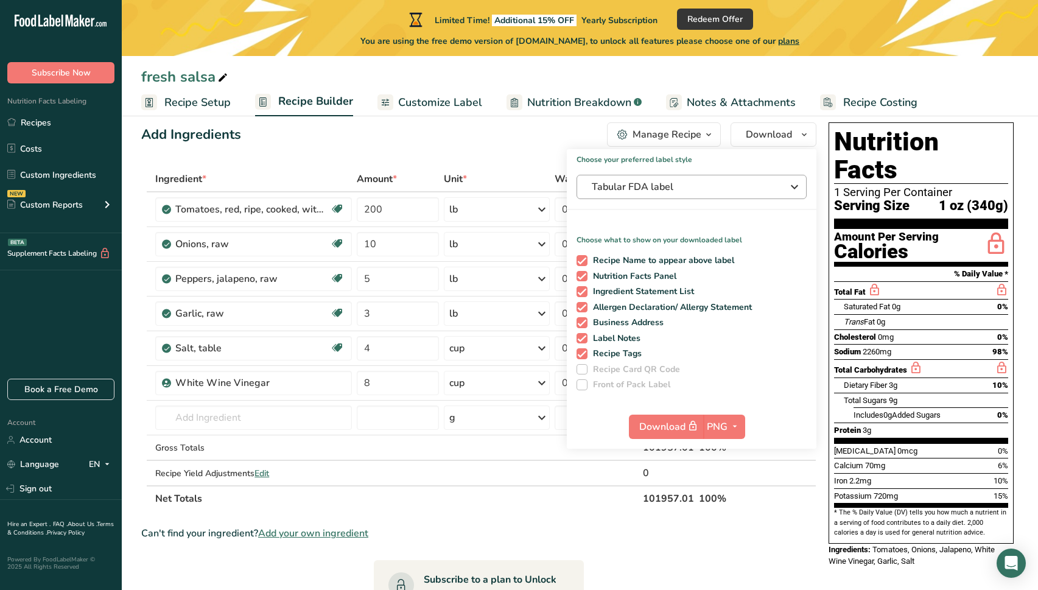
click at [789, 189] on icon "button" at bounding box center [794, 187] width 15 height 22
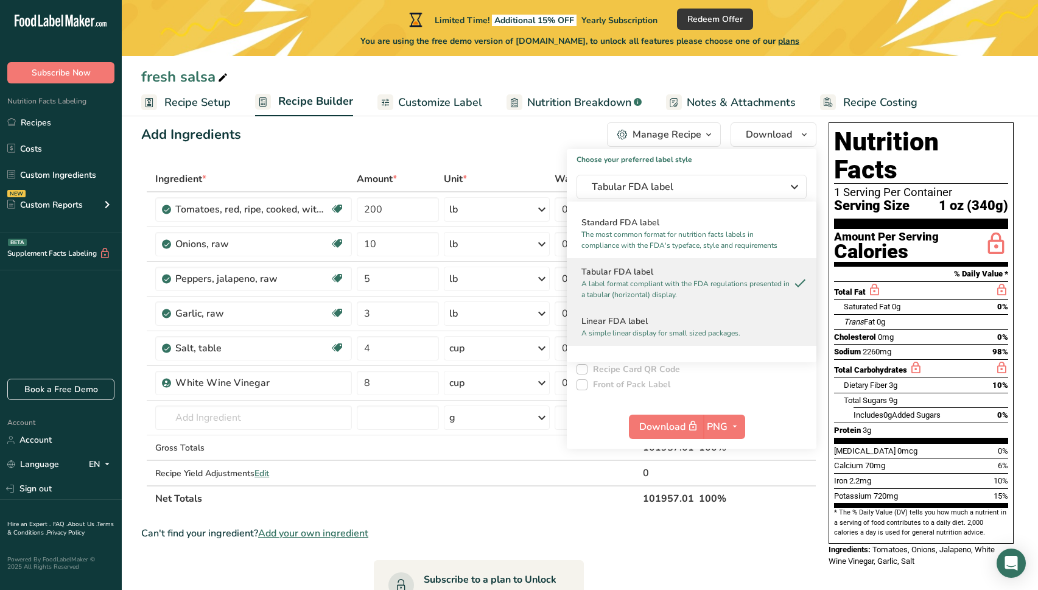
click at [738, 320] on h2 "Linear FDA label" at bounding box center [691, 321] width 220 height 13
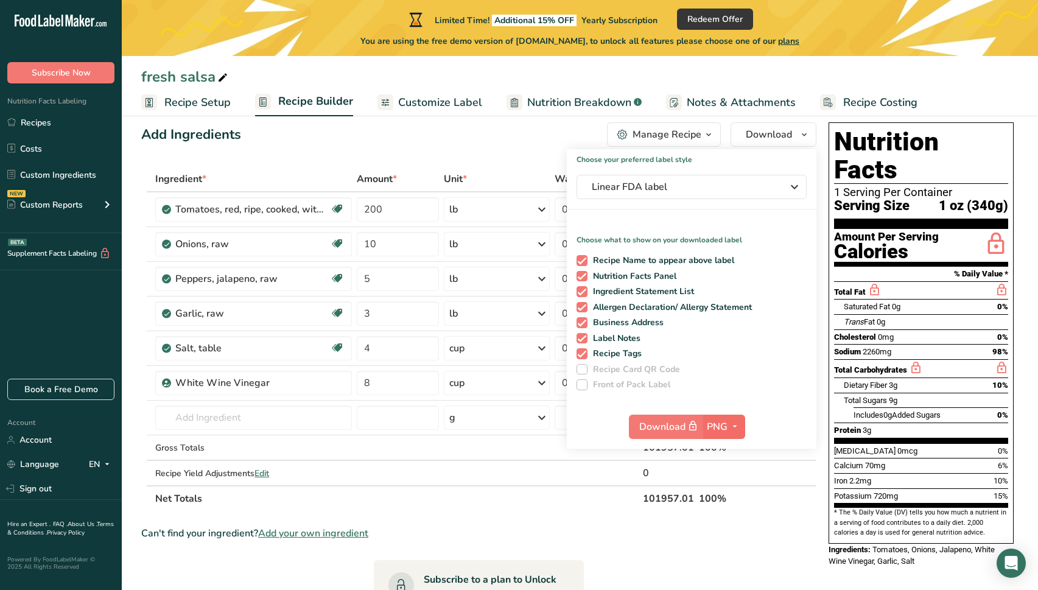
click at [736, 424] on icon "button" at bounding box center [735, 426] width 10 height 15
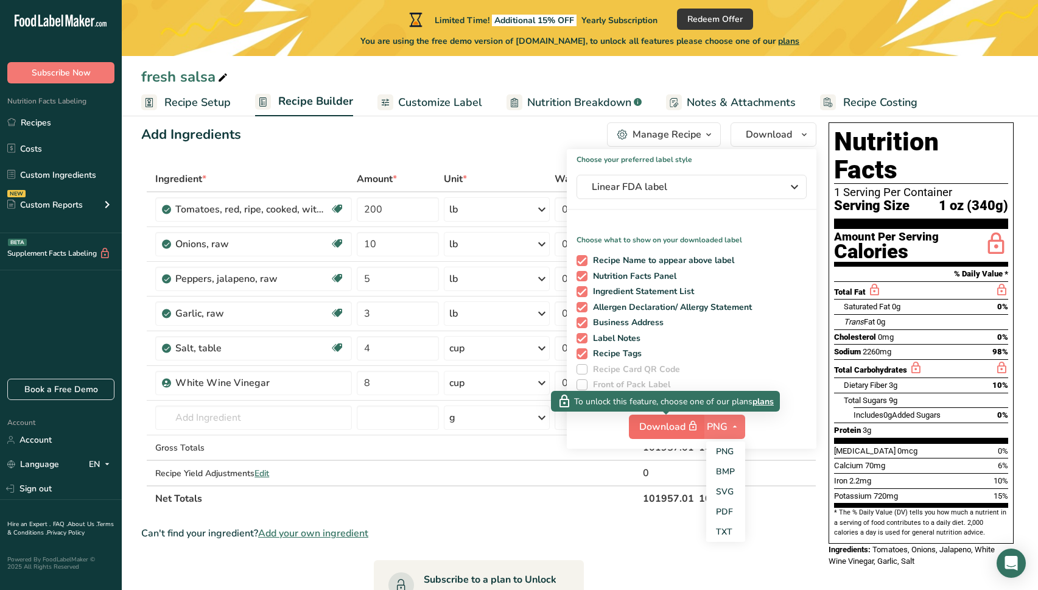
click at [668, 424] on span "Download" at bounding box center [669, 426] width 61 height 15
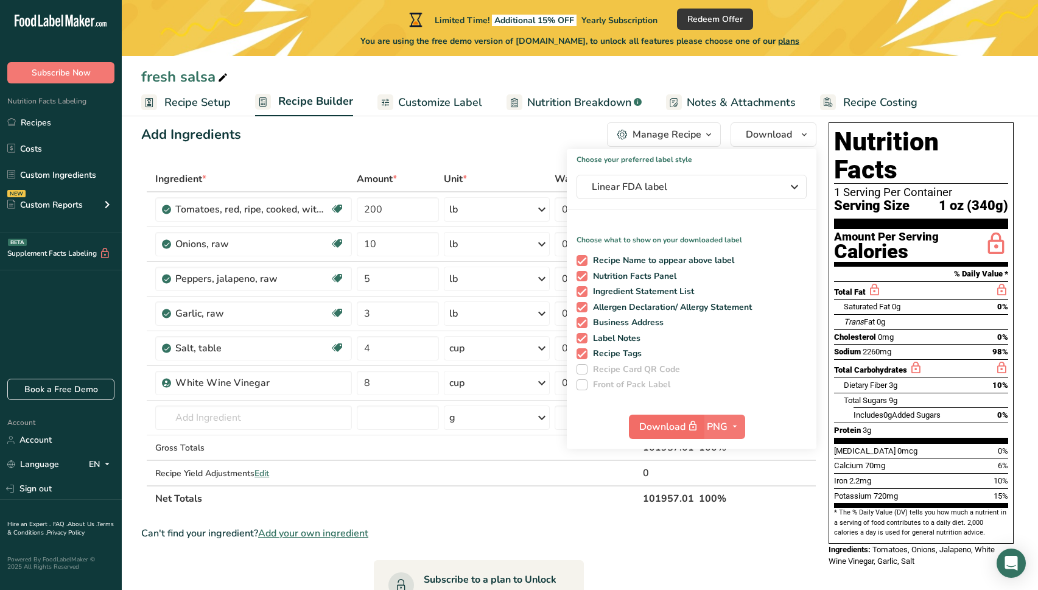
click at [668, 424] on span "Download" at bounding box center [669, 426] width 61 height 15
click at [764, 403] on span "plans" at bounding box center [762, 401] width 21 height 13
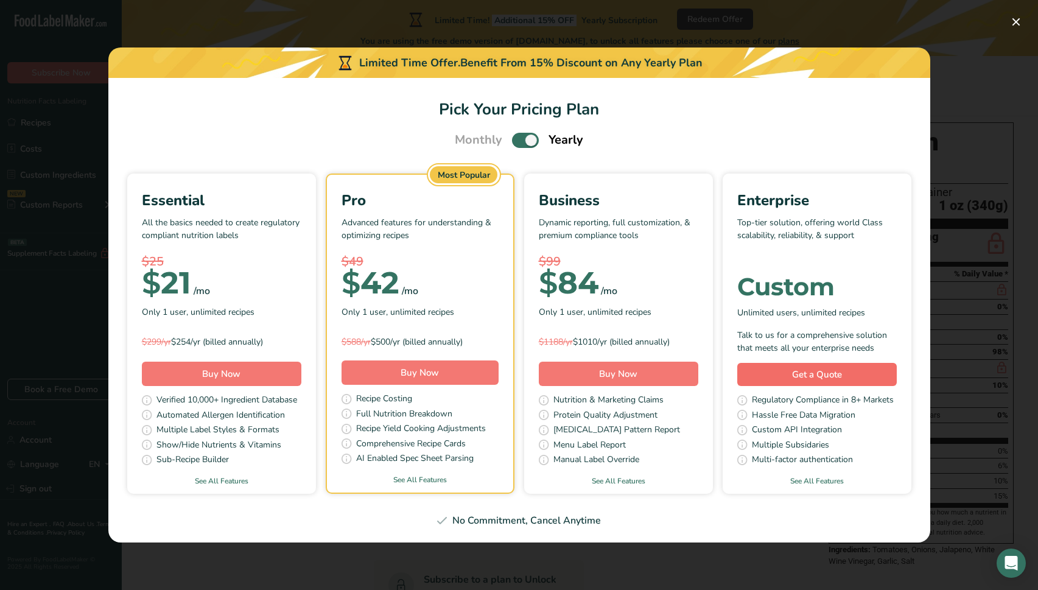
click at [806, 379] on span "Get a Quote" at bounding box center [817, 375] width 50 height 14
click at [528, 134] on span "Pick Your Pricing Plan Modal" at bounding box center [525, 140] width 27 height 15
click at [520, 136] on input "Pick Your Pricing Plan Modal" at bounding box center [516, 140] width 8 height 8
checkbox input "false"
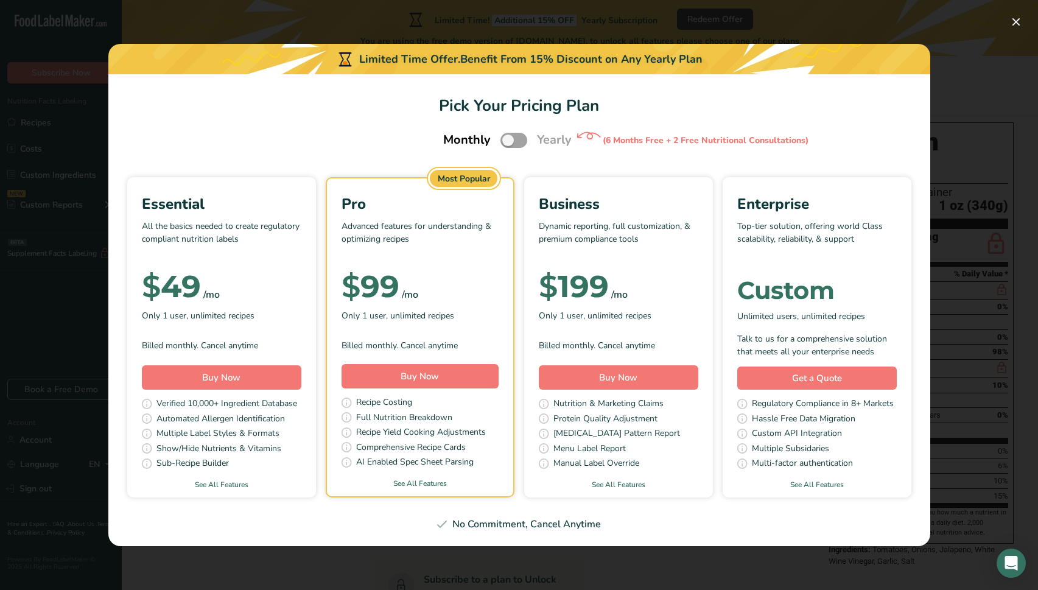
click at [798, 61] on div "Limited Time Offer. Benefit From 15% Discount on Any Yearly Plan" at bounding box center [519, 59] width 822 height 30
click at [836, 27] on div "Pick Your Pricing Plan Modal" at bounding box center [519, 295] width 1038 height 590
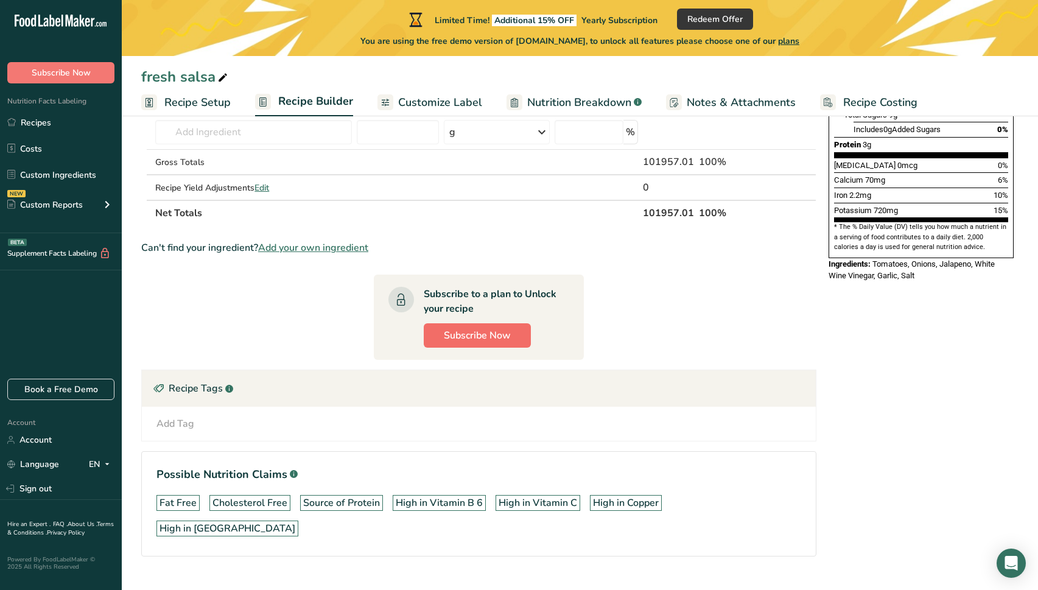
scroll to position [306, 0]
click at [502, 339] on span "Subscribe Now" at bounding box center [477, 336] width 67 height 15
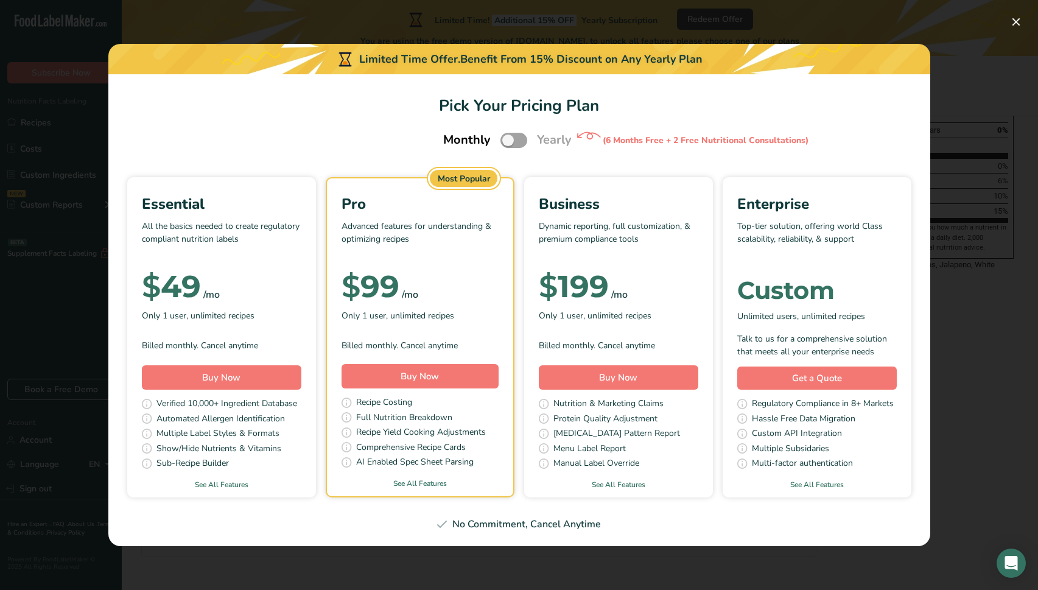
click at [499, 339] on div "Pro Advanced features for understanding & optimizing recipes $ 99 /mo Only 1 us…" at bounding box center [420, 324] width 186 height 292
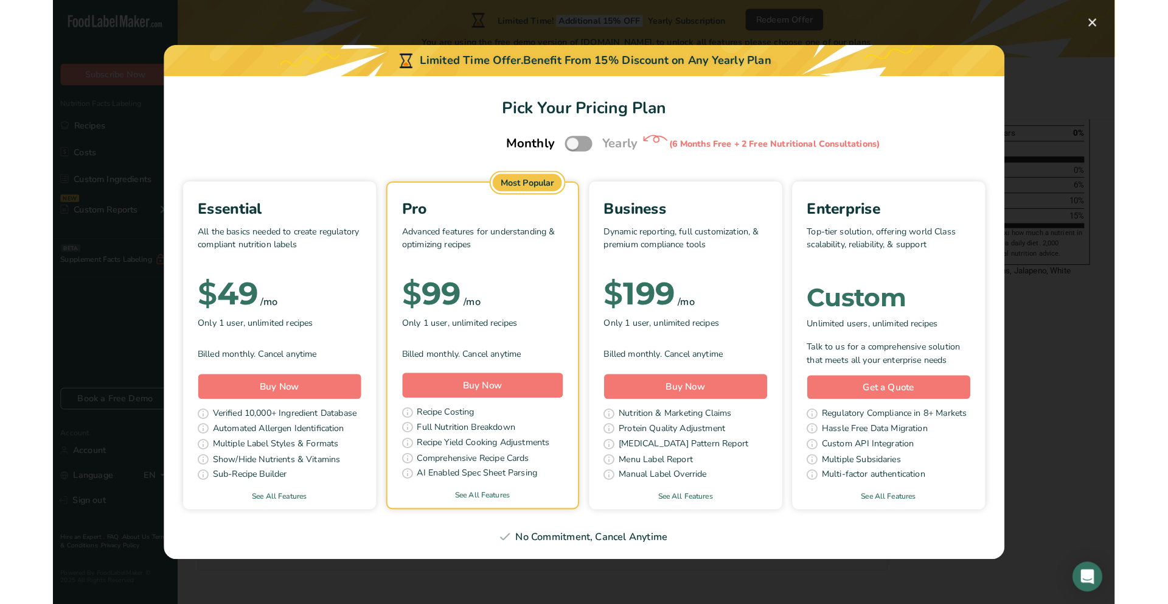
scroll to position [292, 0]
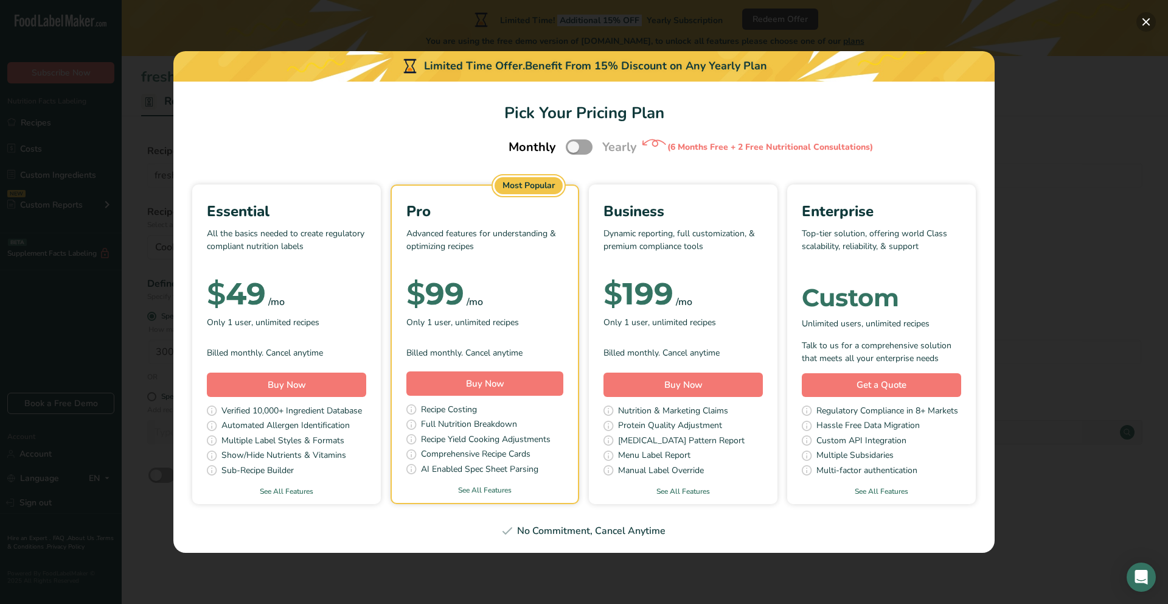
click at [1037, 24] on button "Pick Your Pricing Plan Modal" at bounding box center [1146, 21] width 19 height 19
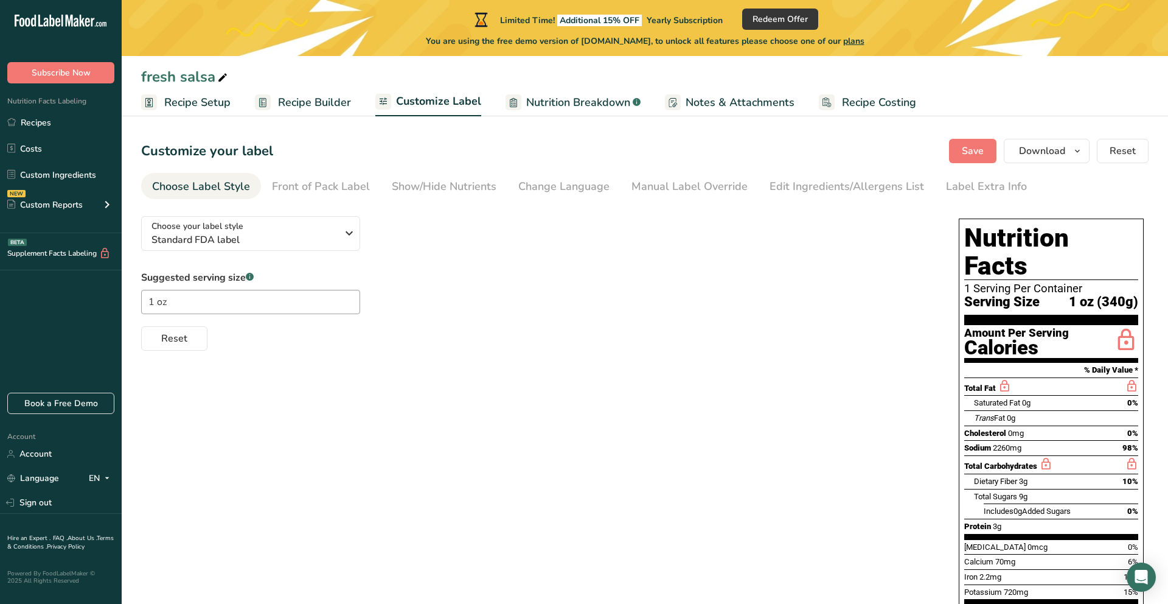
scroll to position [55, 0]
